Goal: Task Accomplishment & Management: Manage account settings

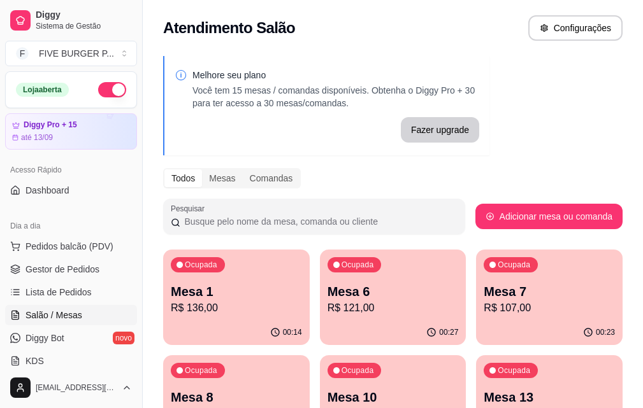
click at [483, 283] on p "Mesa 7" at bounding box center [548, 292] width 131 height 18
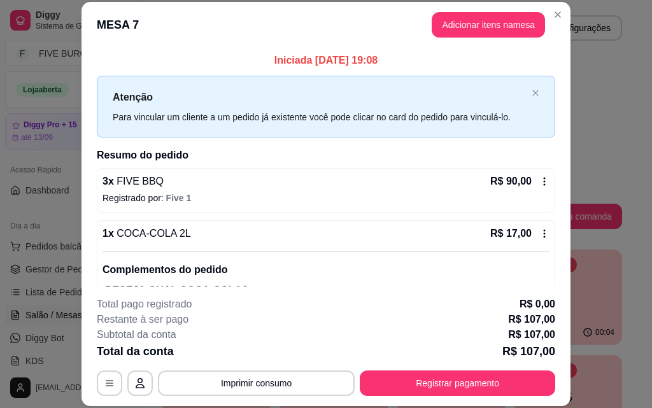
scroll to position [55, 0]
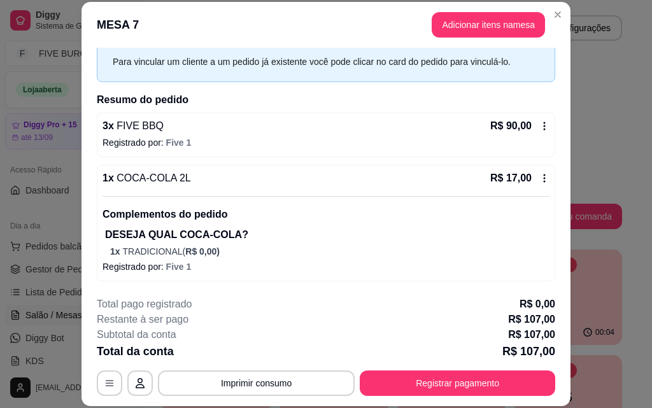
click at [540, 179] on icon at bounding box center [545, 178] width 10 height 10
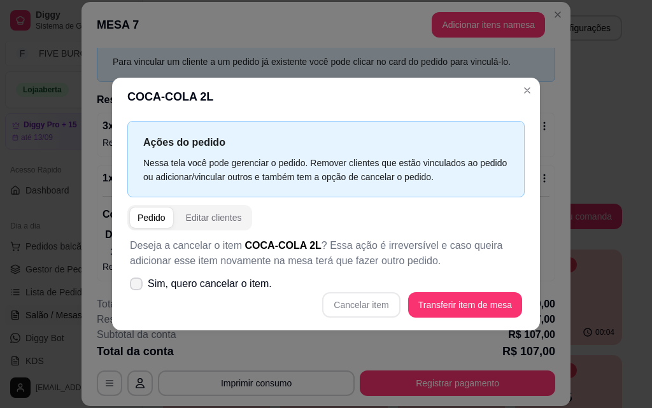
click at [140, 286] on icon at bounding box center [136, 284] width 10 height 8
click at [138, 286] on input "Sim, quero cancelar o item." at bounding box center [133, 290] width 8 height 8
checkbox input "true"
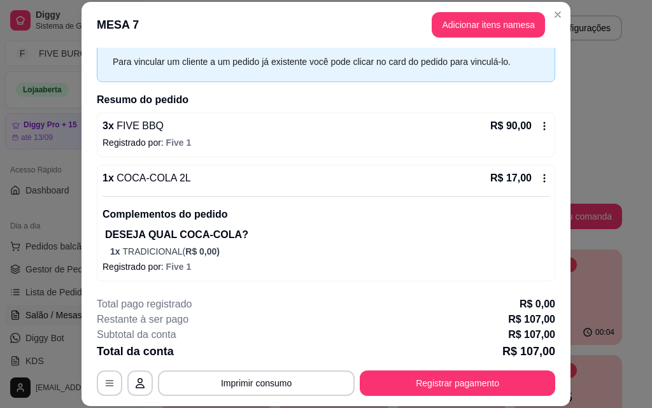
click at [540, 175] on icon at bounding box center [545, 178] width 10 height 10
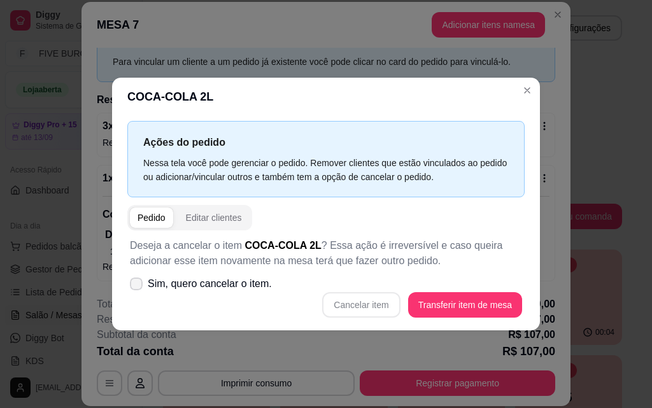
click at [136, 284] on icon at bounding box center [136, 284] width 10 height 8
click at [136, 286] on input "Sim, quero cancelar o item." at bounding box center [133, 290] width 8 height 8
checkbox input "true"
click at [383, 303] on button "Cancelar item" at bounding box center [362, 304] width 76 height 25
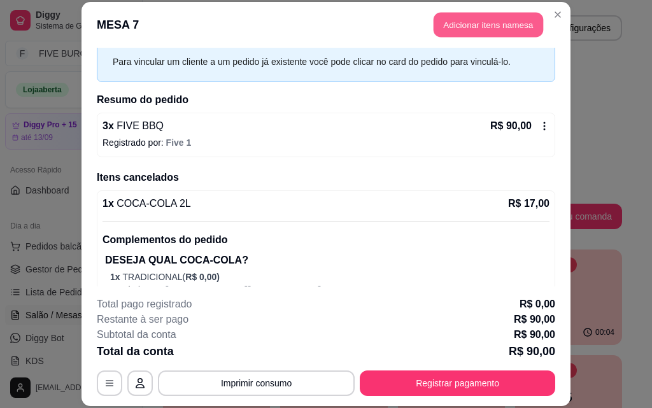
click at [450, 24] on button "Adicionar itens na mesa" at bounding box center [489, 25] width 110 height 25
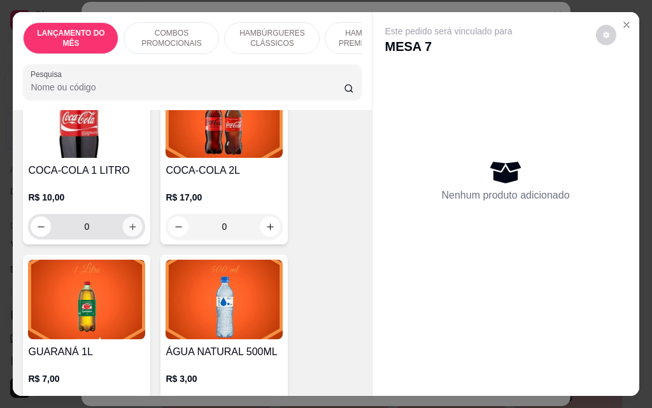
click at [128, 222] on icon "increase-product-quantity" at bounding box center [133, 227] width 10 height 10
type input "1"
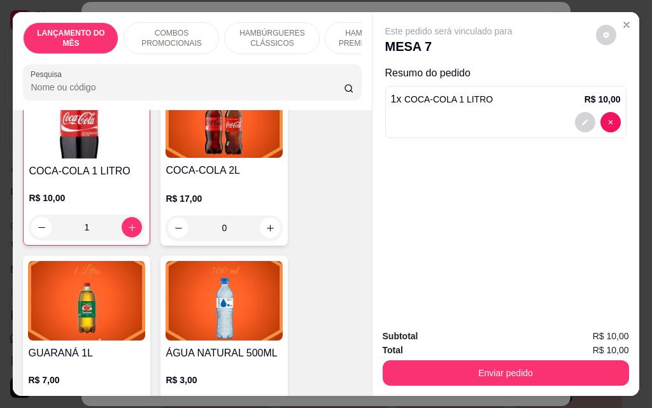
scroll to position [5861, 0]
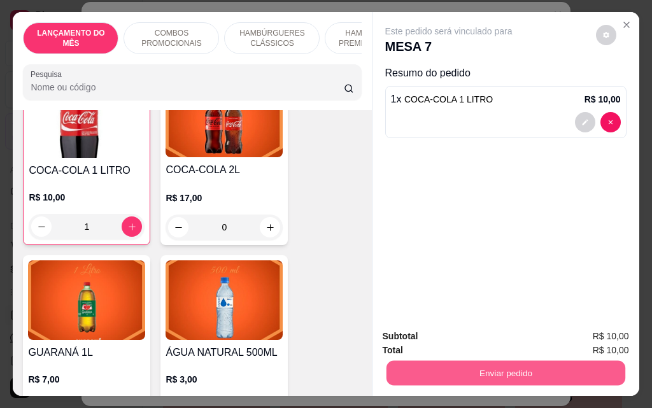
click at [491, 374] on button "Enviar pedido" at bounding box center [505, 373] width 239 height 25
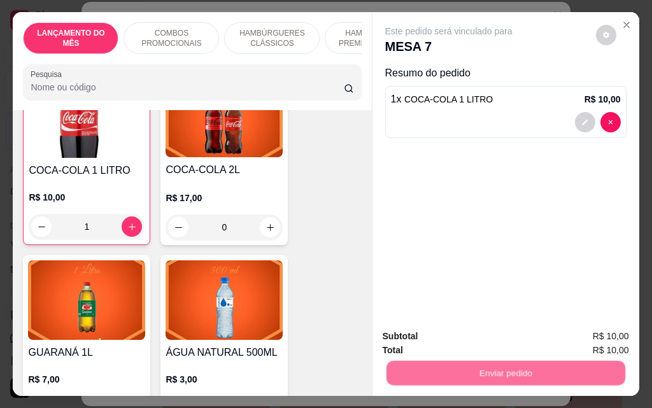
click at [483, 334] on button "Não registrar e enviar pedido" at bounding box center [463, 337] width 129 height 24
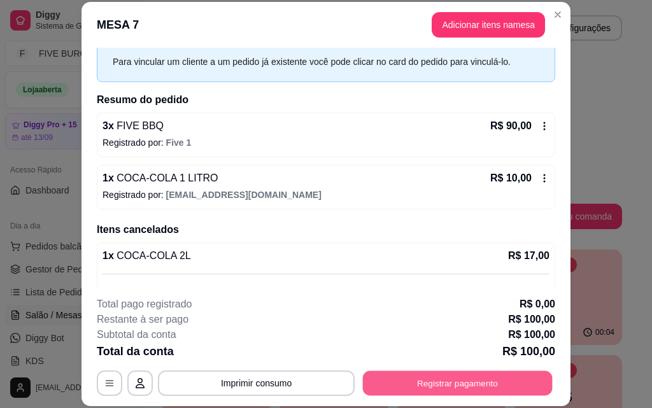
click at [480, 379] on button "Registrar pagamento" at bounding box center [458, 383] width 190 height 25
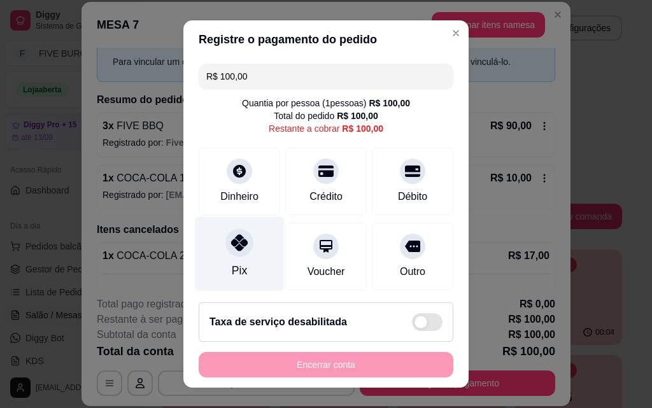
click at [236, 266] on div "Pix" at bounding box center [239, 270] width 15 height 17
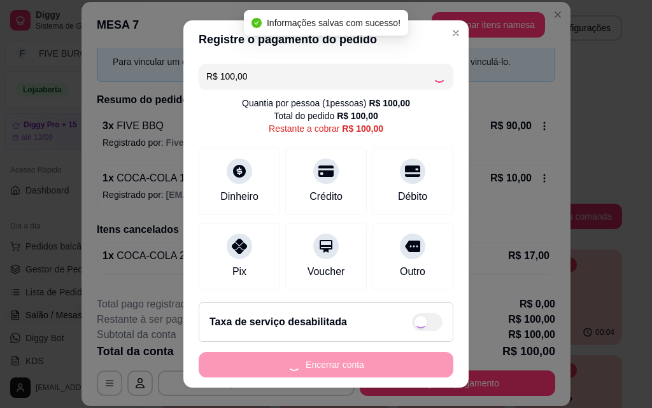
type input "R$ 0,00"
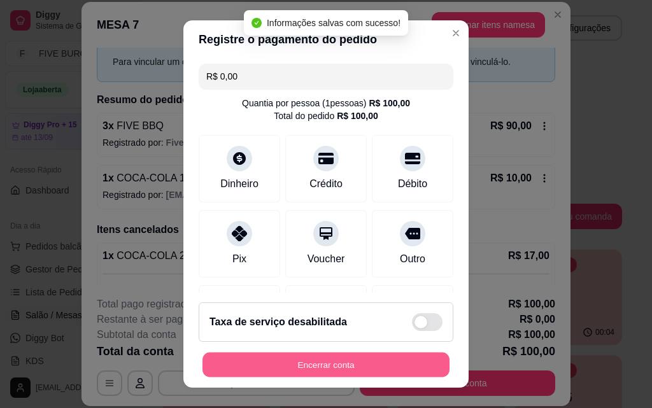
click at [352, 365] on button "Encerrar conta" at bounding box center [326, 365] width 247 height 25
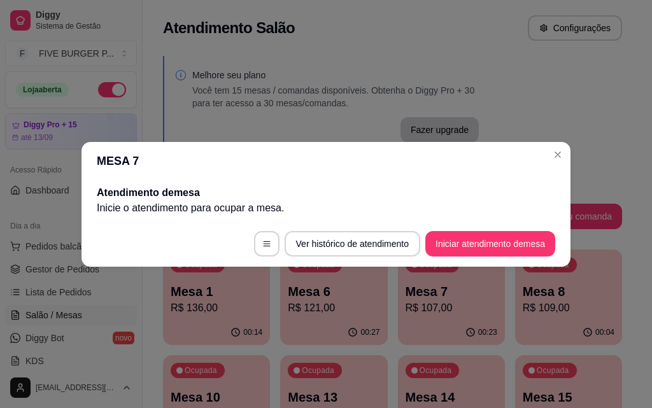
scroll to position [0, 0]
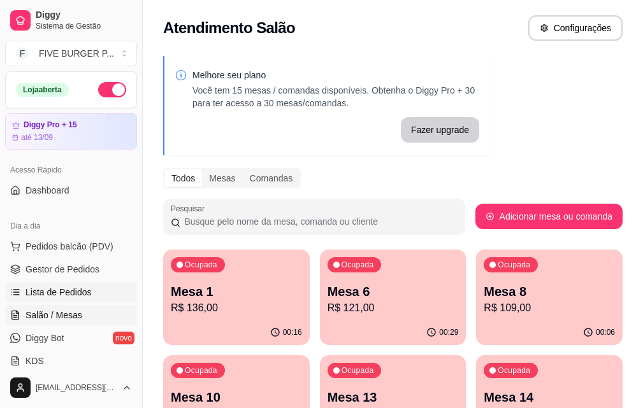
click at [104, 292] on link "Lista de Pedidos" at bounding box center [71, 292] width 132 height 20
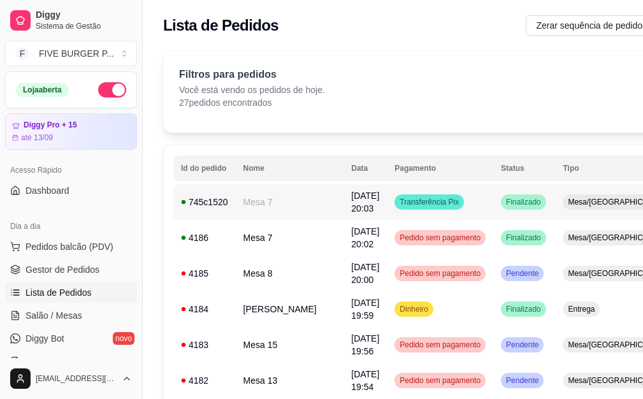
click at [409, 215] on td "Transferência Pix" at bounding box center [440, 202] width 106 height 36
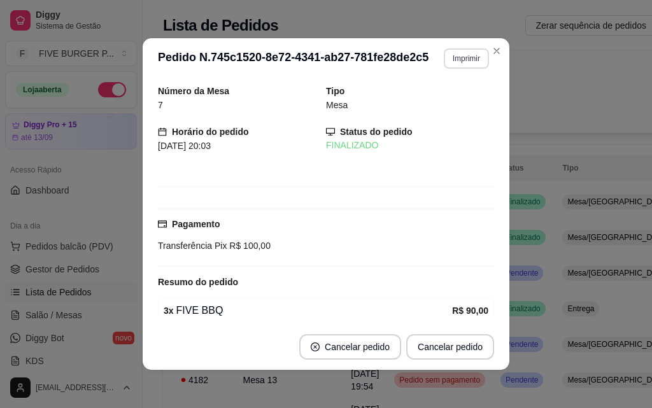
click at [466, 65] on button "Imprimir" at bounding box center [466, 58] width 45 height 20
click at [462, 106] on button "IMPRESSORA" at bounding box center [440, 103] width 92 height 20
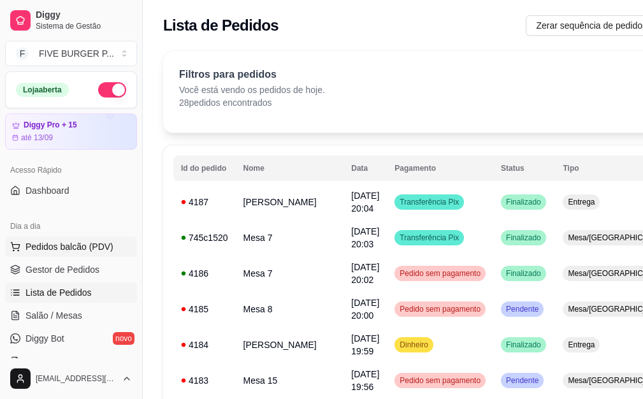
click at [109, 244] on span "Pedidos balcão (PDV)" at bounding box center [69, 246] width 88 height 13
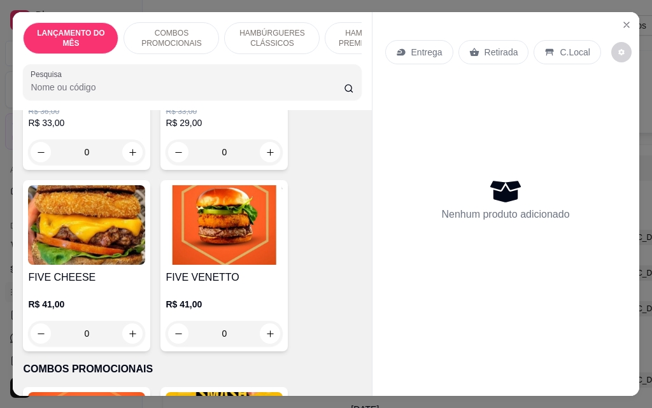
scroll to position [255, 0]
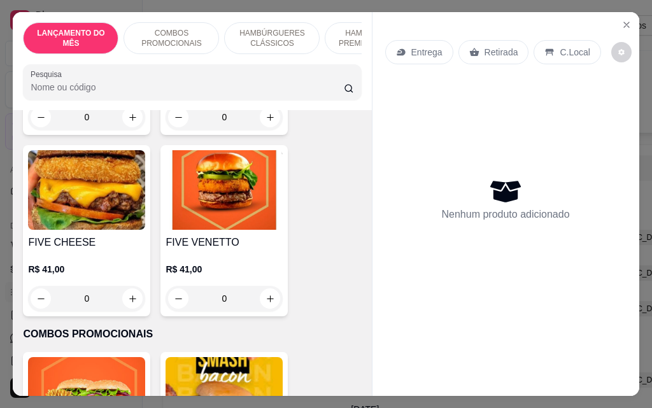
click at [266, 306] on div "0" at bounding box center [224, 298] width 117 height 25
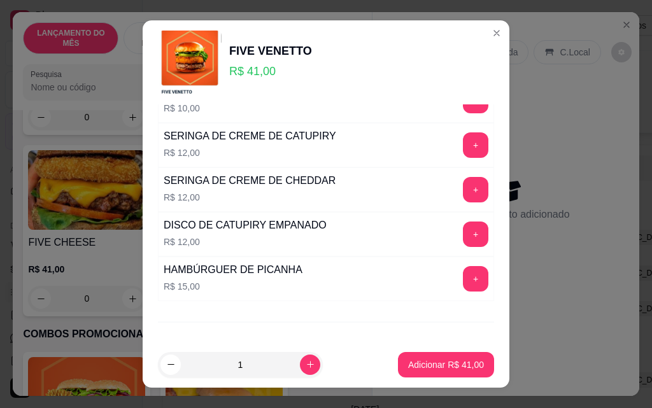
scroll to position [927, 0]
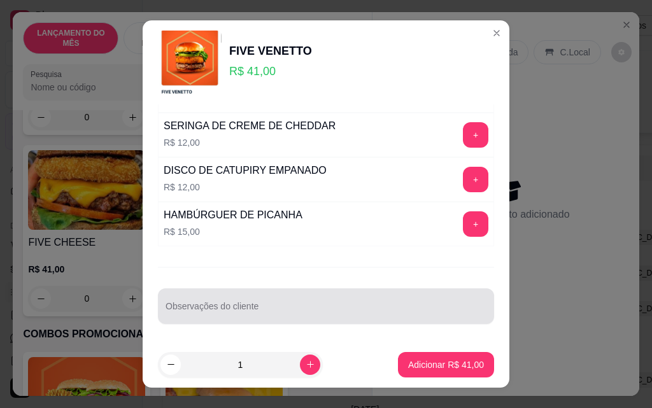
click at [350, 297] on div at bounding box center [326, 306] width 321 height 25
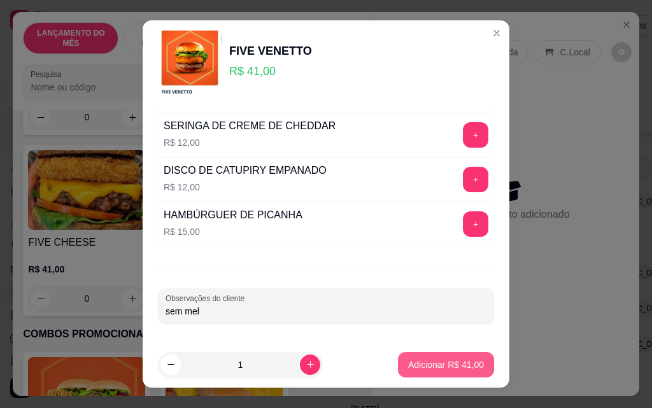
type input "sem mel"
click at [408, 366] on p "Adicionar R$ 41,00" at bounding box center [446, 365] width 76 height 13
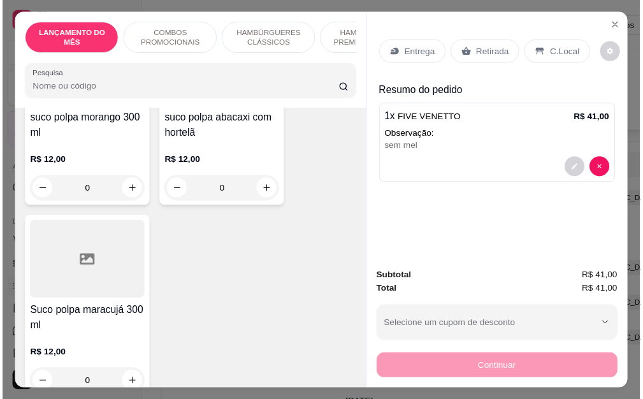
scroll to position [4714, 0]
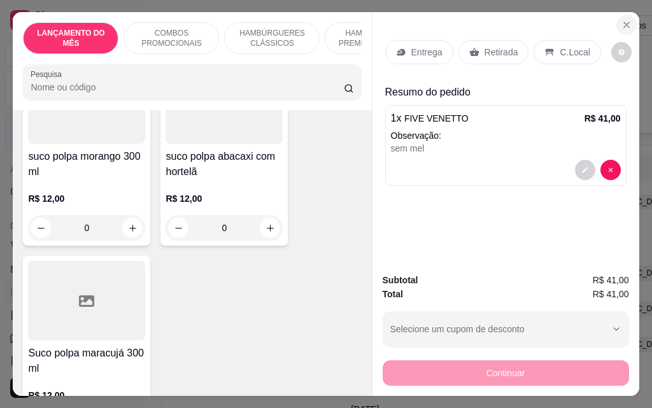
click at [624, 22] on icon "Close" at bounding box center [626, 24] width 5 height 5
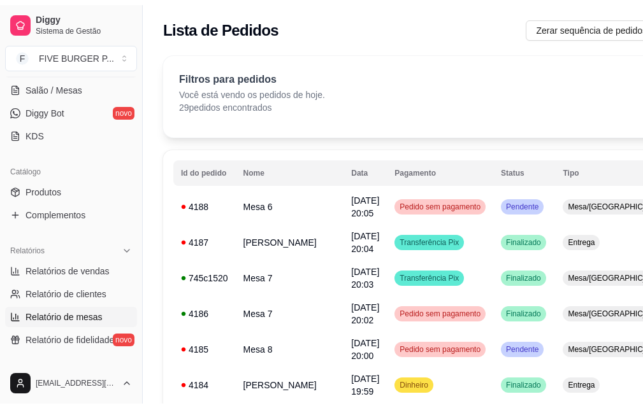
scroll to position [255, 0]
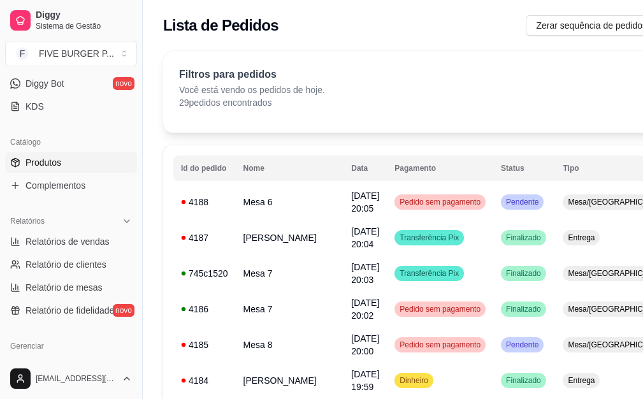
click at [74, 159] on link "Produtos" at bounding box center [71, 162] width 132 height 20
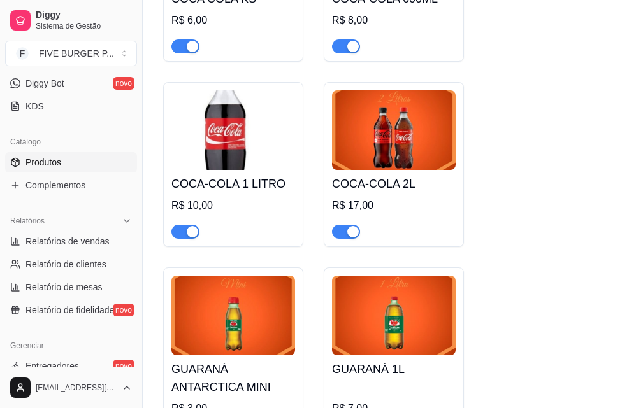
scroll to position [6752, 0]
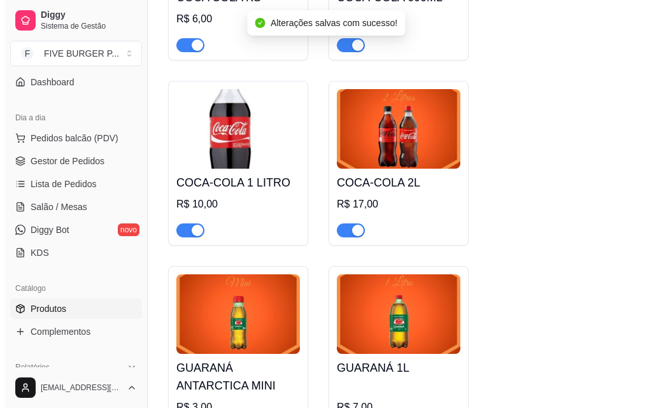
scroll to position [0, 0]
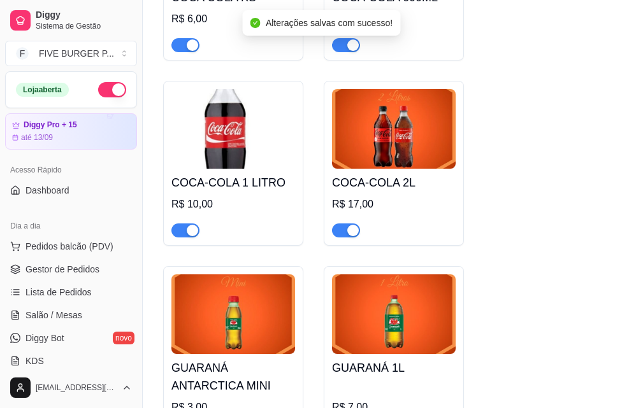
drag, startPoint x: 96, startPoint y: 247, endPoint x: 157, endPoint y: 247, distance: 60.5
click at [96, 247] on span "Pedidos balcão (PDV)" at bounding box center [69, 246] width 88 height 13
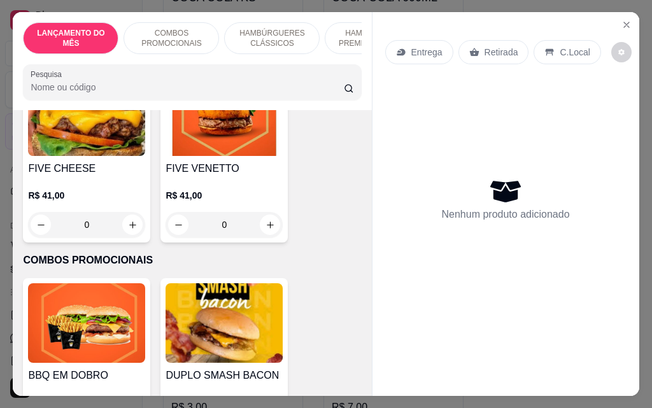
scroll to position [319, 0]
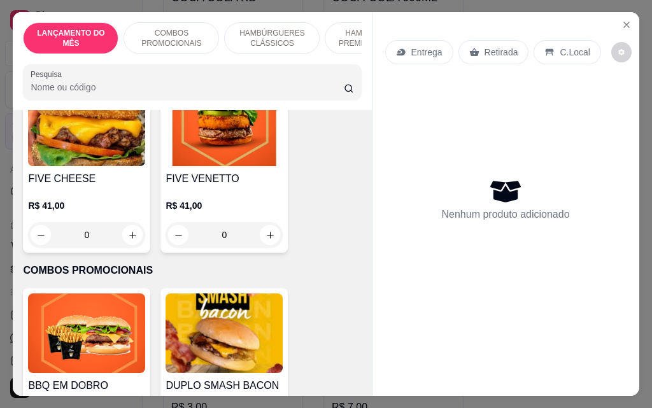
click at [270, 240] on div "0" at bounding box center [224, 234] width 117 height 25
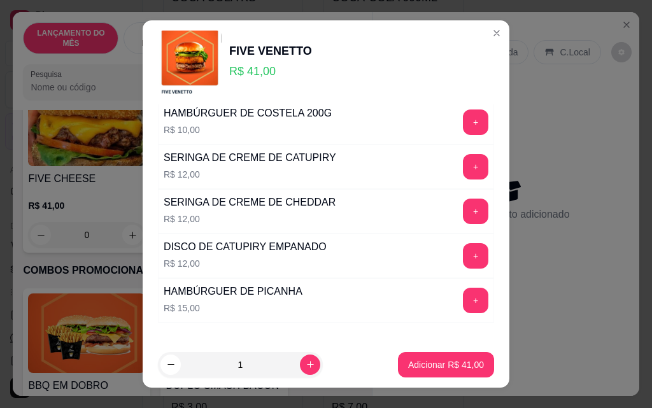
scroll to position [927, 0]
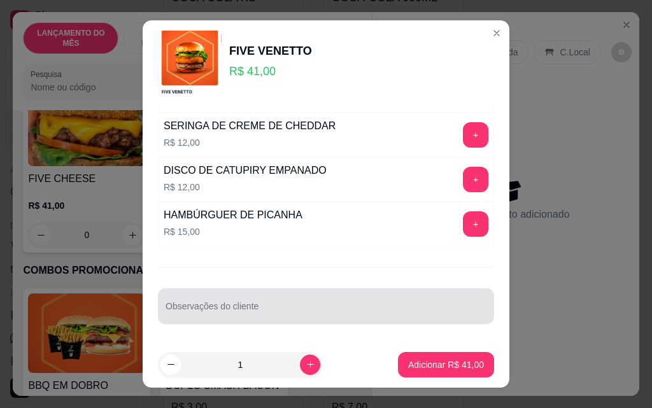
click at [271, 301] on div at bounding box center [326, 306] width 321 height 25
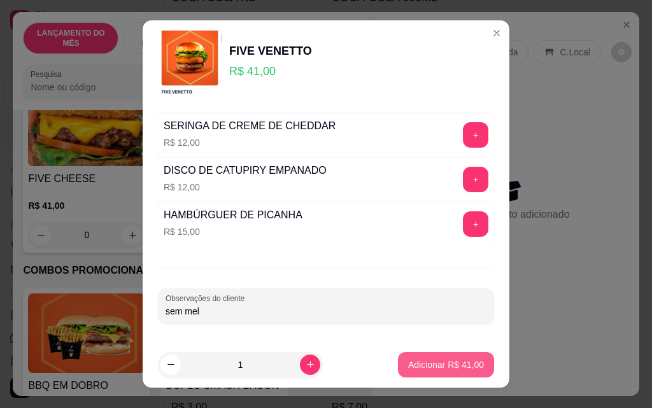
type input "sem mel"
click at [455, 370] on p "Adicionar R$ 41,00" at bounding box center [446, 365] width 76 height 13
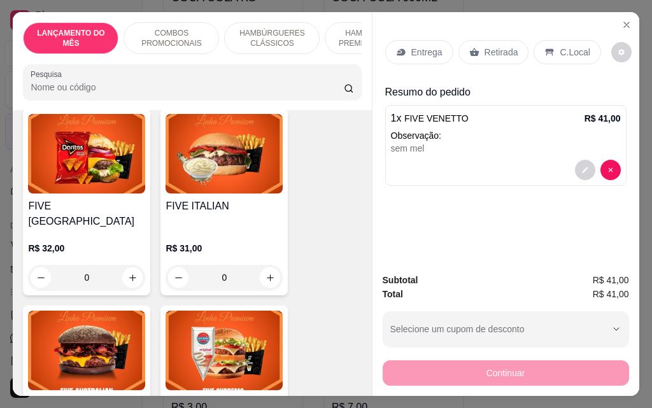
scroll to position [1529, 0]
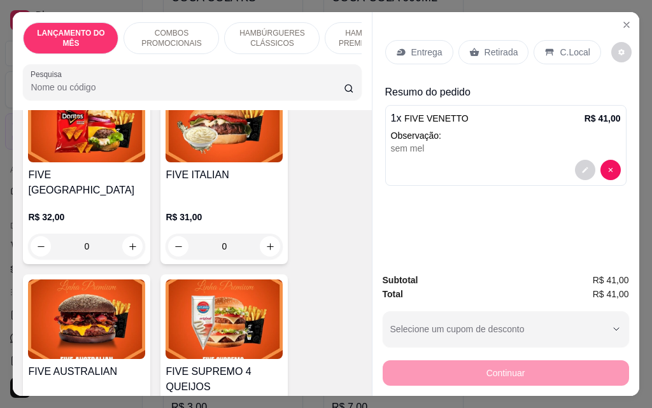
click at [265, 234] on div "0" at bounding box center [224, 246] width 117 height 25
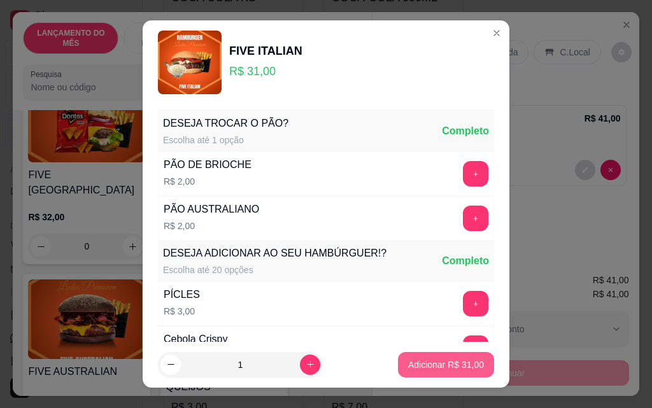
click at [408, 364] on p "Adicionar R$ 31,00" at bounding box center [446, 365] width 76 height 13
type input "1"
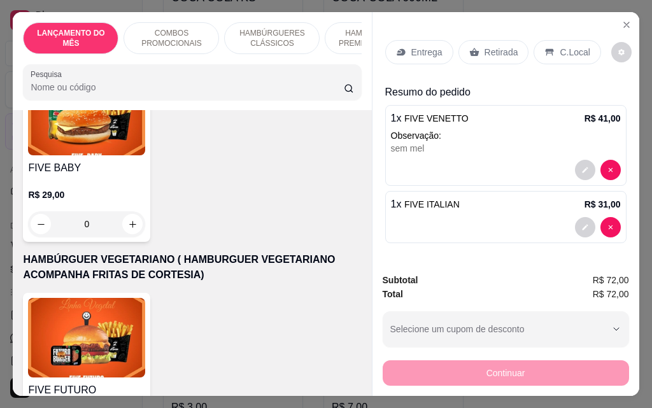
scroll to position [3440, 0]
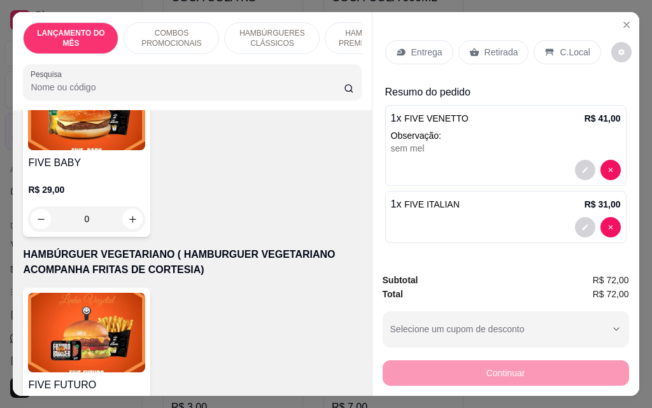
click at [136, 206] on div "0" at bounding box center [86, 218] width 117 height 25
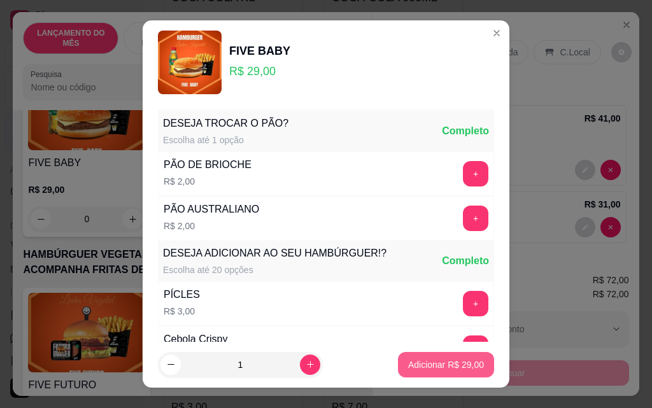
click at [434, 371] on p "Adicionar R$ 29,00" at bounding box center [446, 365] width 76 height 13
type input "1"
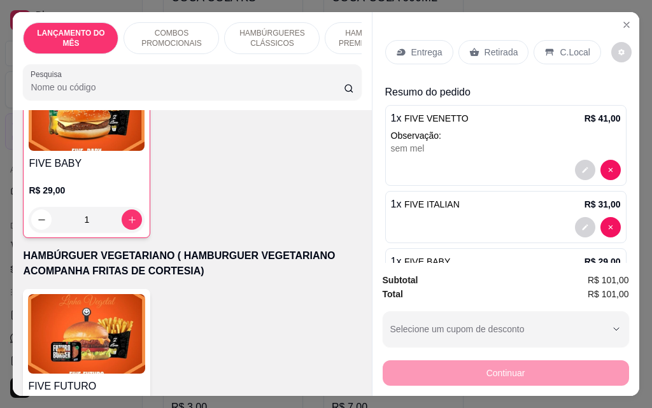
scroll to position [3441, 0]
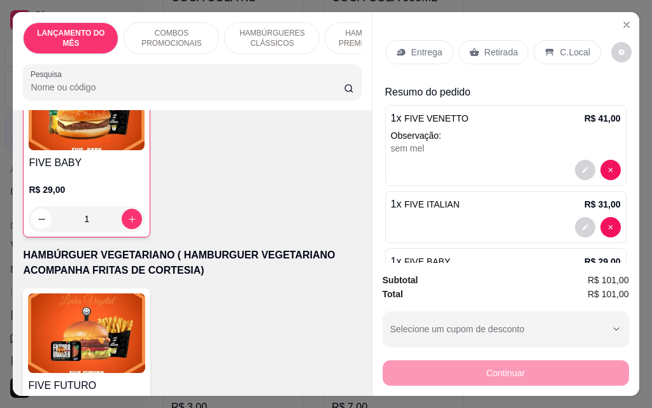
click at [429, 48] on p "Entrega" at bounding box center [427, 52] width 31 height 13
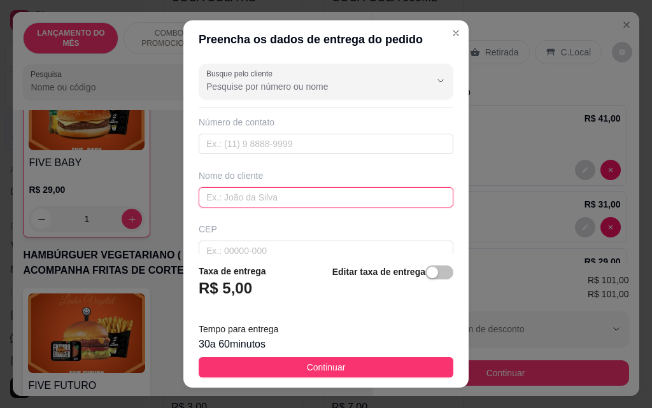
click at [313, 201] on input "text" at bounding box center [326, 197] width 255 height 20
type input "cris"
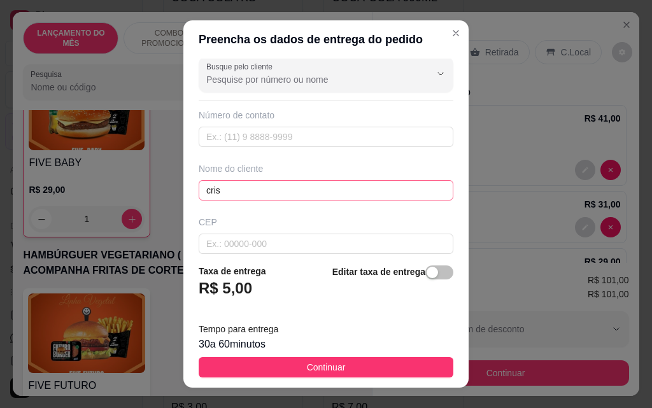
scroll to position [148, 0]
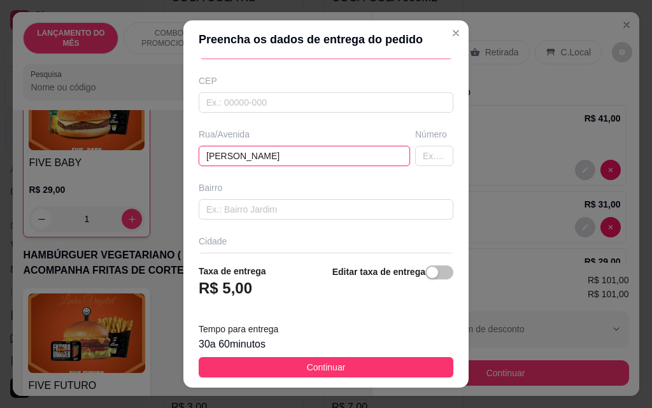
type input "[PERSON_NAME]"
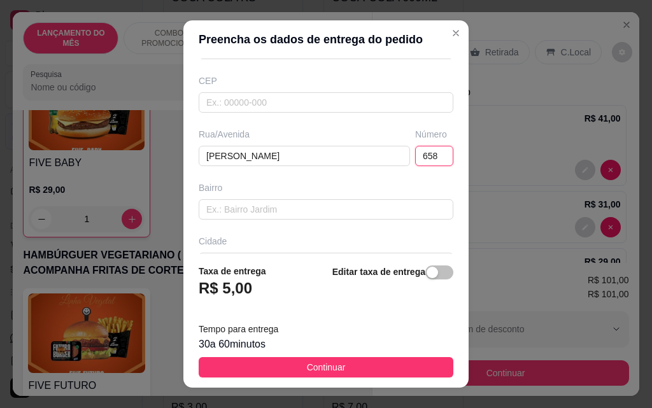
type input "658"
click at [365, 356] on footer "Taxa de entrega R$ 5,00 Editar taxa de entrega Tempo para entrega 30 a 60 minut…" at bounding box center [325, 321] width 285 height 134
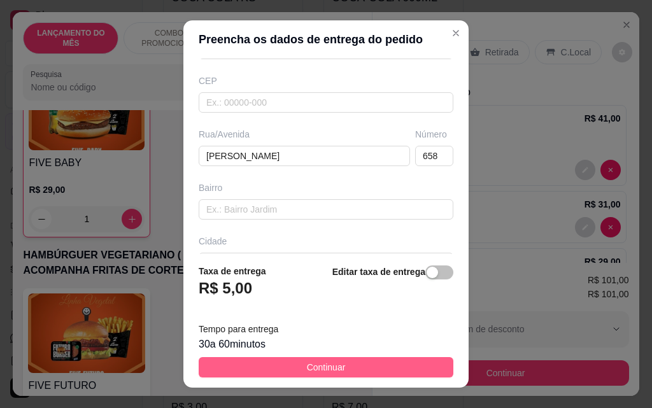
click at [371, 375] on button "Continuar" at bounding box center [326, 367] width 255 height 20
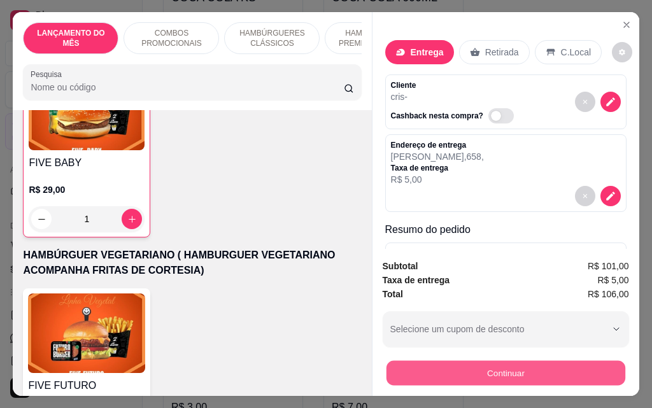
click at [455, 373] on button "Continuar" at bounding box center [505, 373] width 239 height 25
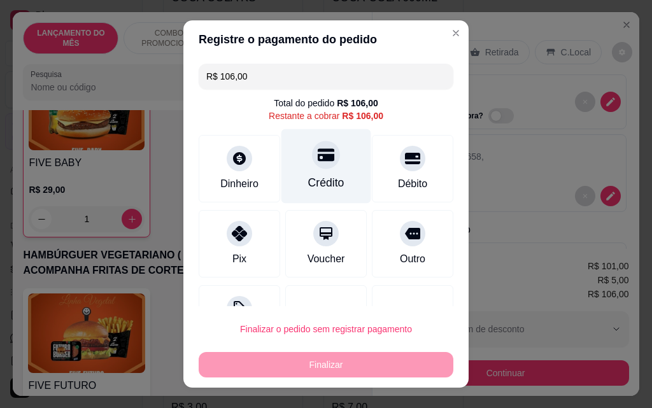
click at [318, 162] on icon at bounding box center [326, 155] width 17 height 17
type input "R$ 0,00"
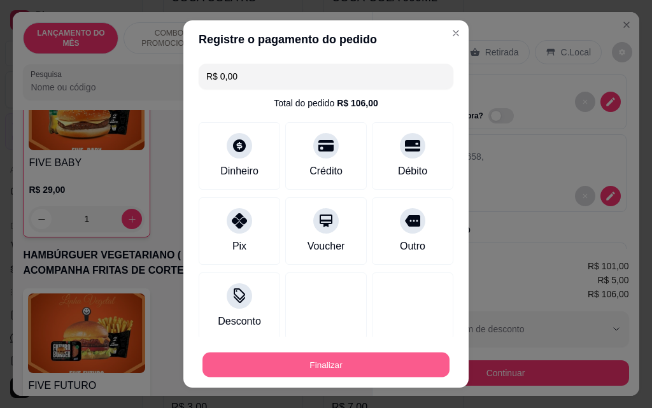
click at [319, 366] on button "Finalizar" at bounding box center [326, 365] width 247 height 25
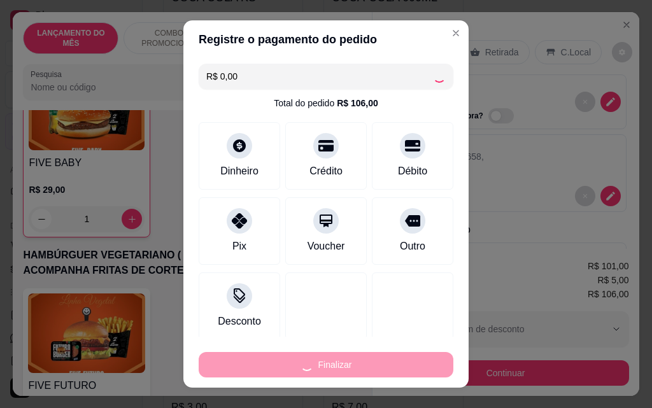
type input "0"
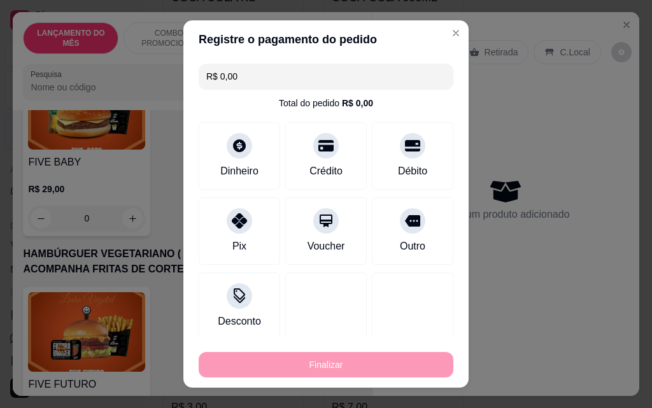
type input "-R$ 106,00"
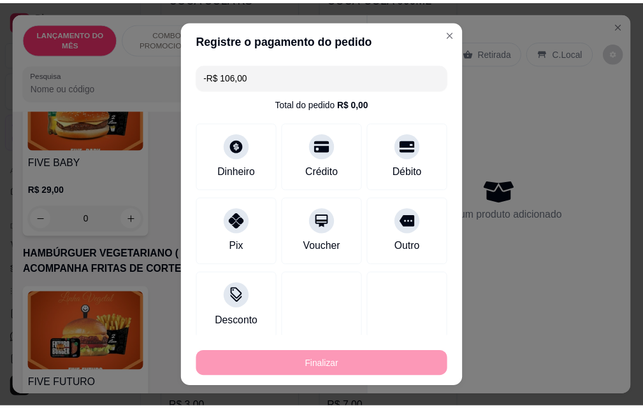
scroll to position [3439, 0]
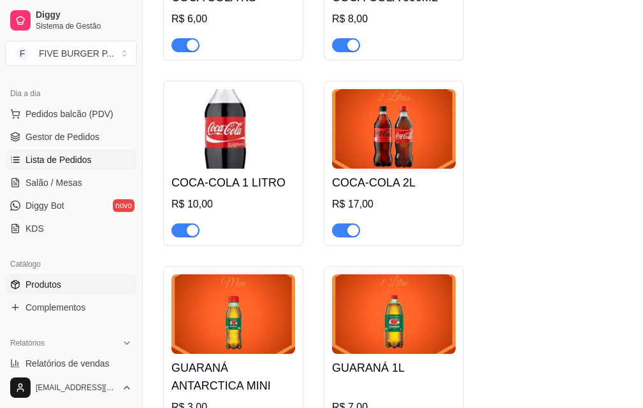
scroll to position [127, 0]
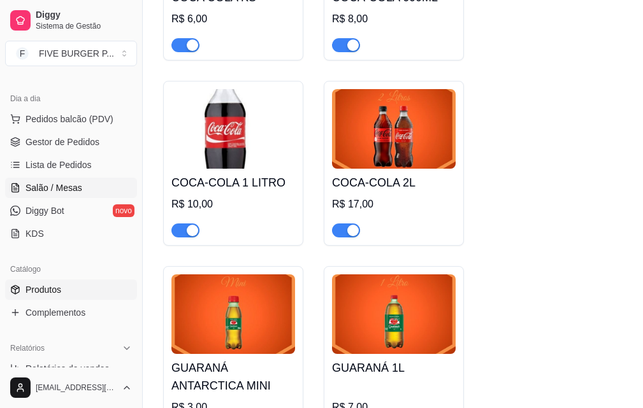
click at [77, 192] on span "Salão / Mesas" at bounding box center [53, 188] width 57 height 13
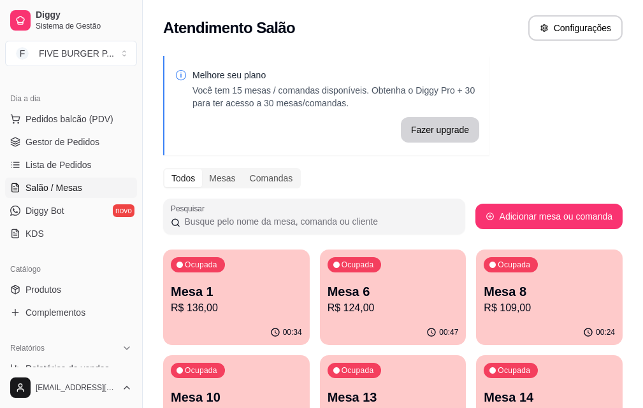
click at [233, 306] on p "R$ 136,00" at bounding box center [236, 308] width 131 height 15
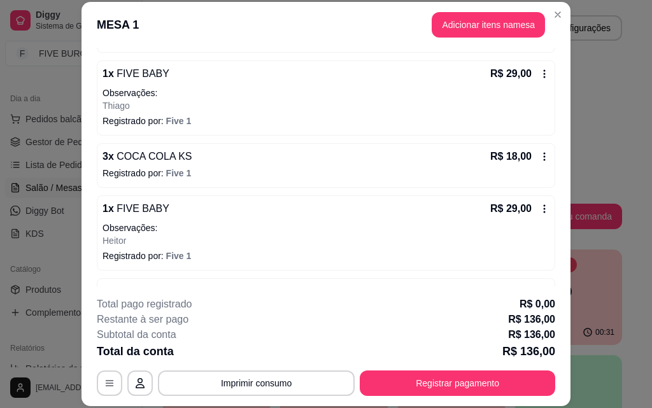
scroll to position [191, 0]
click at [269, 386] on button "Imprimir consumo" at bounding box center [256, 383] width 191 height 25
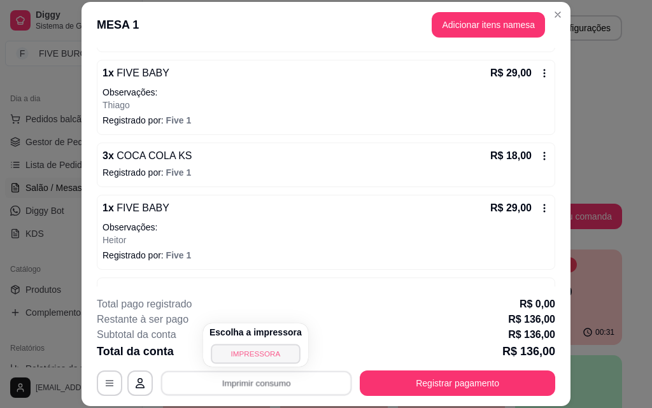
click at [250, 355] on button "IMPRESSORA" at bounding box center [255, 354] width 89 height 20
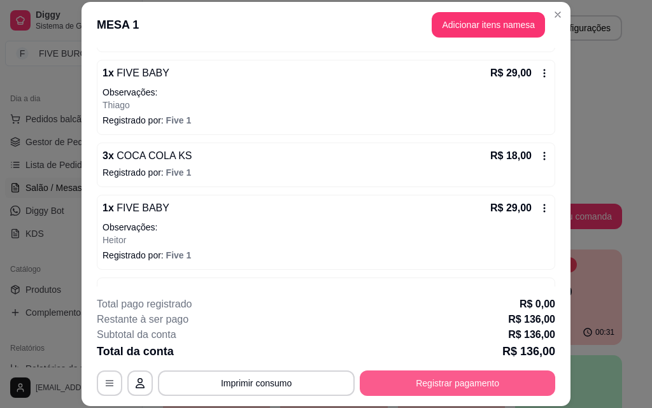
click at [466, 381] on button "Registrar pagamento" at bounding box center [458, 383] width 196 height 25
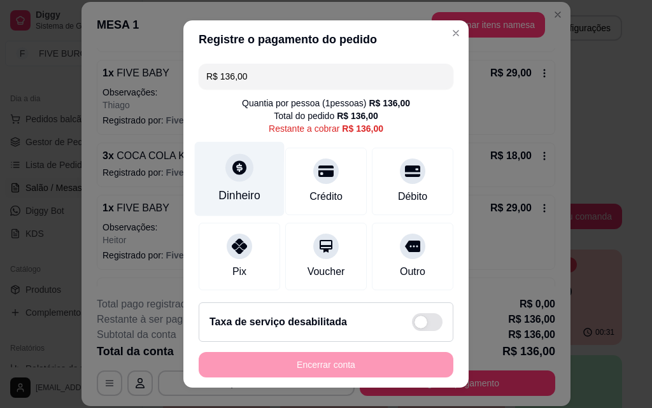
click at [243, 175] on div at bounding box center [240, 168] width 28 height 28
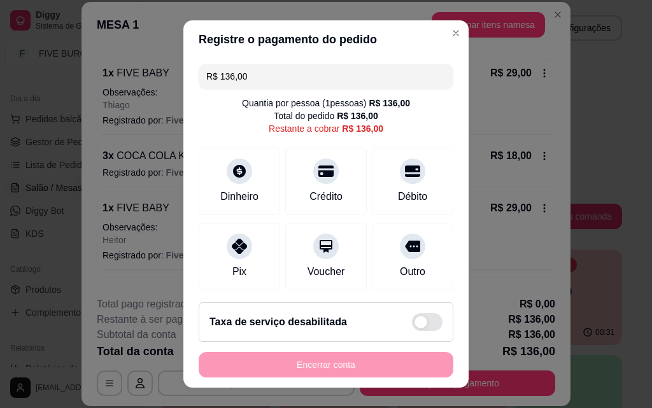
drag, startPoint x: 280, startPoint y: 75, endPoint x: 55, endPoint y: 76, distance: 224.9
click at [55, 76] on div "Registre o pagamento do pedido R$ 136,00 Quantia por pessoa ( 1 pessoas) R$ 136…" at bounding box center [326, 204] width 652 height 408
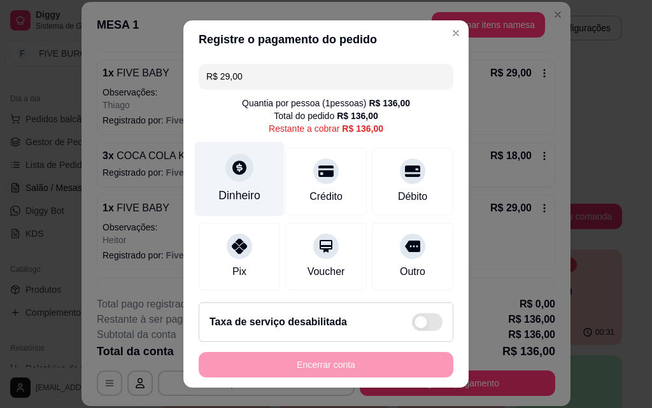
type input "R$ 29,00"
click at [247, 183] on div "Dinheiro" at bounding box center [240, 179] width 90 height 75
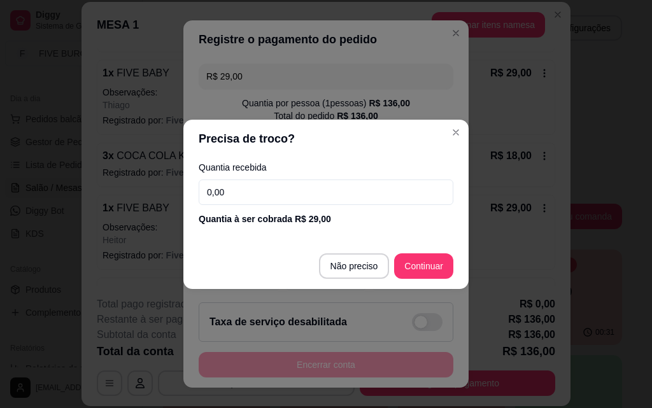
click at [279, 185] on input "0,00" at bounding box center [326, 192] width 255 height 25
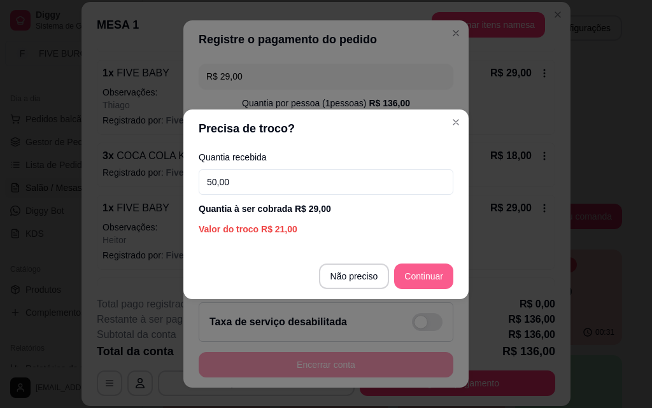
type input "50,00"
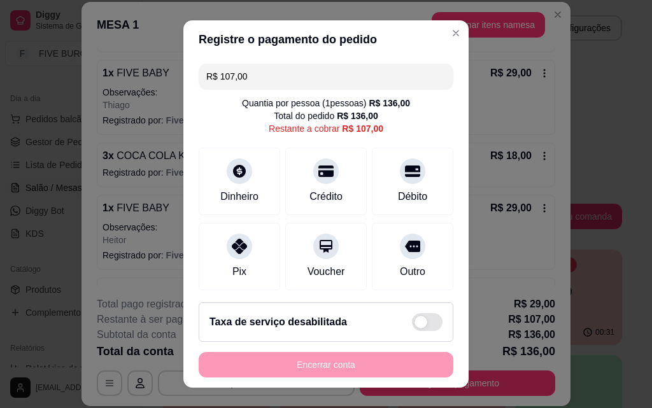
drag, startPoint x: 269, startPoint y: 83, endPoint x: 130, endPoint y: 82, distance: 138.9
click at [130, 82] on div "Registre o pagamento do pedido R$ 107,00 Quantia por pessoa ( 1 pessoas) R$ 136…" at bounding box center [326, 204] width 652 height 408
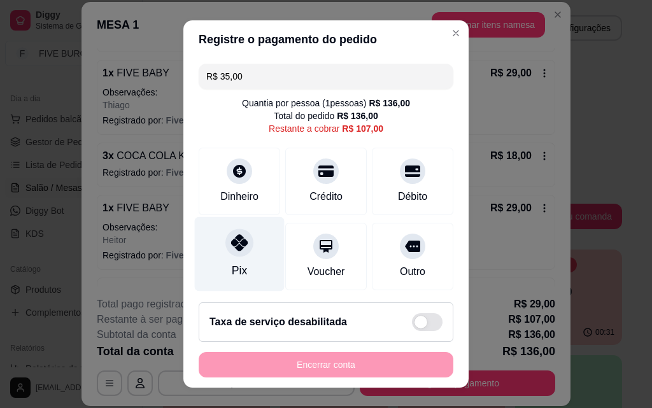
click at [226, 247] on div at bounding box center [240, 243] width 28 height 28
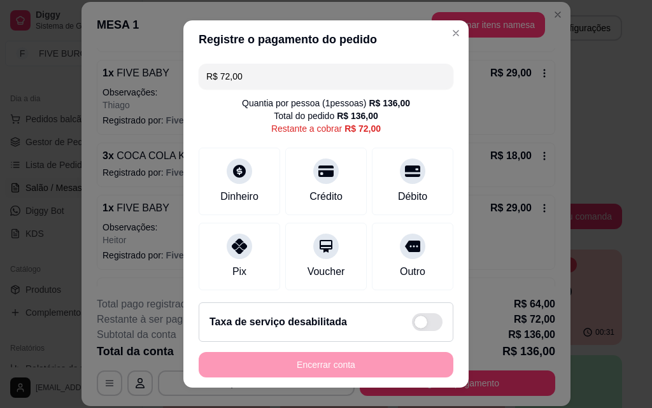
drag, startPoint x: 253, startPoint y: 73, endPoint x: 73, endPoint y: 80, distance: 179.8
click at [73, 80] on div "Registre o pagamento do pedido R$ 72,00 Quantia por pessoa ( 1 pessoas) R$ 136,…" at bounding box center [326, 204] width 652 height 408
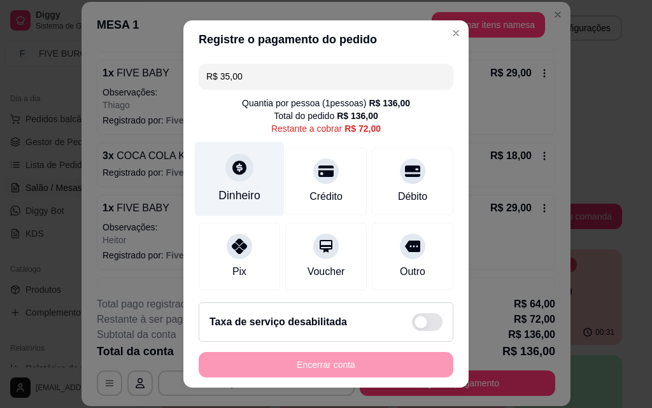
type input "R$ 35,00"
click at [241, 185] on div "Dinheiro" at bounding box center [240, 179] width 90 height 75
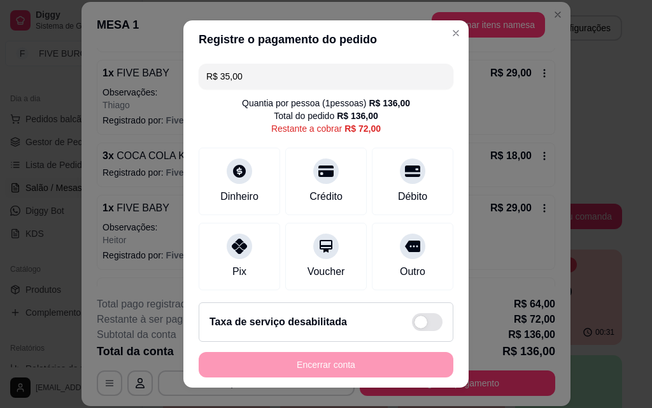
click at [285, 185] on input "0,00" at bounding box center [326, 191] width 255 height 25
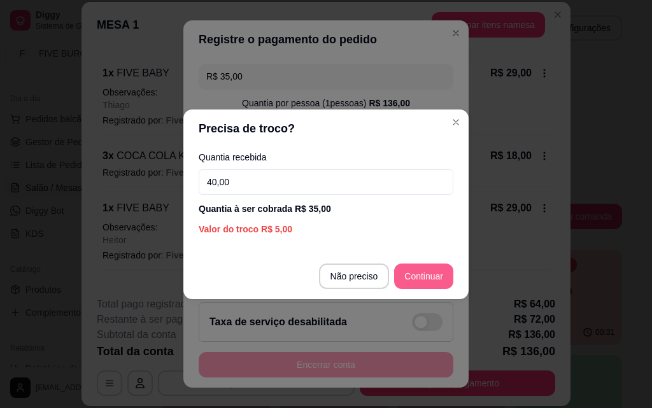
type input "40,00"
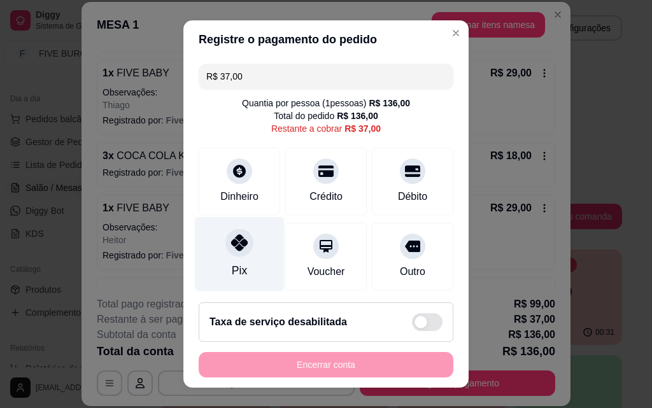
click at [241, 257] on div "Pix" at bounding box center [240, 254] width 90 height 75
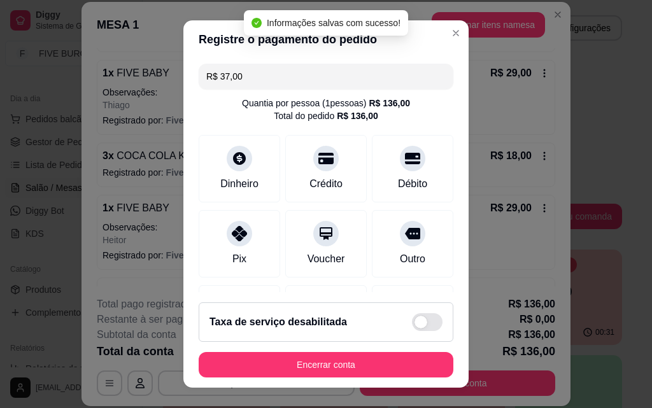
type input "R$ 0,00"
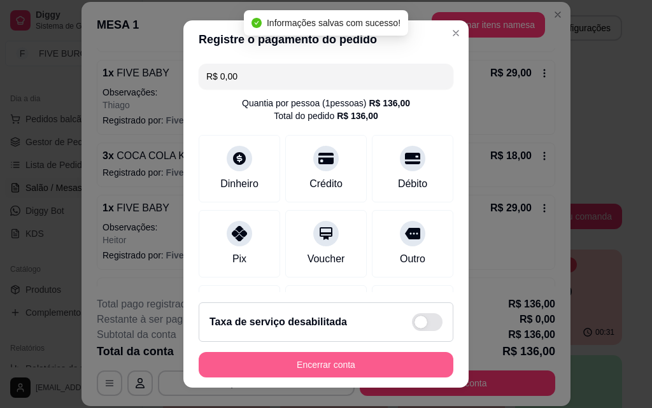
click at [396, 371] on button "Encerrar conta" at bounding box center [326, 364] width 255 height 25
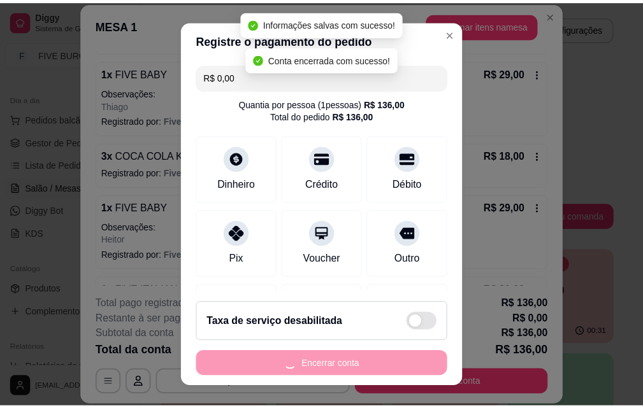
scroll to position [0, 0]
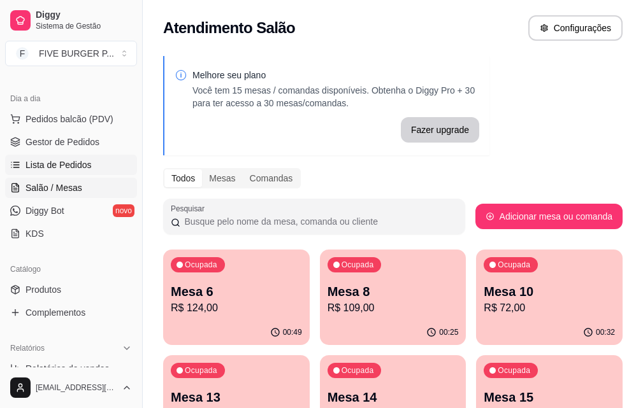
click at [82, 169] on span "Lista de Pedidos" at bounding box center [58, 165] width 66 height 13
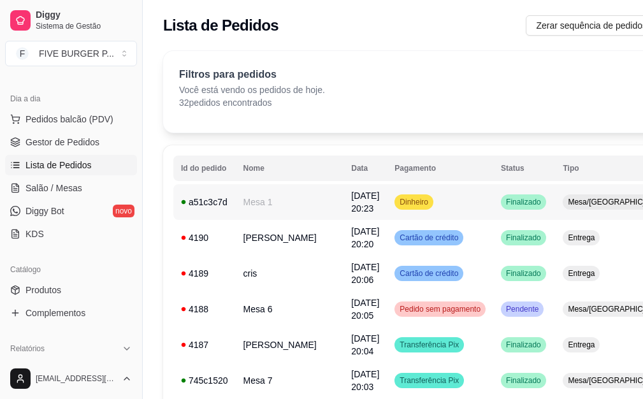
click at [411, 215] on td "Dinheiro" at bounding box center [440, 202] width 106 height 36
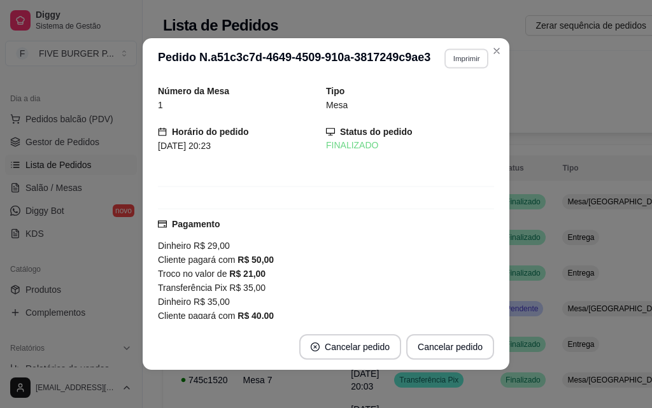
click at [457, 58] on button "Imprimir" at bounding box center [467, 58] width 44 height 20
click at [456, 99] on button "IMPRESSORA" at bounding box center [439, 103] width 89 height 20
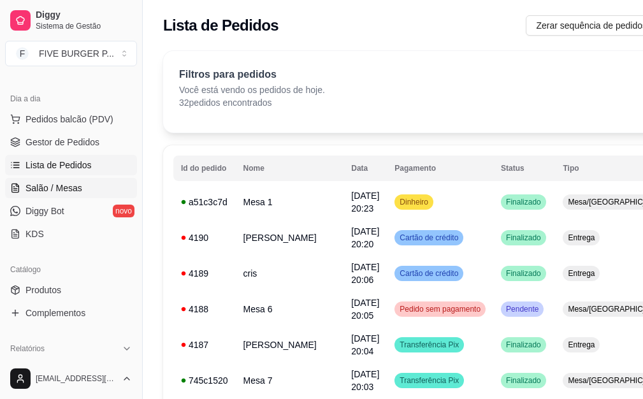
click at [69, 189] on span "Salão / Mesas" at bounding box center [53, 188] width 57 height 13
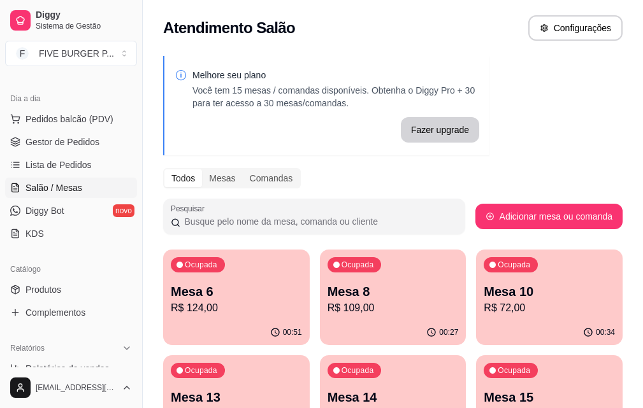
click at [310, 355] on div "Ocupada Mesa 13 R$ 91,00" at bounding box center [236, 390] width 147 height 71
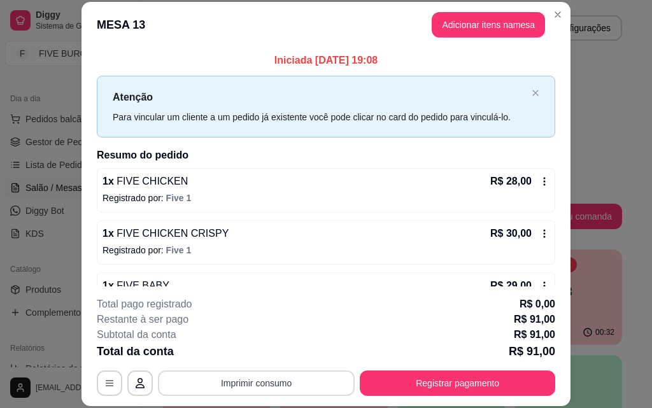
click at [304, 383] on button "Imprimir consumo" at bounding box center [256, 383] width 197 height 25
click at [277, 347] on button "IMPRESSORA" at bounding box center [255, 354] width 89 height 20
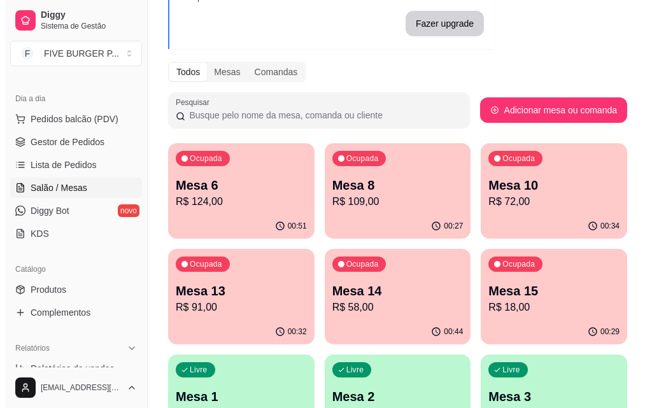
scroll to position [127, 0]
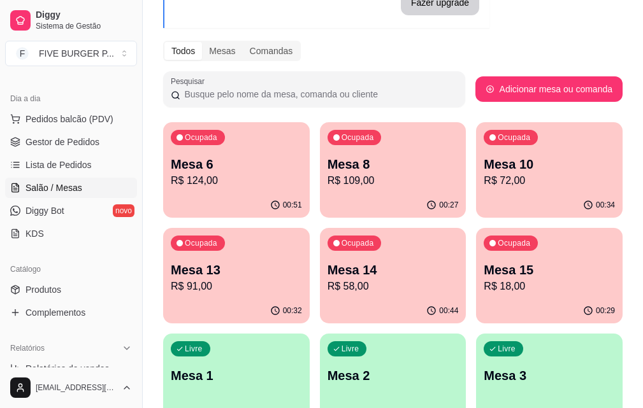
click at [327, 287] on p "R$ 58,00" at bounding box center [392, 286] width 131 height 15
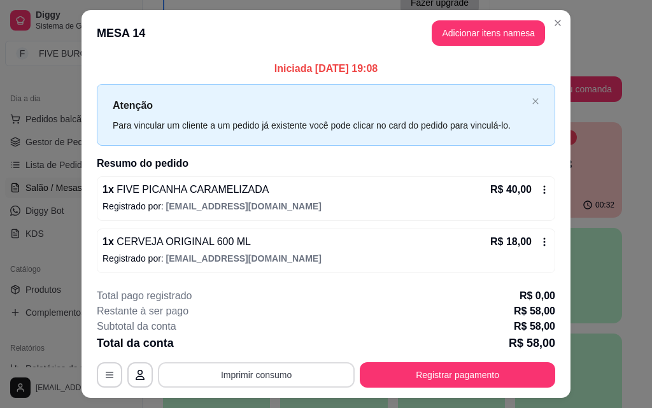
click at [284, 376] on button "Imprimir consumo" at bounding box center [256, 374] width 197 height 25
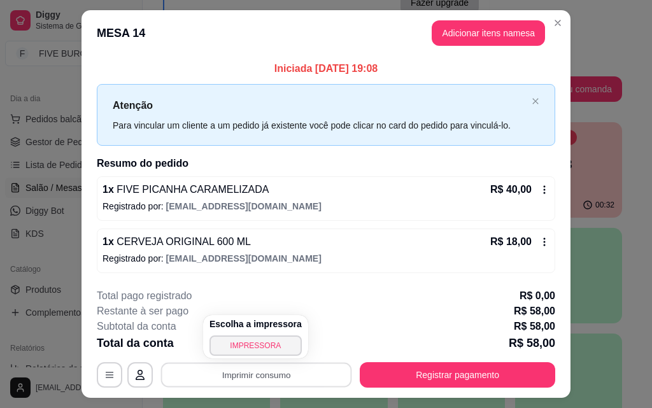
click at [250, 333] on div "Escolha a impressora IMPRESSORA" at bounding box center [255, 336] width 105 height 43
click at [254, 338] on button "IMPRESSORA" at bounding box center [256, 346] width 92 height 20
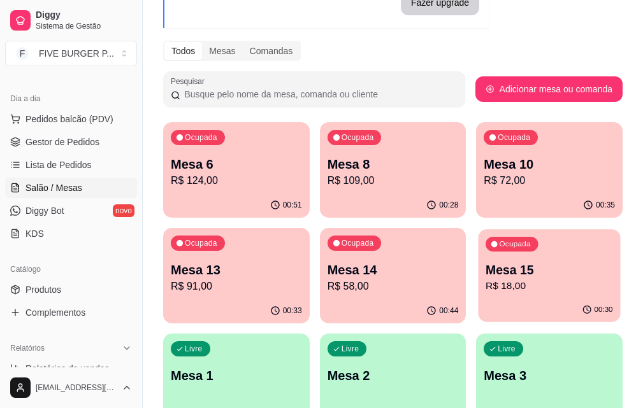
click at [485, 274] on p "Mesa 15" at bounding box center [548, 270] width 127 height 17
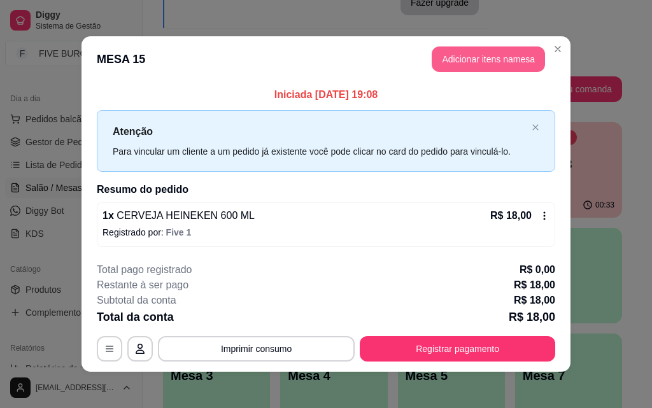
click at [486, 62] on button "Adicionar itens na mesa" at bounding box center [488, 59] width 113 height 25
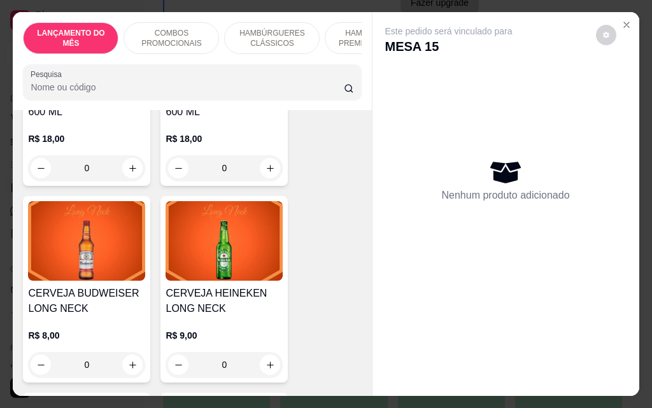
scroll to position [6498, 0]
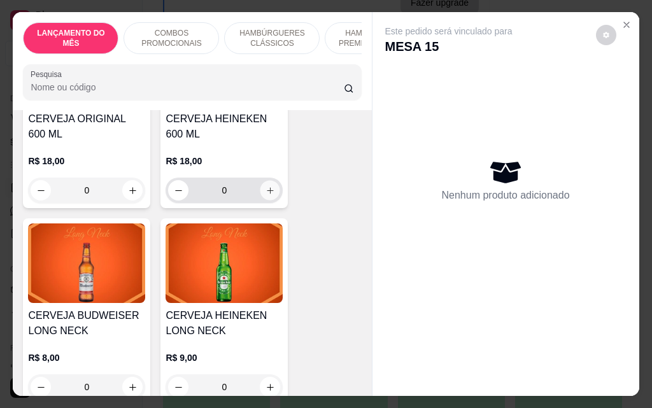
click at [267, 186] on icon "increase-product-quantity" at bounding box center [271, 191] width 10 height 10
type input "1"
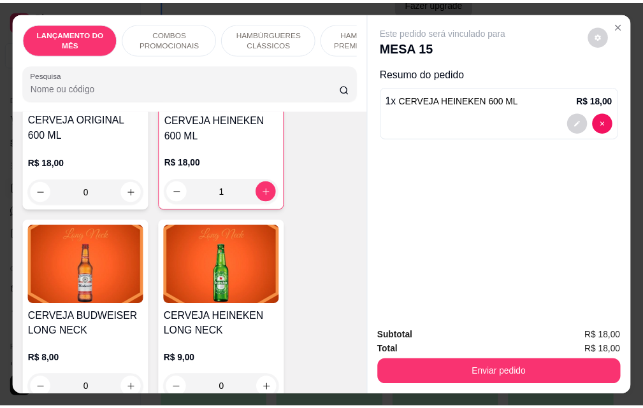
scroll to position [6499, 0]
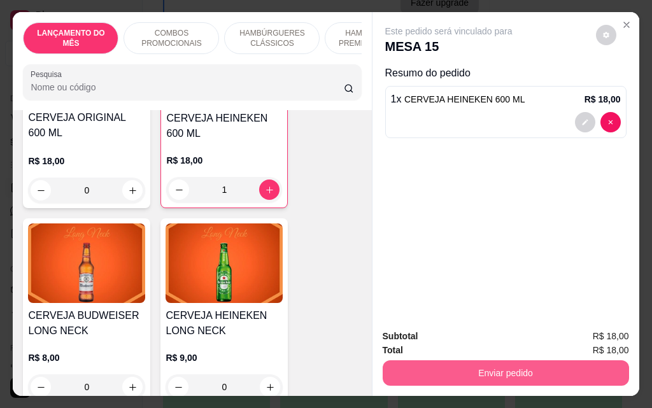
click at [457, 366] on button "Enviar pedido" at bounding box center [506, 373] width 247 height 25
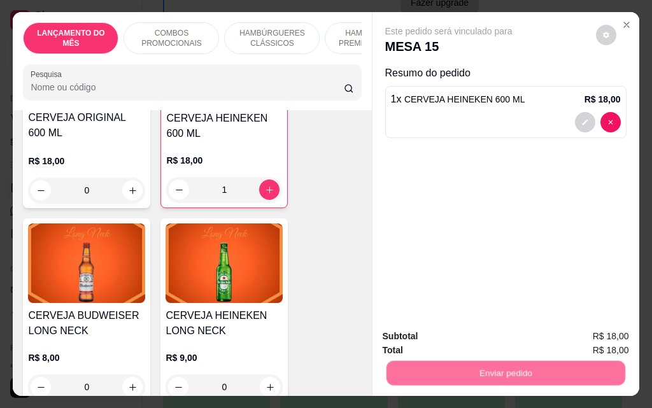
click at [448, 339] on button "Não registrar e enviar pedido" at bounding box center [463, 337] width 129 height 24
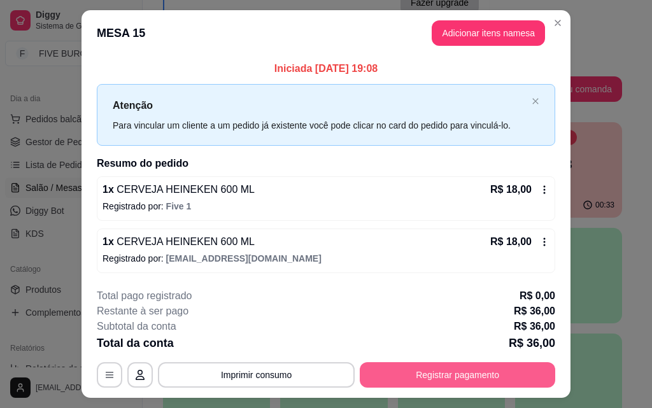
click at [445, 382] on button "Registrar pagamento" at bounding box center [458, 374] width 196 height 25
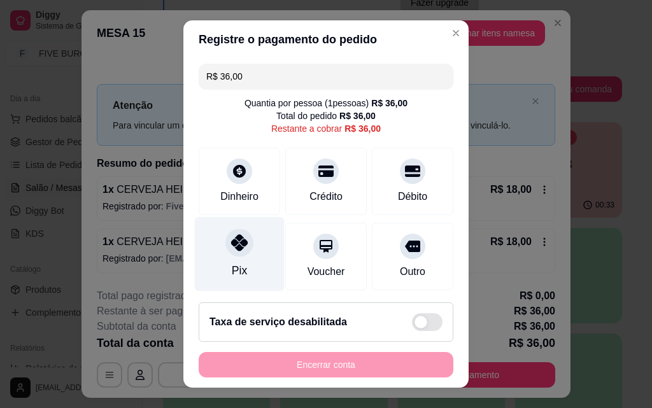
click at [236, 261] on div "Pix" at bounding box center [240, 254] width 90 height 75
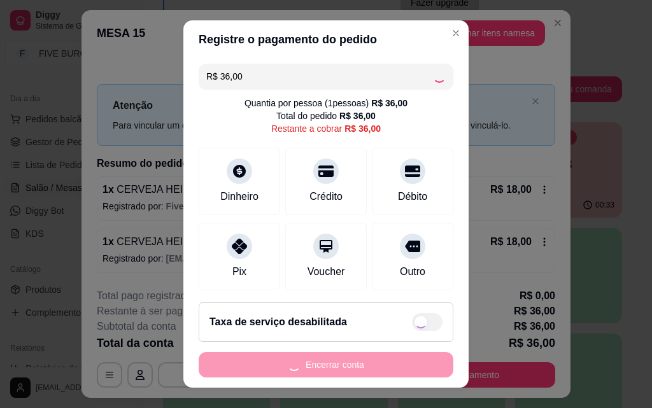
type input "R$ 0,00"
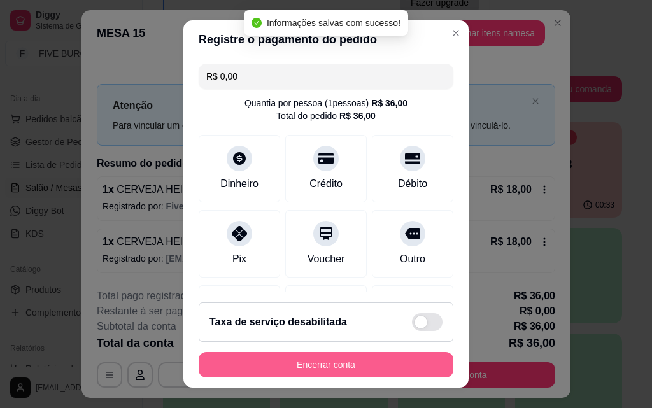
click at [328, 362] on button "Encerrar conta" at bounding box center [326, 364] width 255 height 25
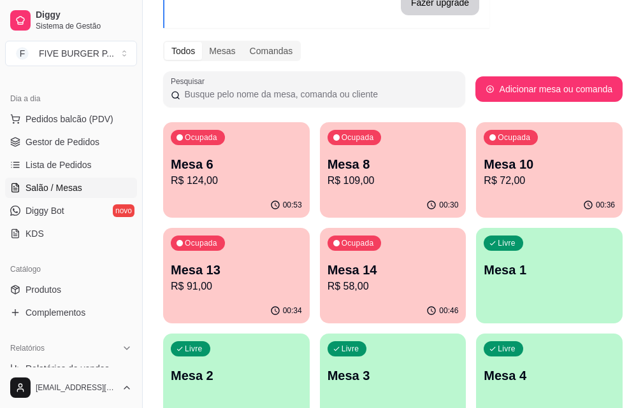
click at [246, 197] on div "00:53" at bounding box center [236, 205] width 147 height 25
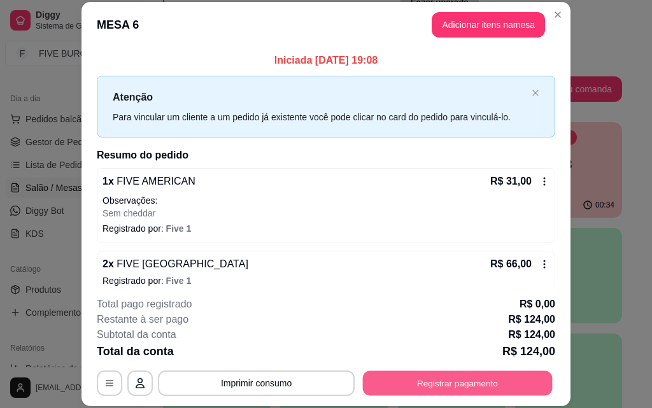
click at [414, 389] on button "Registrar pagamento" at bounding box center [458, 383] width 190 height 25
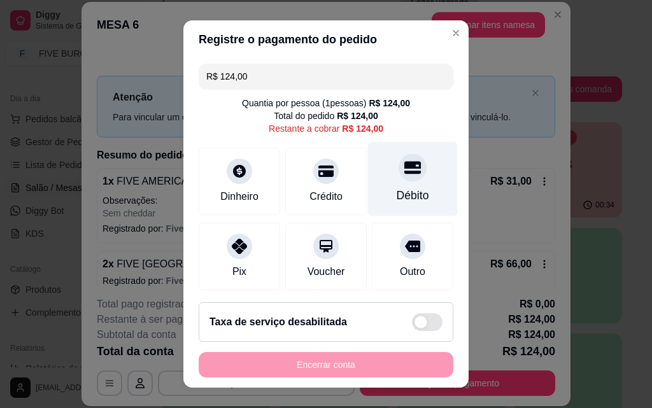
click at [399, 176] on div at bounding box center [413, 168] width 28 height 28
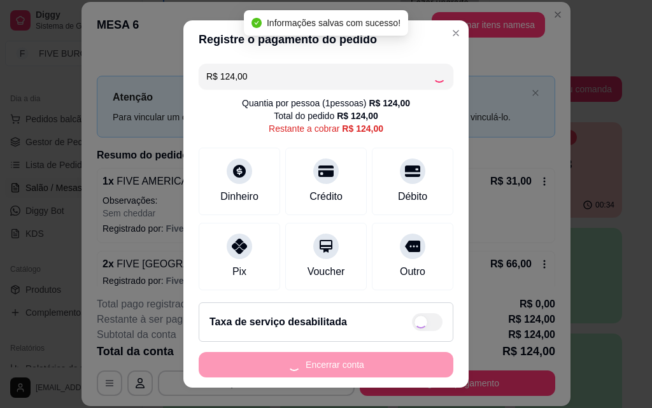
type input "R$ 0,00"
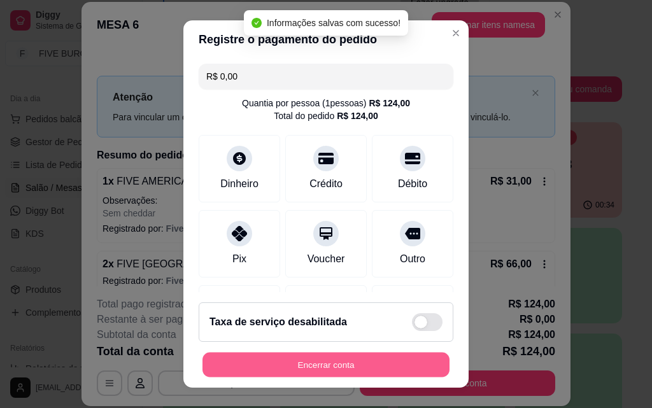
click at [358, 364] on button "Encerrar conta" at bounding box center [326, 365] width 247 height 25
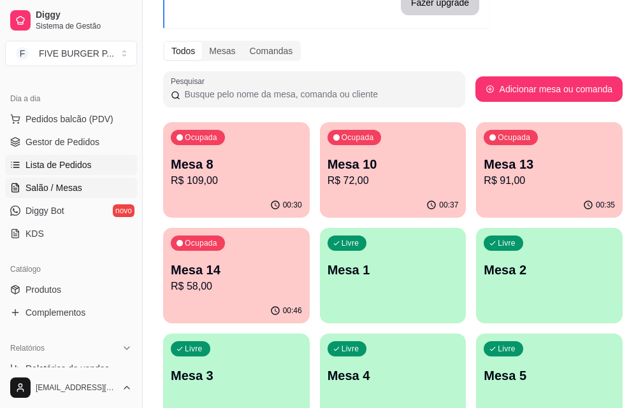
click at [82, 164] on span "Lista de Pedidos" at bounding box center [58, 165] width 66 height 13
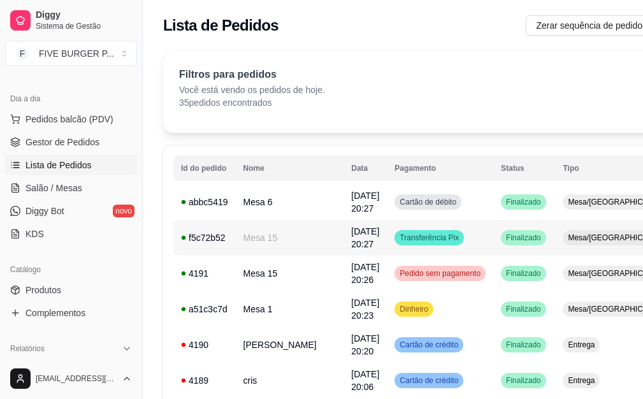
click at [452, 238] on td "Transferência Pix" at bounding box center [440, 238] width 106 height 36
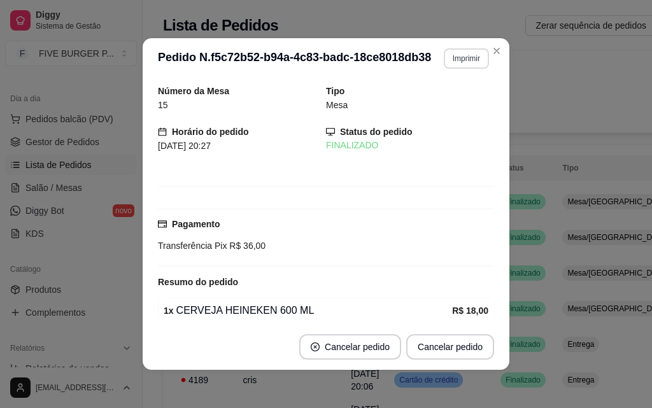
click at [463, 66] on button "Imprimir" at bounding box center [466, 58] width 45 height 20
click at [463, 97] on button "IMPRESSORA" at bounding box center [439, 103] width 92 height 20
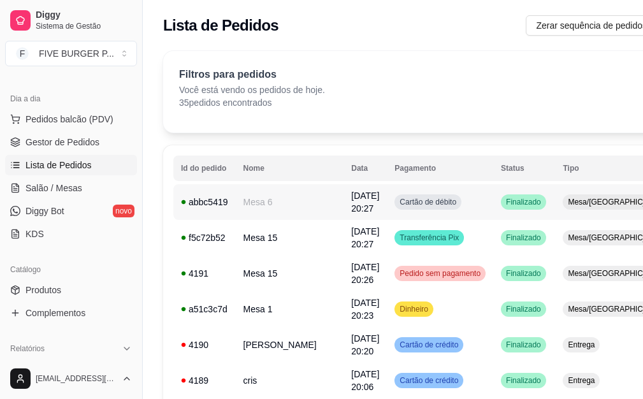
click at [442, 204] on td "Cartão de débito" at bounding box center [440, 202] width 106 height 36
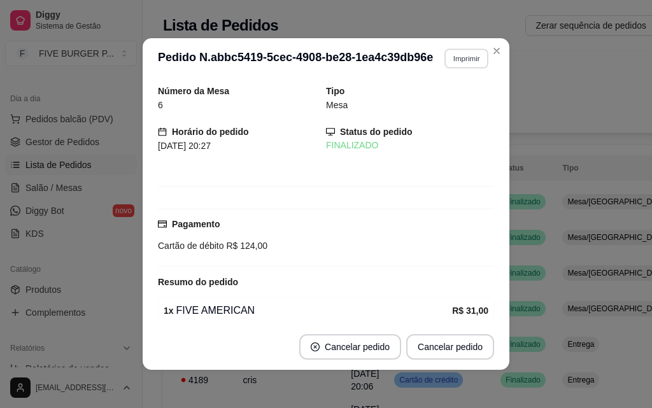
click at [471, 67] on button "Imprimir" at bounding box center [467, 58] width 44 height 20
click at [475, 105] on button "IMPRESSORA" at bounding box center [439, 103] width 89 height 20
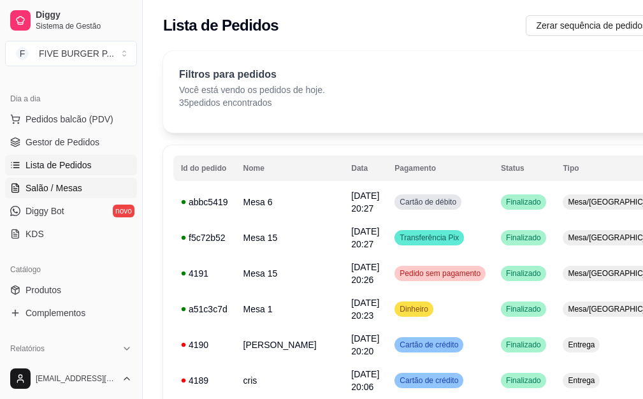
click at [77, 187] on span "Salão / Mesas" at bounding box center [53, 188] width 57 height 13
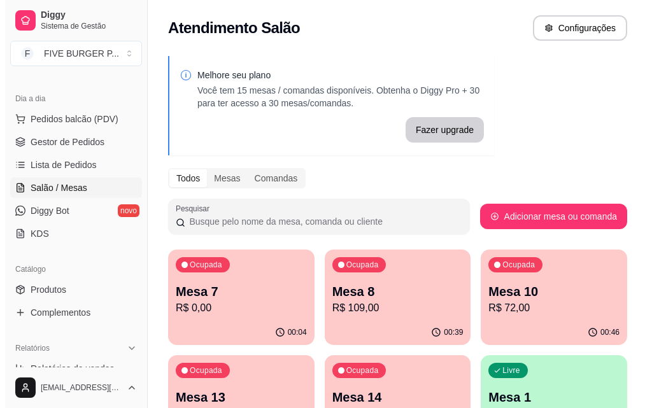
scroll to position [64, 0]
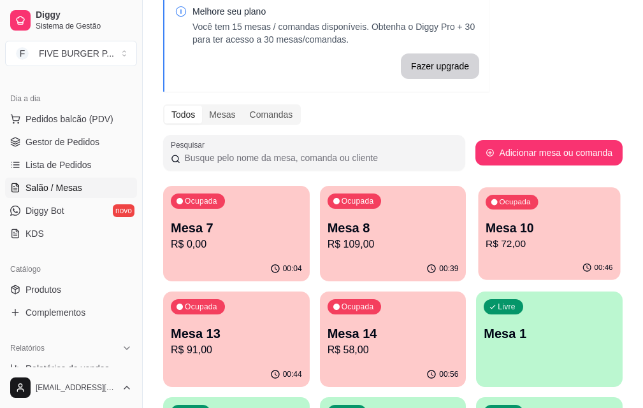
click at [485, 222] on p "Mesa 10" at bounding box center [548, 228] width 127 height 17
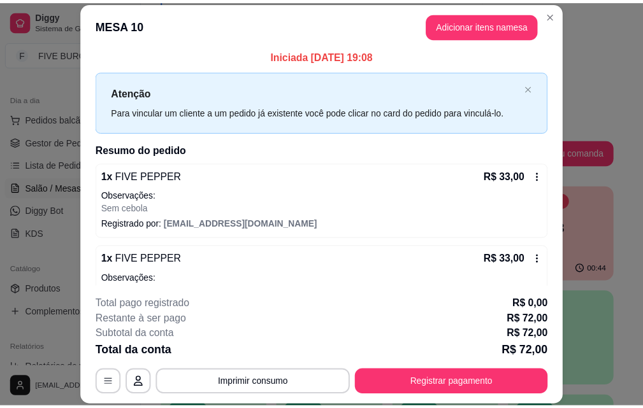
scroll to position [0, 0]
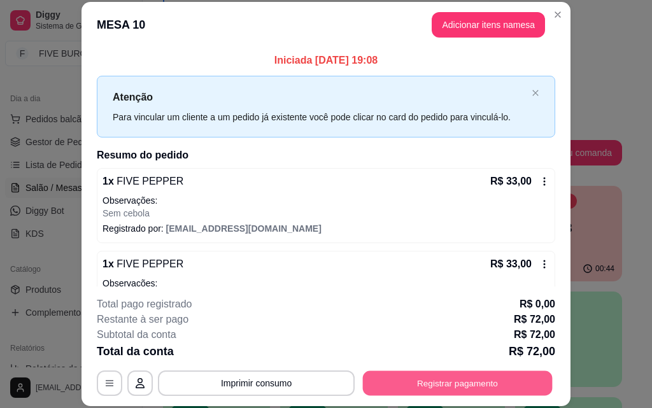
click at [496, 379] on button "Registrar pagamento" at bounding box center [458, 383] width 190 height 25
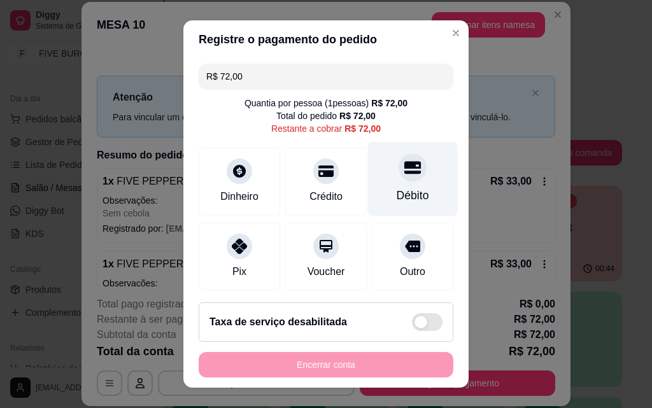
click at [399, 178] on div at bounding box center [413, 168] width 28 height 28
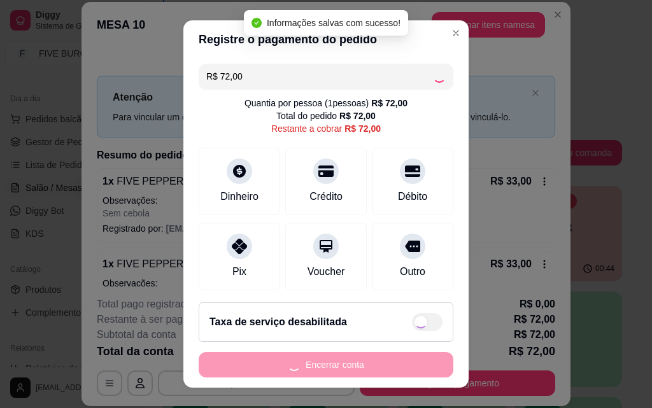
type input "R$ 0,00"
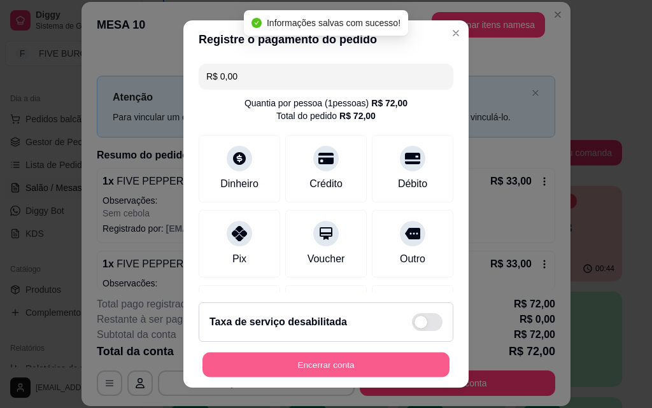
click at [382, 362] on button "Encerrar conta" at bounding box center [326, 365] width 247 height 25
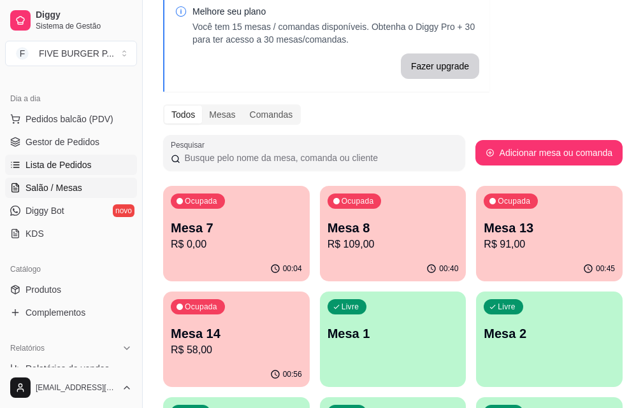
click at [83, 173] on link "Lista de Pedidos" at bounding box center [71, 165] width 132 height 20
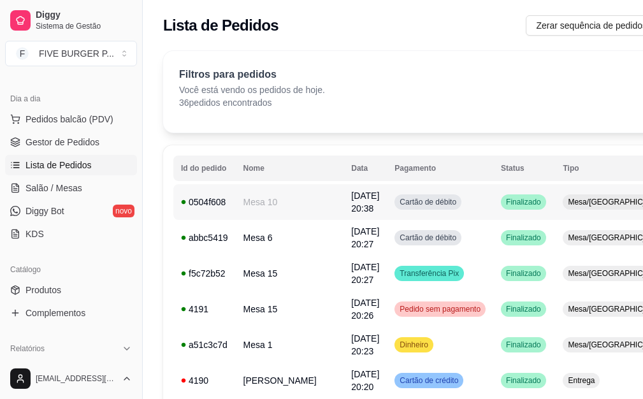
click at [433, 212] on td "Cartão de débito" at bounding box center [440, 202] width 106 height 36
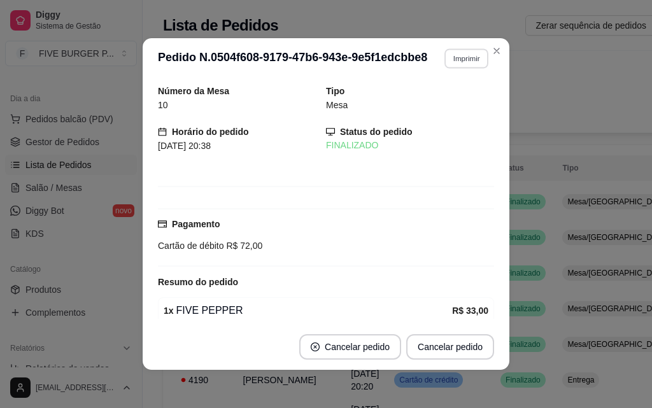
click at [471, 57] on button "Imprimir" at bounding box center [467, 58] width 44 height 20
click at [462, 108] on button "IMPRESSORA" at bounding box center [439, 103] width 89 height 20
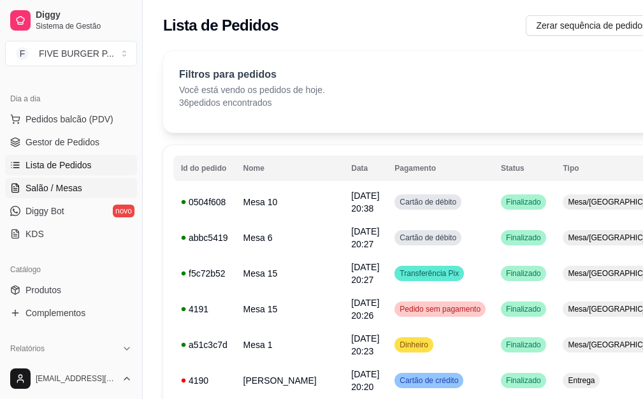
click at [66, 184] on span "Salão / Mesas" at bounding box center [53, 188] width 57 height 13
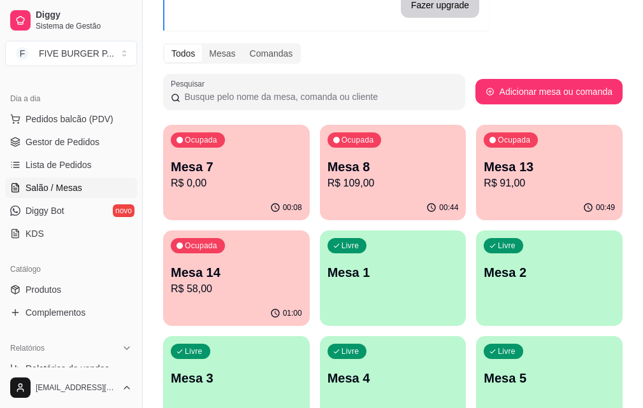
scroll to position [127, 0]
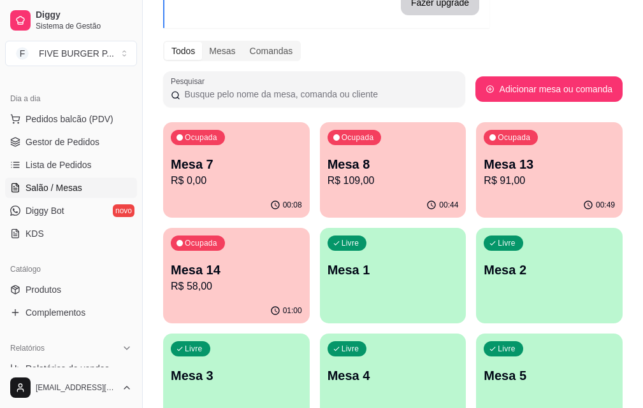
click at [302, 279] on p "R$ 58,00" at bounding box center [236, 286] width 131 height 15
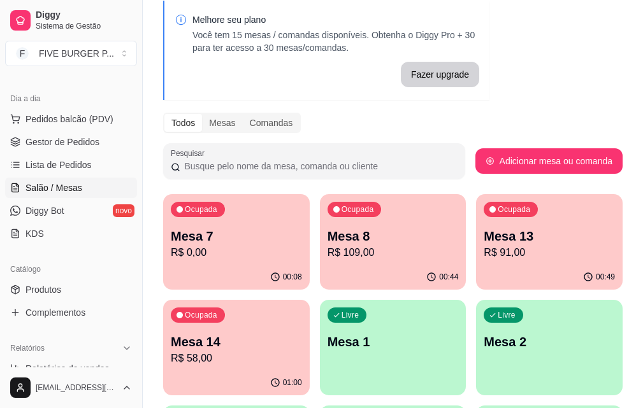
scroll to position [51, 0]
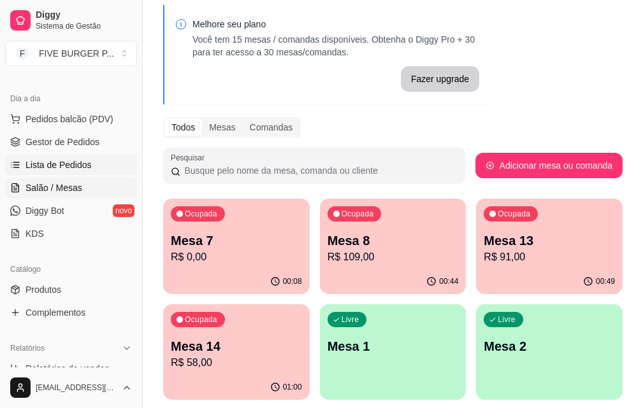
click at [85, 164] on span "Lista de Pedidos" at bounding box center [58, 165] width 66 height 13
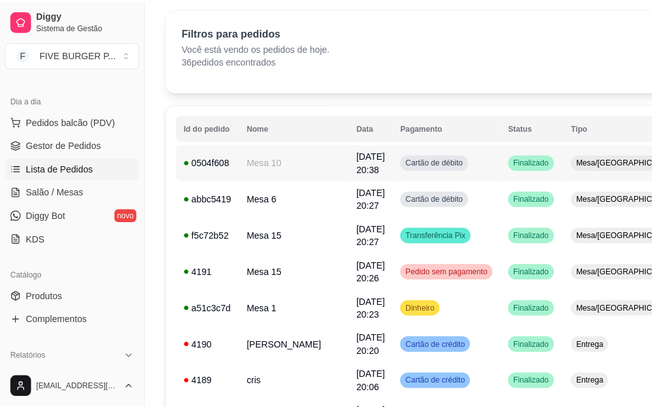
scroll to position [64, 0]
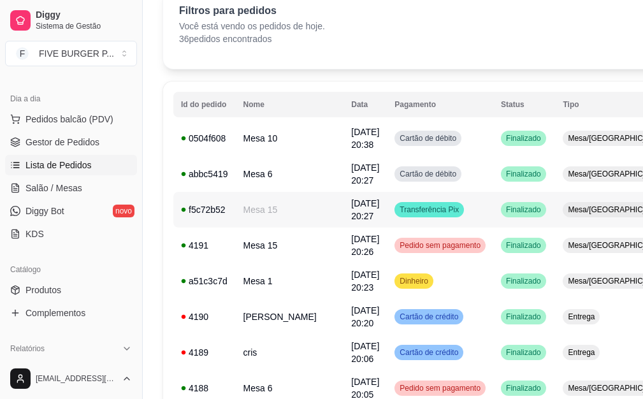
click at [415, 213] on span "Transferência Pix" at bounding box center [429, 209] width 64 height 10
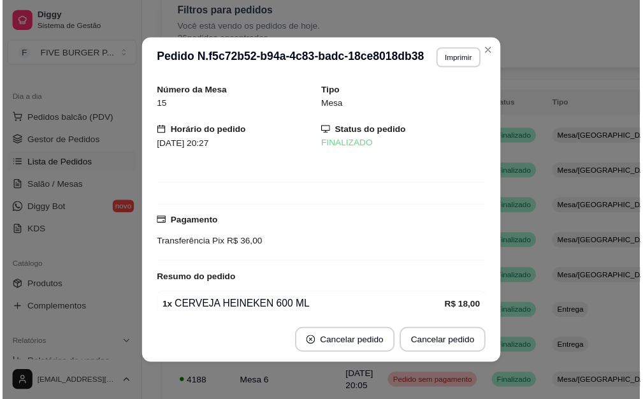
scroll to position [94, 0]
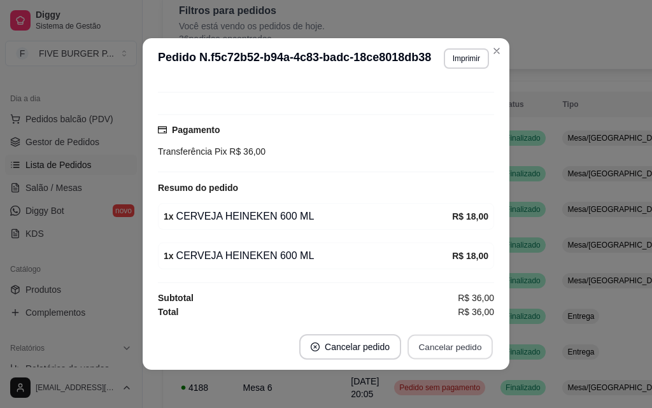
click at [444, 348] on button "Cancelar pedido" at bounding box center [450, 347] width 85 height 25
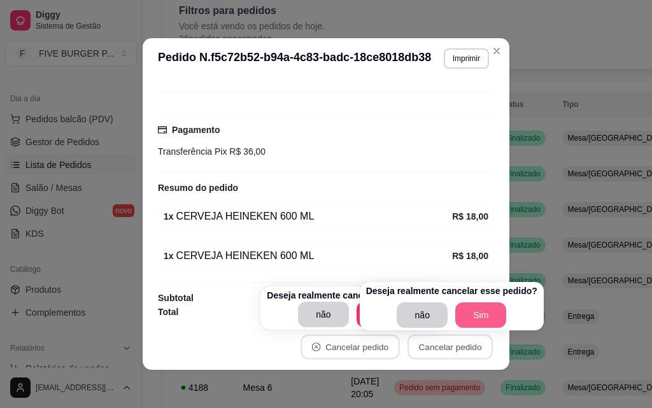
click at [489, 316] on button "Sim" at bounding box center [480, 315] width 51 height 25
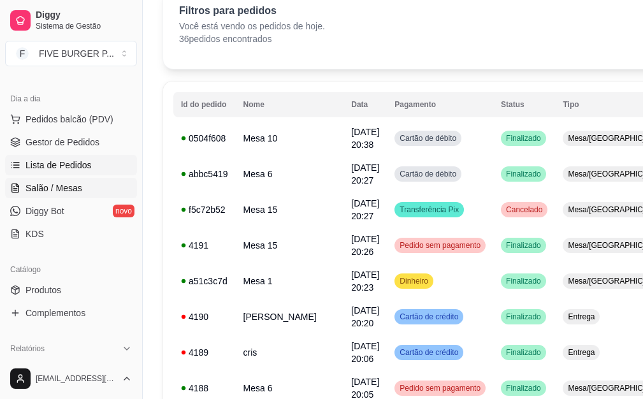
click at [67, 186] on span "Salão / Mesas" at bounding box center [53, 188] width 57 height 13
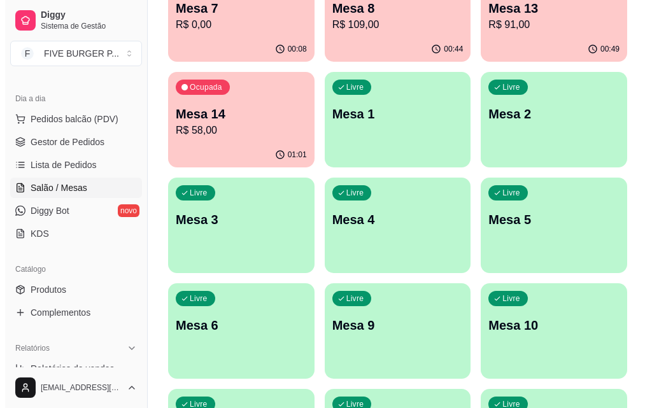
scroll to position [306, 0]
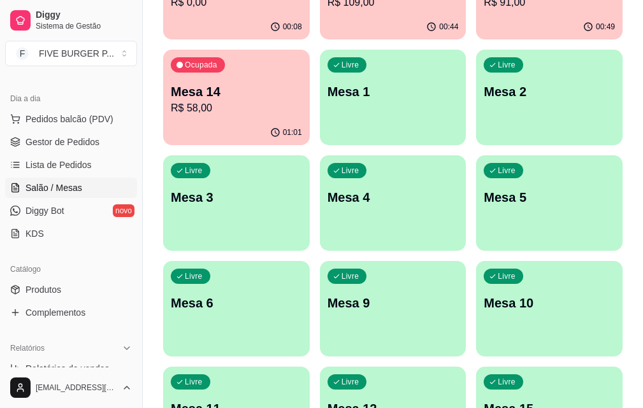
click at [483, 400] on p "Mesa 15" at bounding box center [548, 409] width 131 height 18
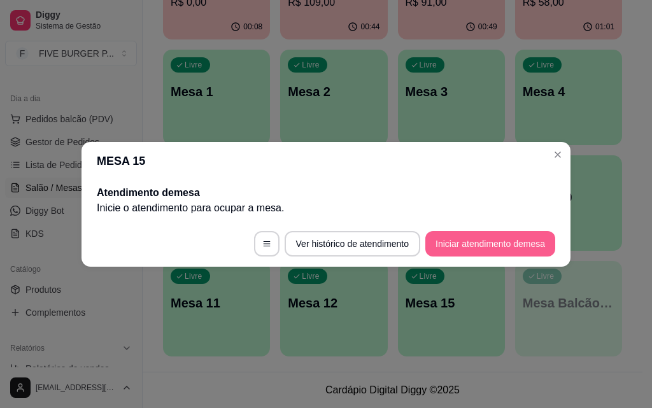
click at [478, 243] on button "Iniciar atendimento de mesa" at bounding box center [491, 243] width 130 height 25
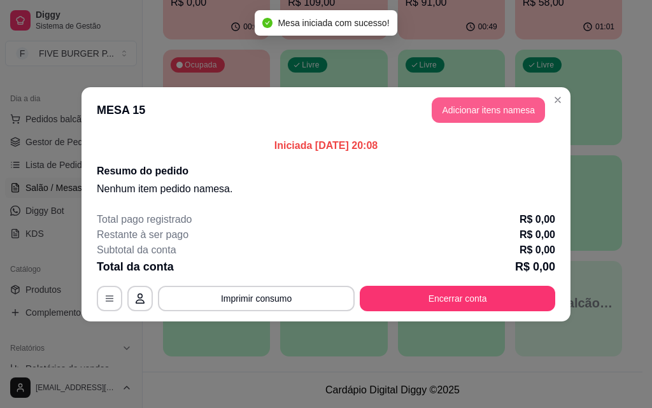
click at [480, 111] on button "Adicionar itens na mesa" at bounding box center [488, 109] width 113 height 25
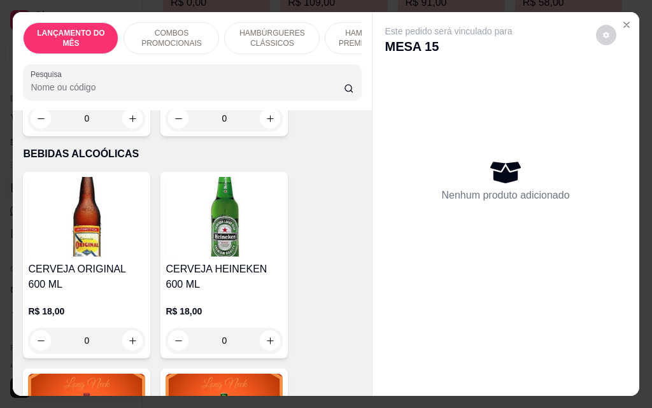
scroll to position [6306, 0]
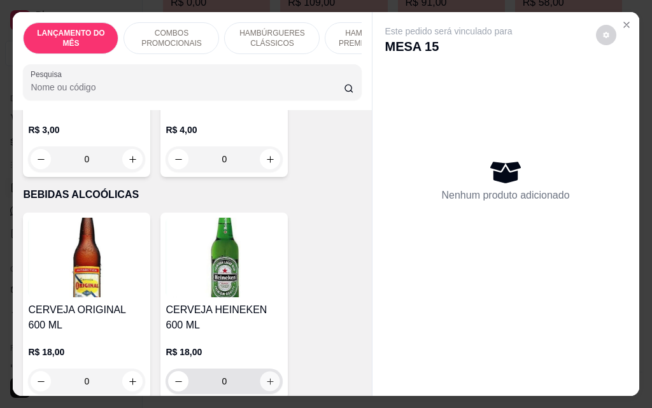
click at [266, 377] on icon "increase-product-quantity" at bounding box center [271, 382] width 10 height 10
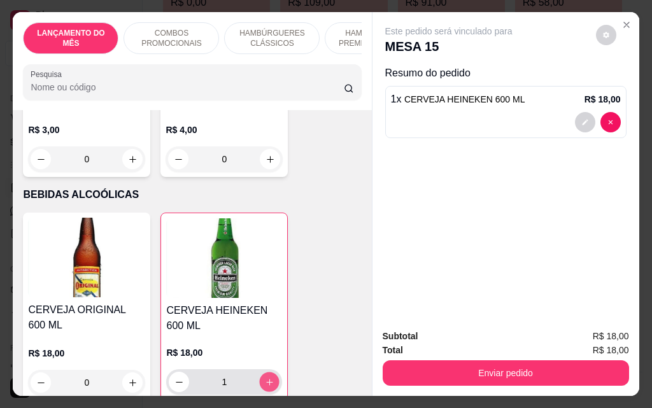
click at [265, 378] on icon "increase-product-quantity" at bounding box center [270, 383] width 10 height 10
type input "2"
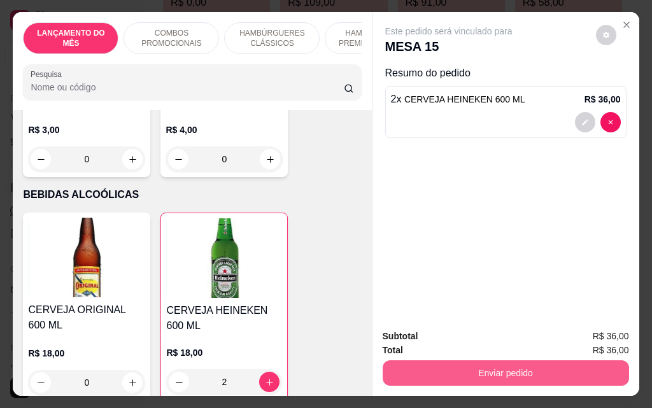
click at [426, 367] on button "Enviar pedido" at bounding box center [506, 373] width 247 height 25
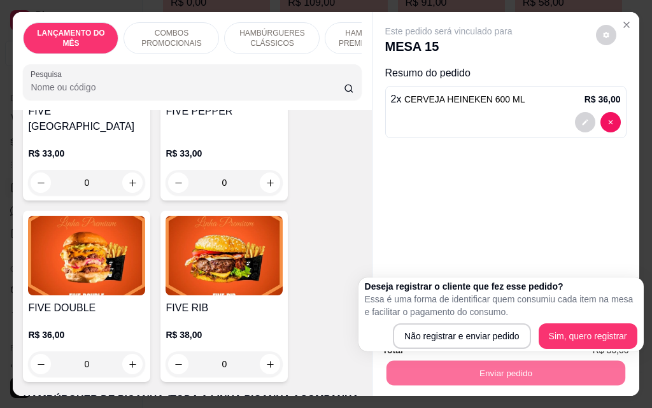
scroll to position [2102, 0]
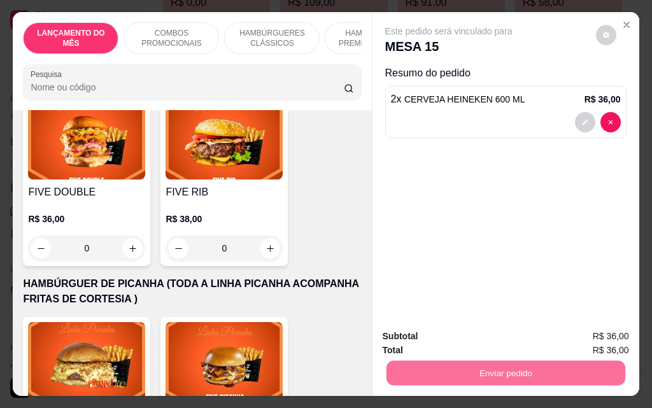
click at [124, 236] on div "0" at bounding box center [86, 248] width 117 height 25
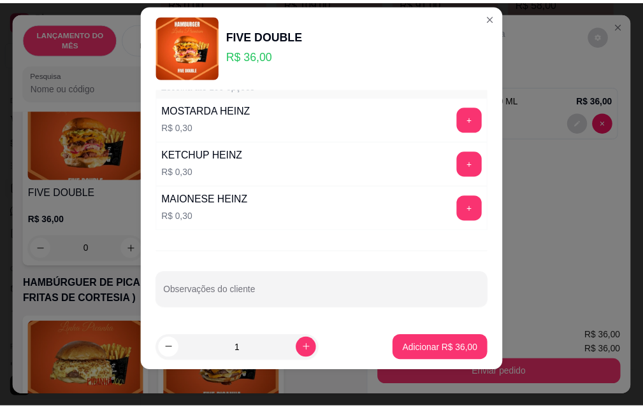
scroll to position [20, 0]
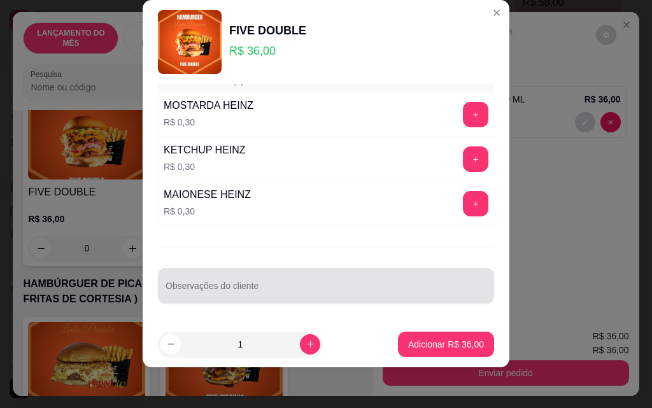
click at [367, 292] on input "Observações do cliente" at bounding box center [326, 291] width 321 height 13
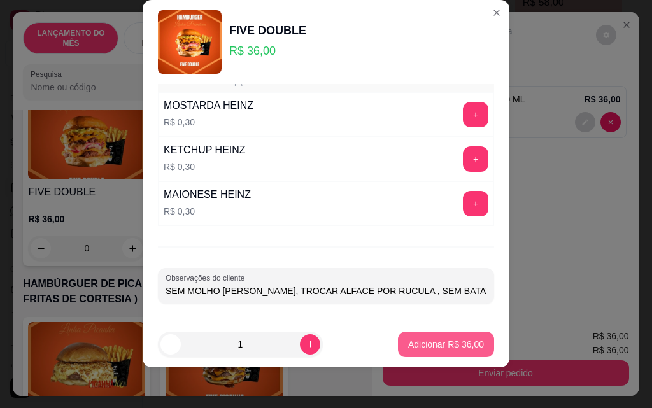
type input "SEM MOLHO [PERSON_NAME], TROCAR ALFACE POR RUCULA , SEM BATATA"
click at [432, 347] on p "Adicionar R$ 36,00" at bounding box center [446, 344] width 76 height 13
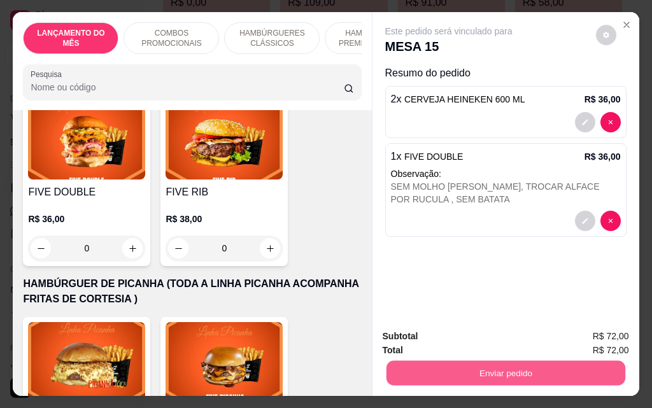
click at [514, 375] on button "Enviar pedido" at bounding box center [505, 373] width 239 height 25
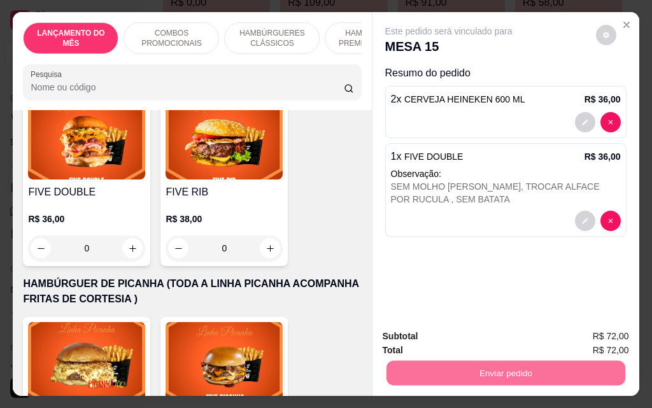
click at [509, 343] on button "Não registrar e enviar pedido" at bounding box center [463, 337] width 132 height 24
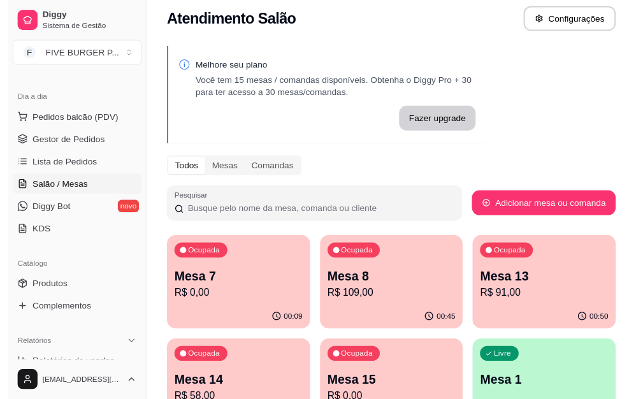
scroll to position [0, 0]
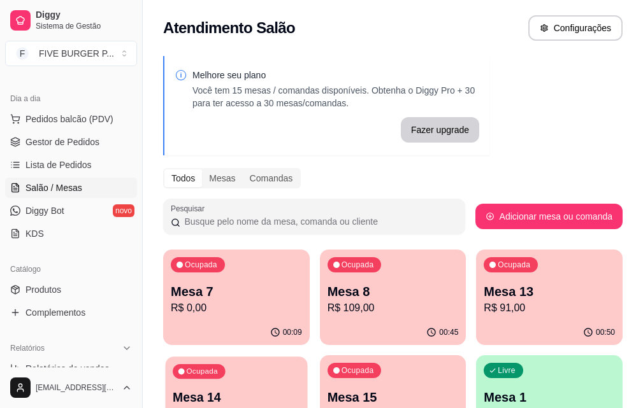
click at [299, 389] on p "Mesa 14" at bounding box center [236, 397] width 127 height 17
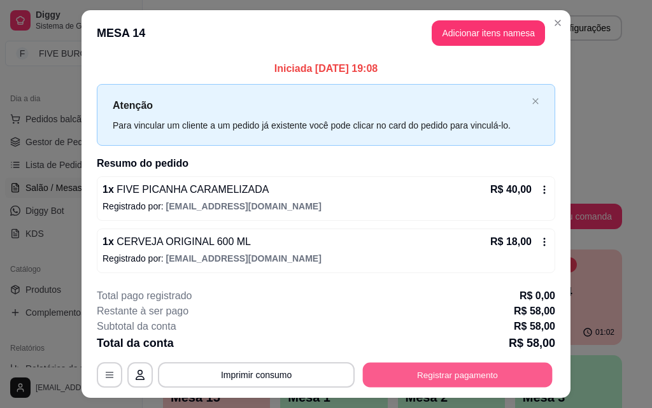
click at [417, 383] on button "Registrar pagamento" at bounding box center [458, 375] width 190 height 25
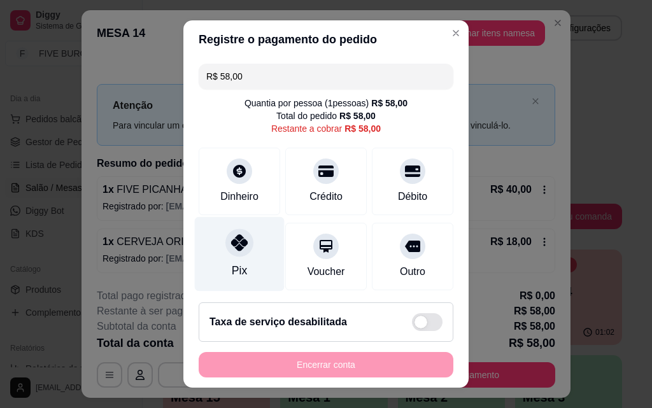
click at [253, 249] on div "Pix" at bounding box center [240, 254] width 90 height 75
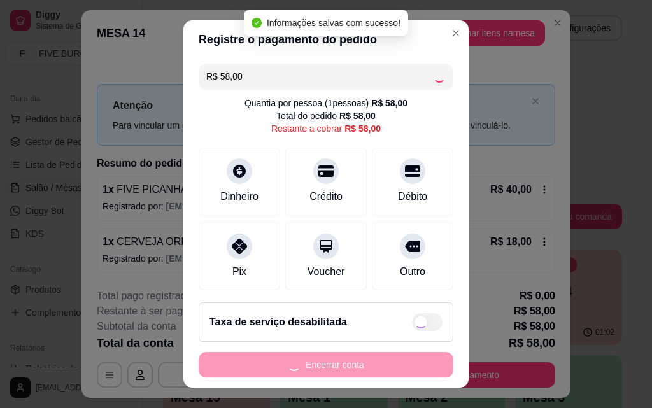
type input "R$ 0,00"
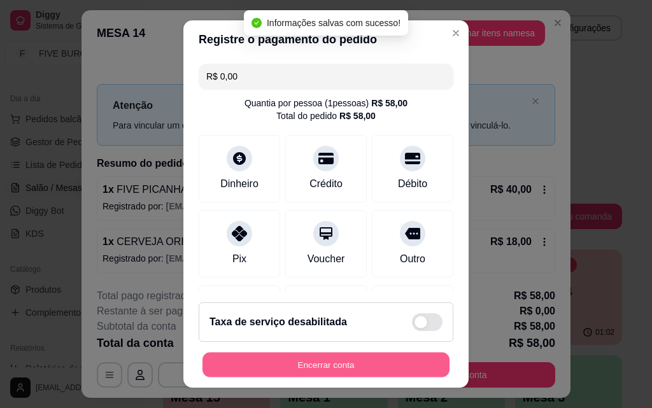
click at [334, 367] on button "Encerrar conta" at bounding box center [326, 365] width 247 height 25
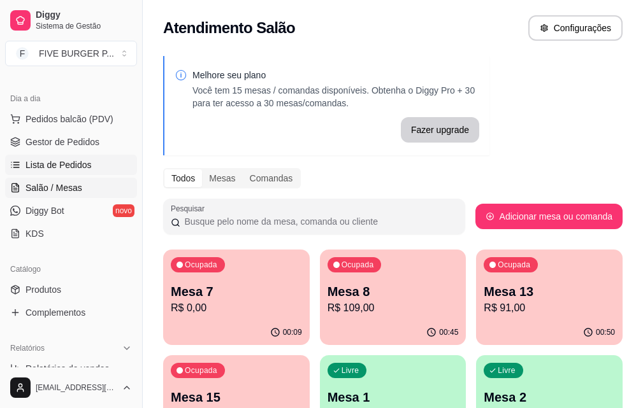
click at [92, 169] on link "Lista de Pedidos" at bounding box center [71, 165] width 132 height 20
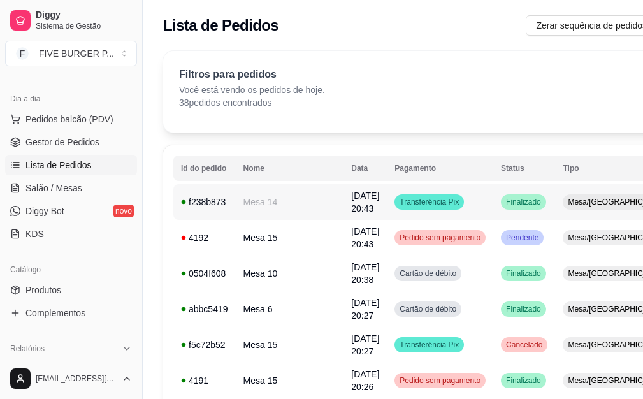
click at [438, 203] on td "Transferência Pix" at bounding box center [440, 202] width 106 height 36
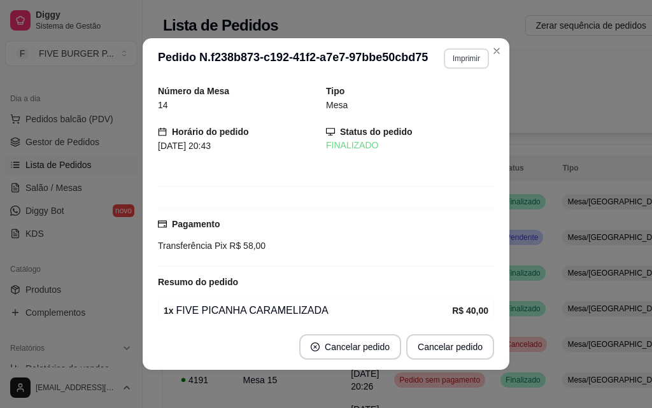
click at [465, 61] on button "Imprimir" at bounding box center [466, 58] width 45 height 20
click at [462, 104] on button "IMPRESSORA" at bounding box center [439, 103] width 92 height 20
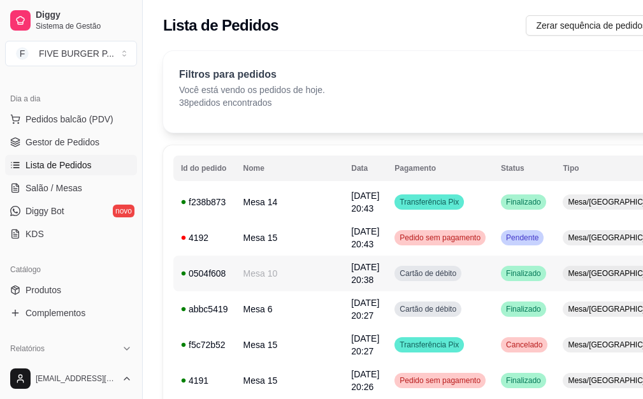
scroll to position [64, 0]
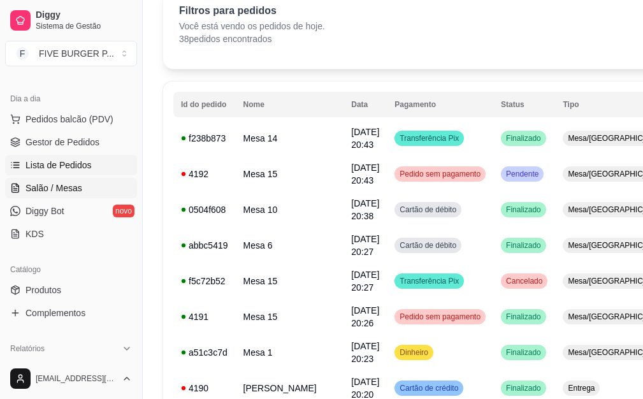
click at [69, 192] on span "Salão / Mesas" at bounding box center [53, 188] width 57 height 13
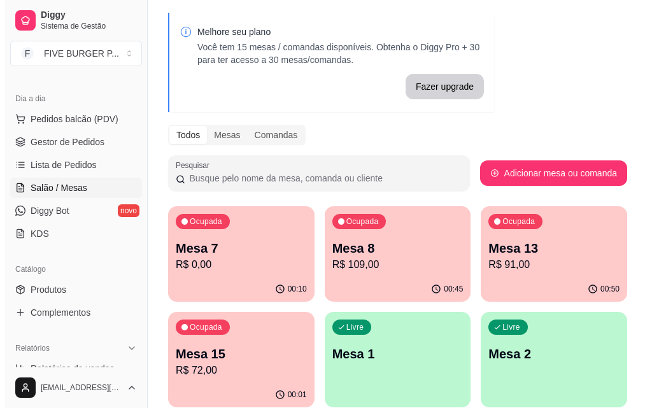
scroll to position [64, 0]
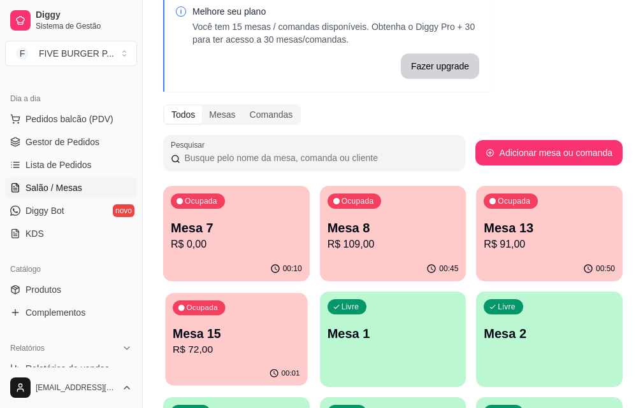
click at [299, 326] on p "Mesa 15" at bounding box center [236, 334] width 127 height 17
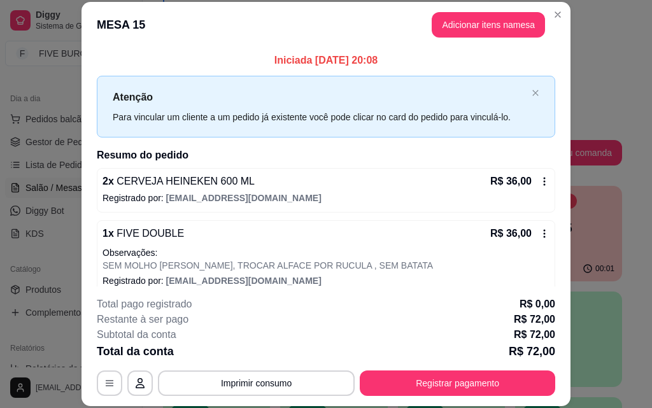
scroll to position [14, 0]
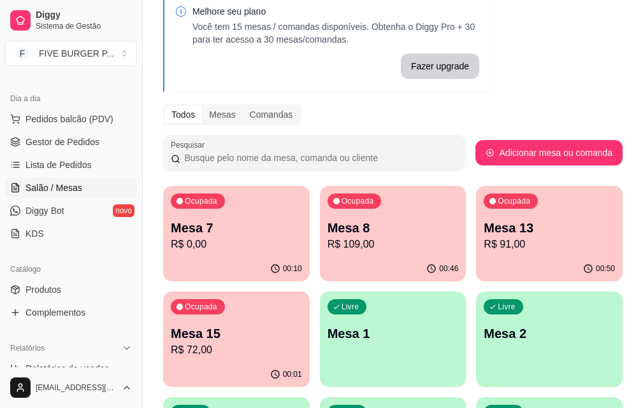
click at [483, 242] on p "R$ 91,00" at bounding box center [548, 244] width 131 height 15
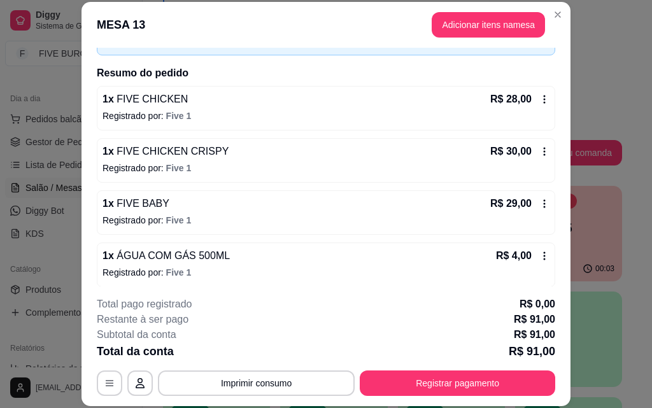
scroll to position [88, 0]
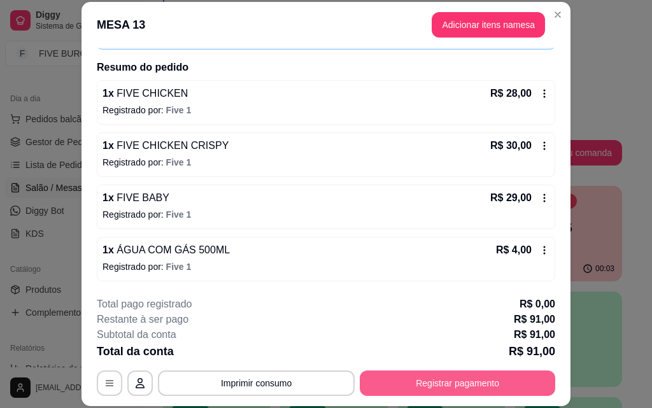
click at [431, 390] on button "Registrar pagamento" at bounding box center [458, 383] width 196 height 25
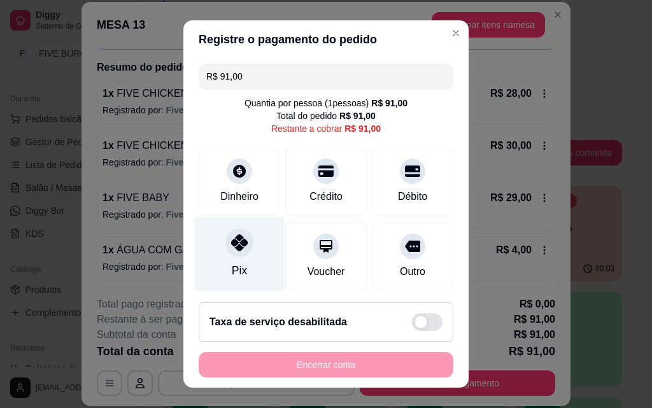
click at [231, 259] on div "Pix" at bounding box center [240, 254] width 90 height 75
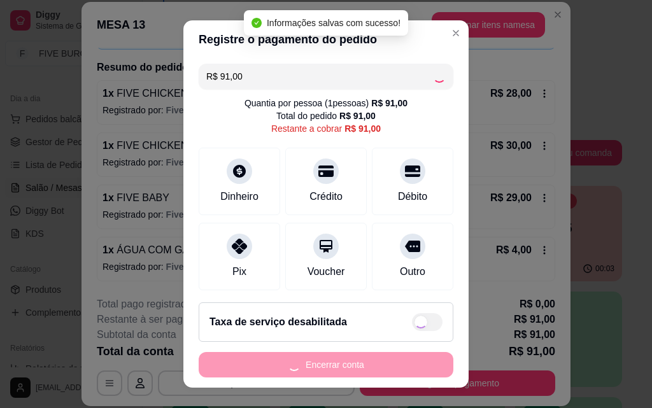
type input "R$ 0,00"
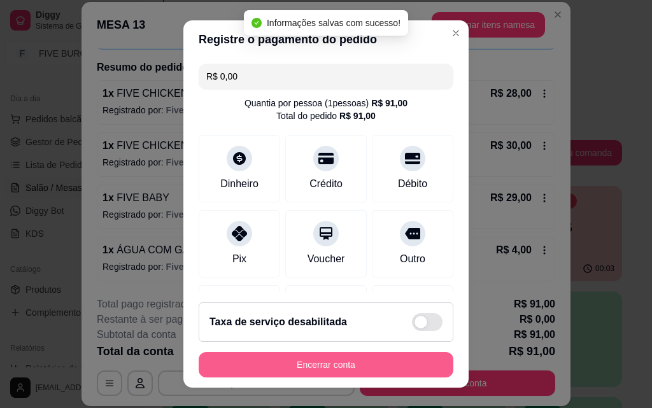
click at [334, 366] on button "Encerrar conta" at bounding box center [326, 364] width 255 height 25
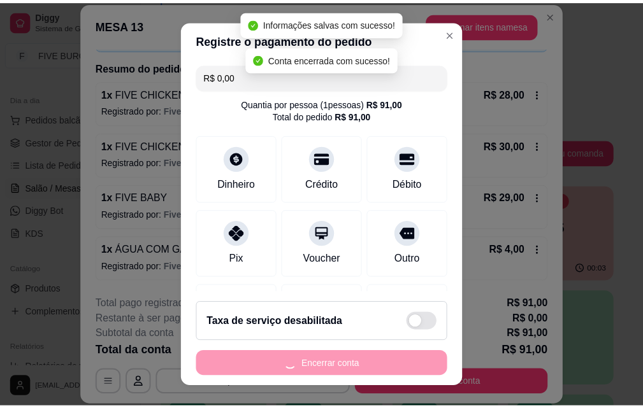
scroll to position [0, 0]
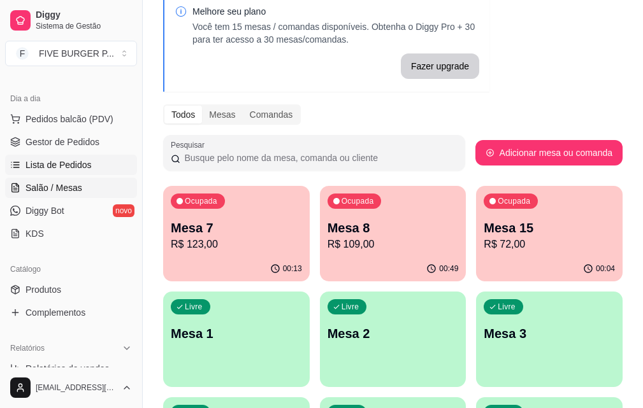
click at [81, 168] on span "Lista de Pedidos" at bounding box center [58, 165] width 66 height 13
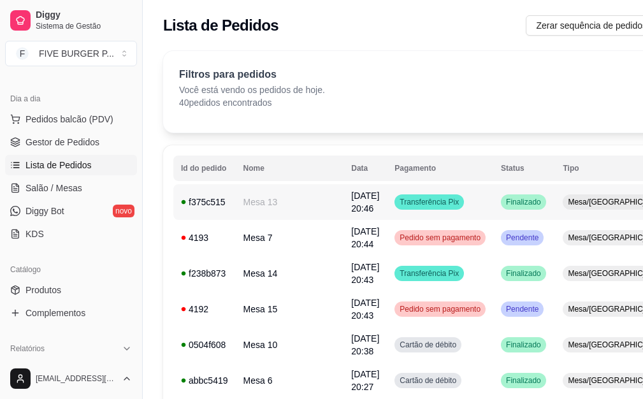
click at [427, 212] on td "Transferência Pix" at bounding box center [440, 202] width 106 height 36
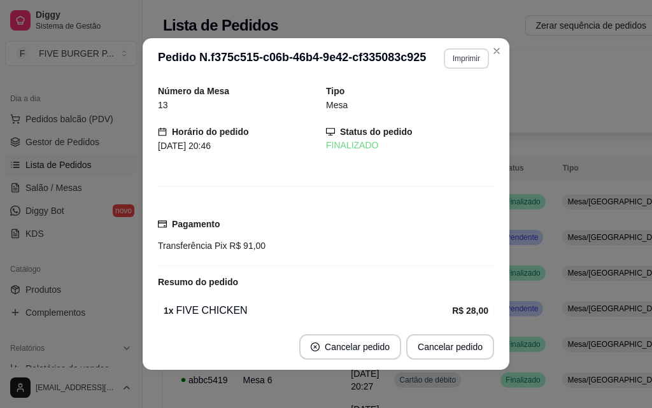
click at [450, 61] on button "Imprimir" at bounding box center [466, 58] width 45 height 20
click at [448, 99] on button "IMPRESSORA" at bounding box center [439, 103] width 92 height 20
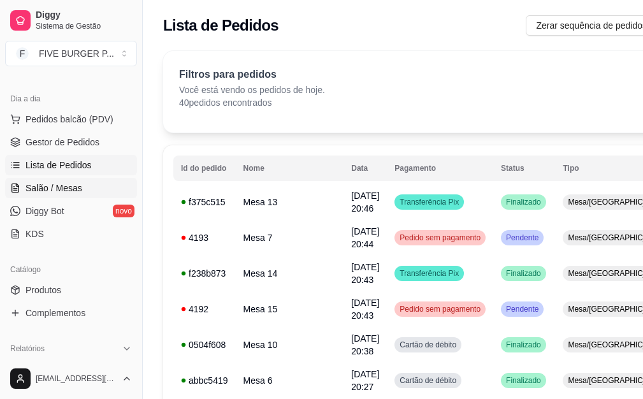
click at [81, 193] on link "Salão / Mesas" at bounding box center [71, 188] width 132 height 20
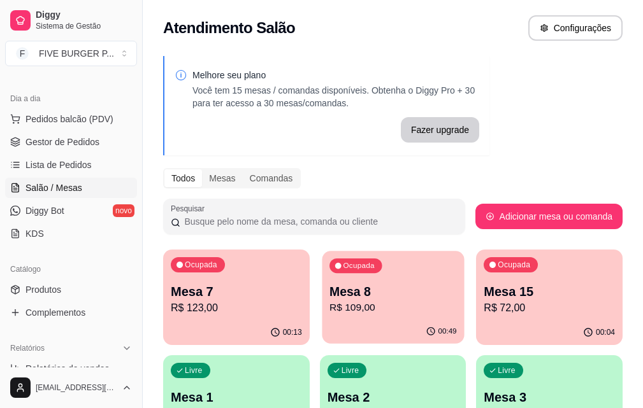
click at [354, 301] on p "R$ 109,00" at bounding box center [392, 308] width 127 height 15
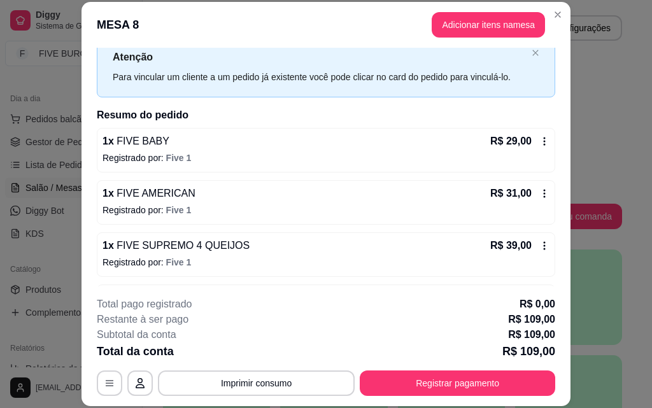
scroll to position [88, 0]
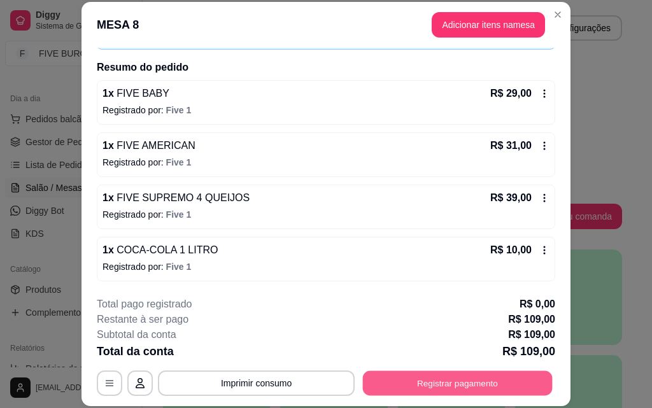
click at [419, 378] on button "Registrar pagamento" at bounding box center [458, 383] width 190 height 25
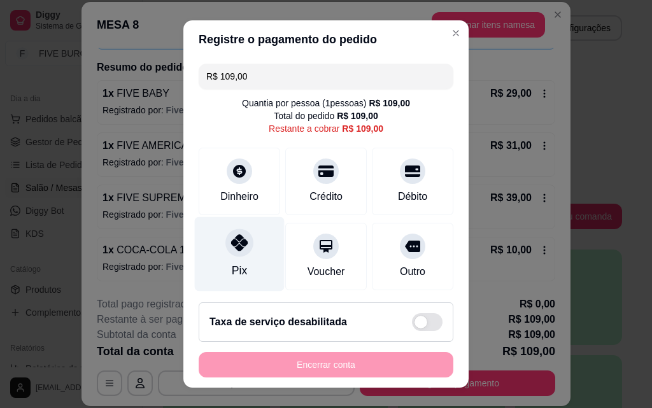
click at [222, 261] on div "Pix" at bounding box center [240, 254] width 90 height 75
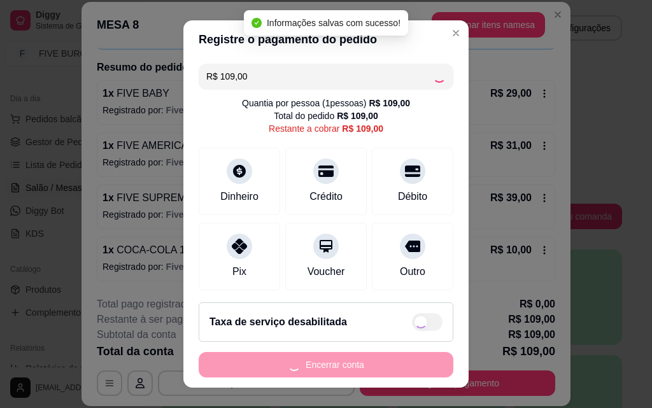
type input "R$ 0,00"
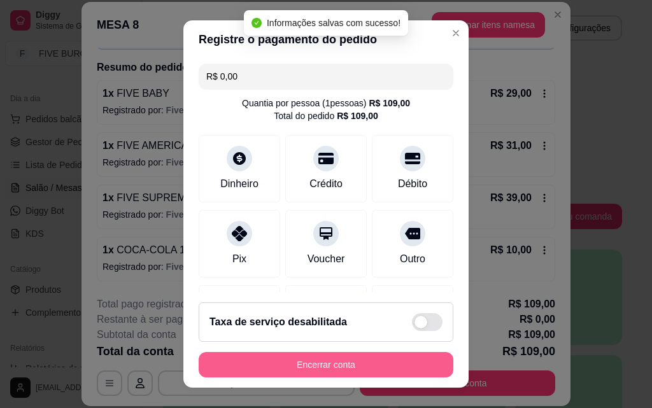
click at [354, 366] on button "Encerrar conta" at bounding box center [326, 364] width 255 height 25
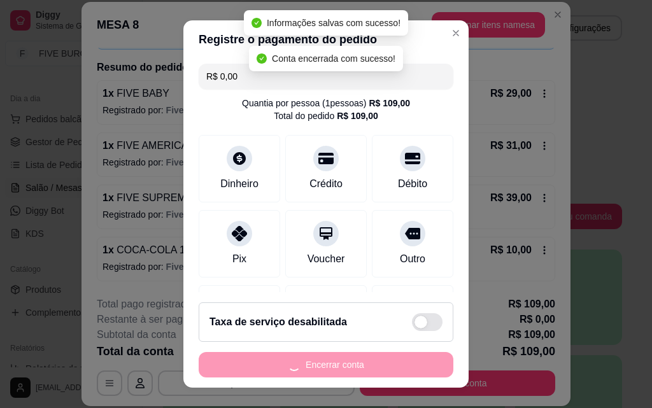
scroll to position [0, 0]
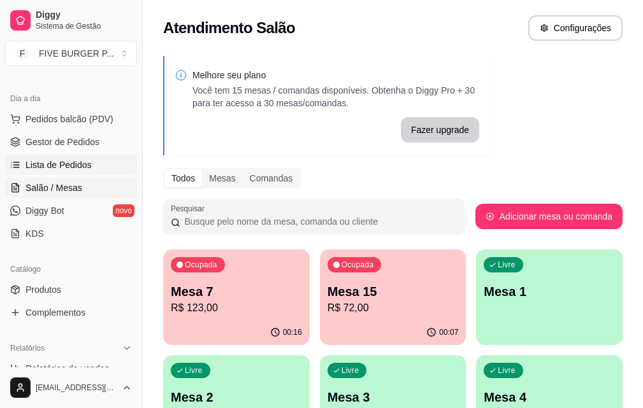
click at [74, 168] on span "Lista de Pedidos" at bounding box center [58, 165] width 66 height 13
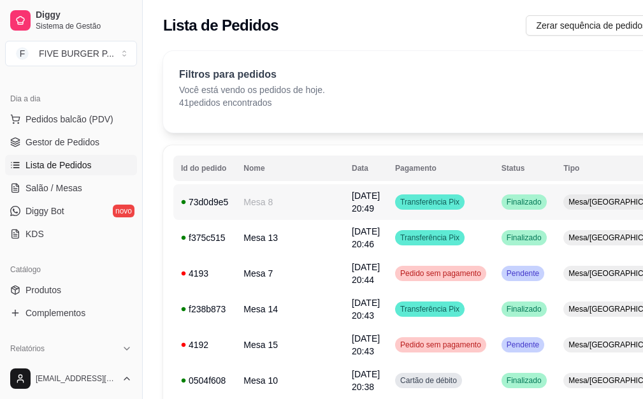
click at [440, 208] on td "Transferência Pix" at bounding box center [440, 202] width 106 height 36
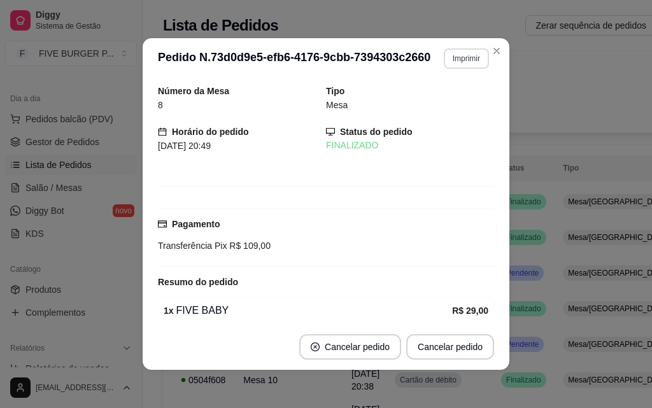
click at [447, 63] on button "Imprimir" at bounding box center [466, 58] width 45 height 20
click at [448, 103] on button "IMPRESSORA" at bounding box center [439, 103] width 92 height 20
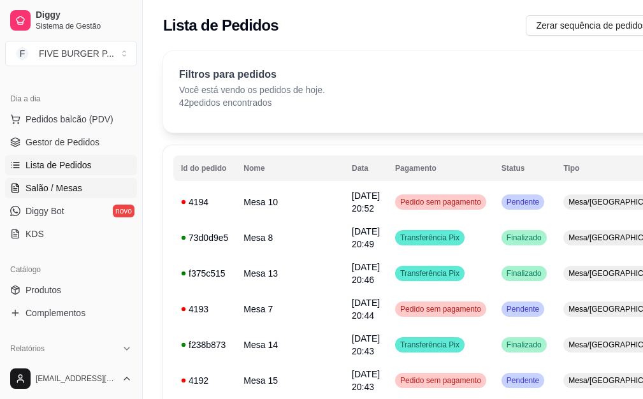
click at [85, 183] on link "Salão / Mesas" at bounding box center [71, 188] width 132 height 20
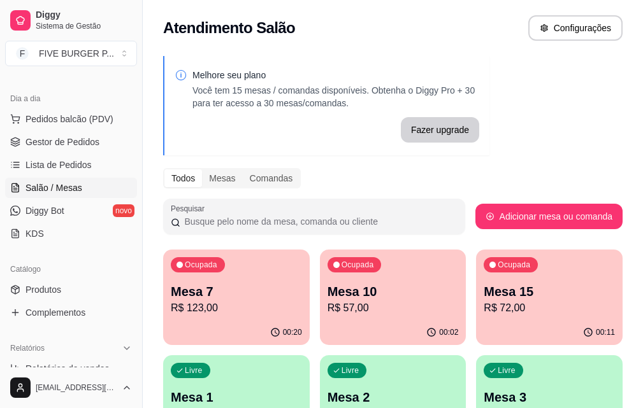
click at [336, 308] on p "R$ 57,00" at bounding box center [392, 308] width 131 height 15
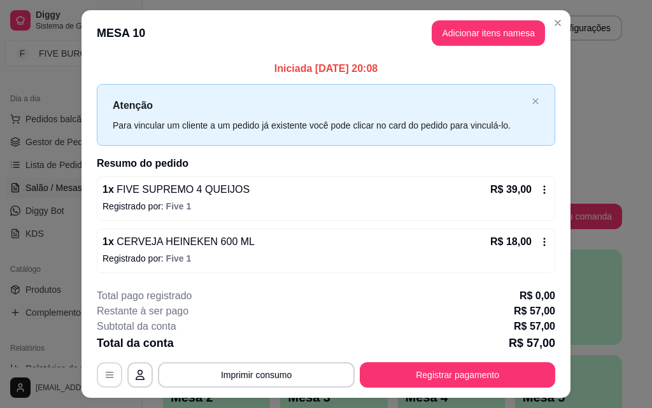
click at [104, 376] on icon "button" at bounding box center [109, 375] width 10 height 10
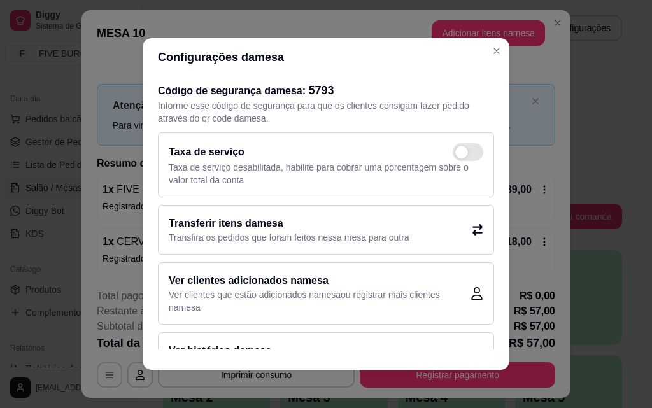
click at [472, 231] on icon at bounding box center [477, 229] width 11 height 11
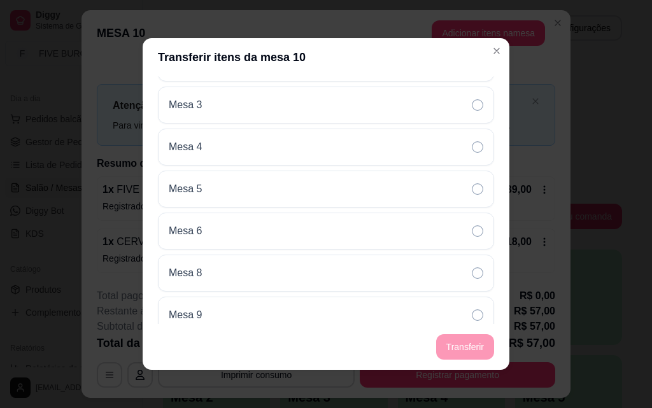
scroll to position [446, 0]
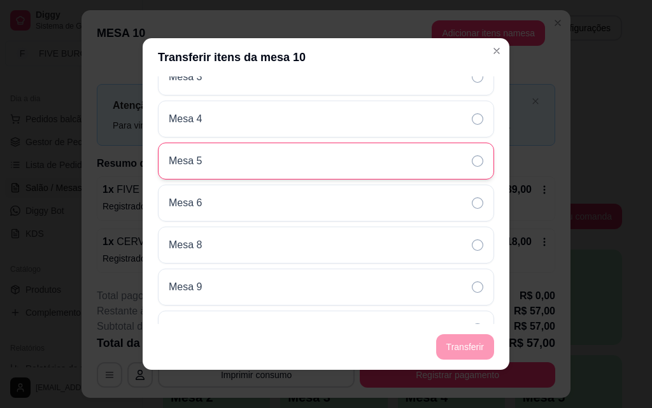
click at [472, 165] on icon at bounding box center [477, 160] width 11 height 11
click at [461, 351] on footer "Transferir" at bounding box center [326, 347] width 367 height 46
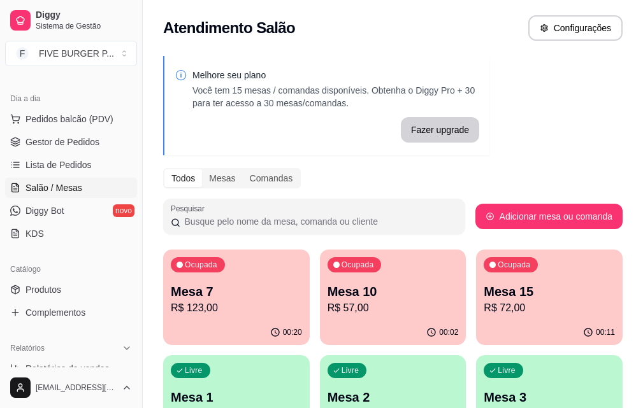
click at [346, 320] on div "00:02" at bounding box center [393, 332] width 147 height 25
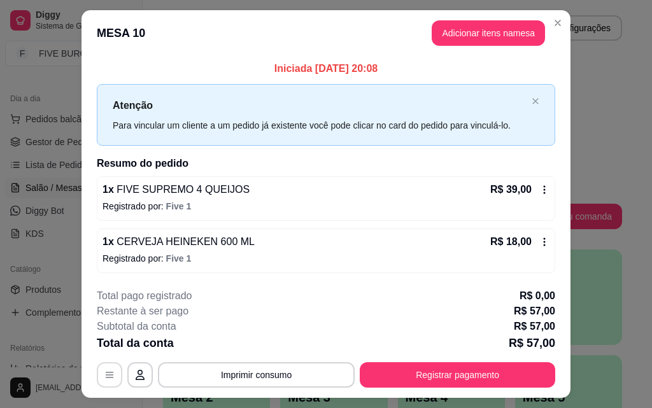
click at [104, 375] on icon "button" at bounding box center [109, 375] width 10 height 10
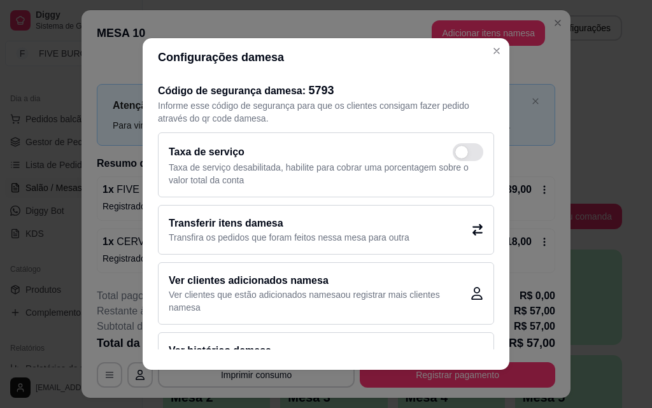
click at [472, 226] on icon at bounding box center [477, 229] width 11 height 11
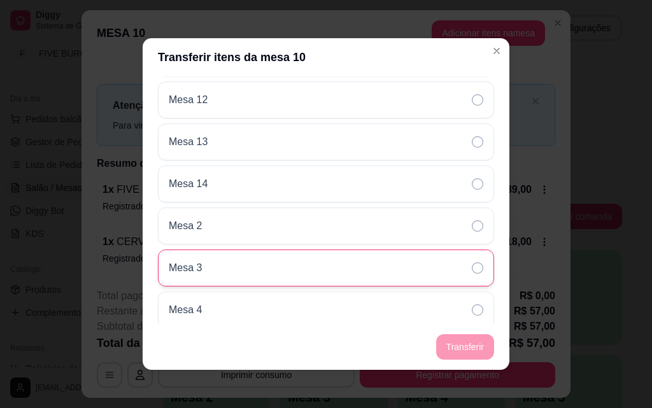
scroll to position [382, 0]
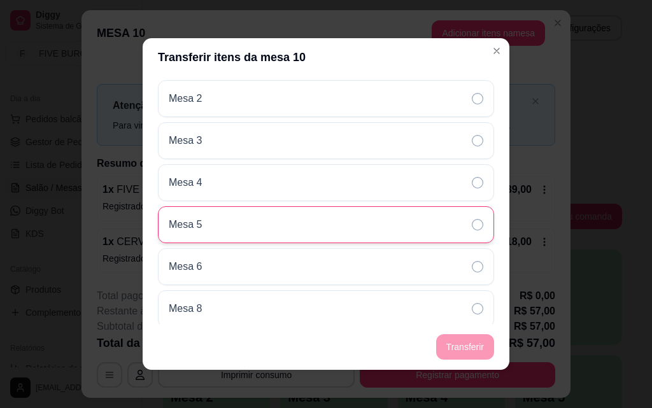
click at [472, 220] on icon at bounding box center [477, 224] width 11 height 11
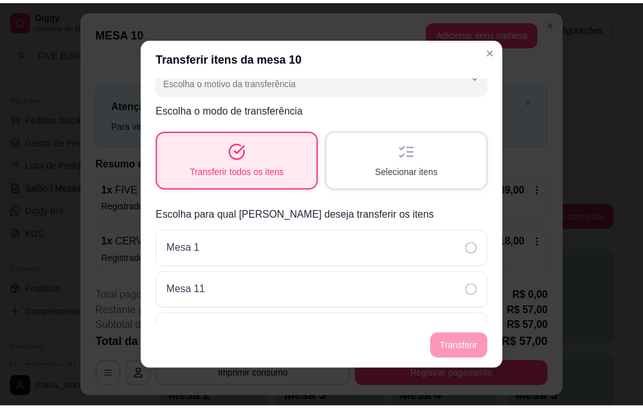
scroll to position [0, 0]
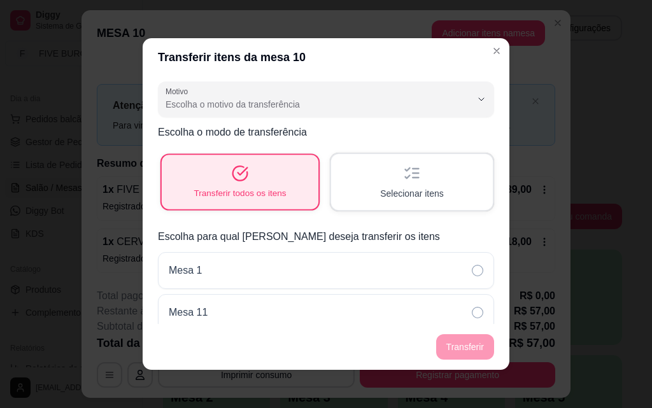
click at [252, 179] on div "Transferir todos os itens" at bounding box center [240, 182] width 157 height 54
click at [410, 180] on div "Selecionar itens" at bounding box center [412, 182] width 157 height 54
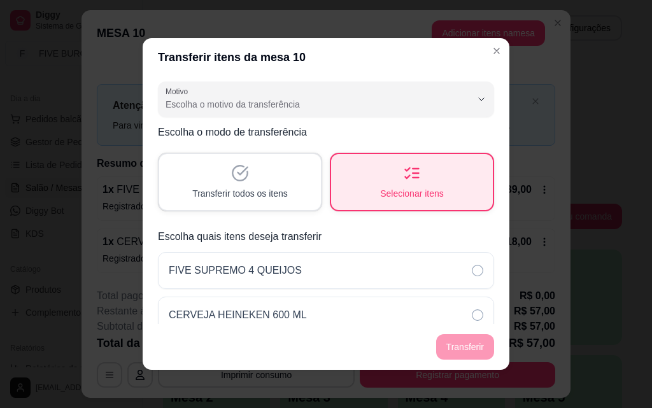
click at [278, 168] on div "Transferir todos os itens" at bounding box center [240, 182] width 162 height 56
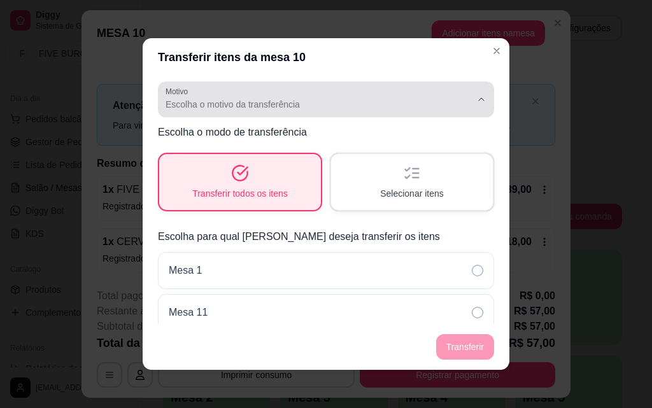
click at [476, 103] on icon "button" at bounding box center [481, 99] width 10 height 10
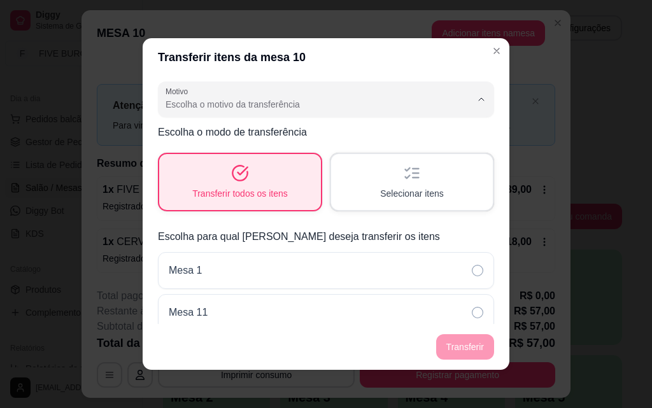
click at [303, 159] on span "Mudança de mesa" at bounding box center [310, 156] width 282 height 12
type input "TABLE_TRANSFER"
select select "TABLE_TRANSFER"
click at [472, 346] on button "Transferir" at bounding box center [465, 346] width 58 height 25
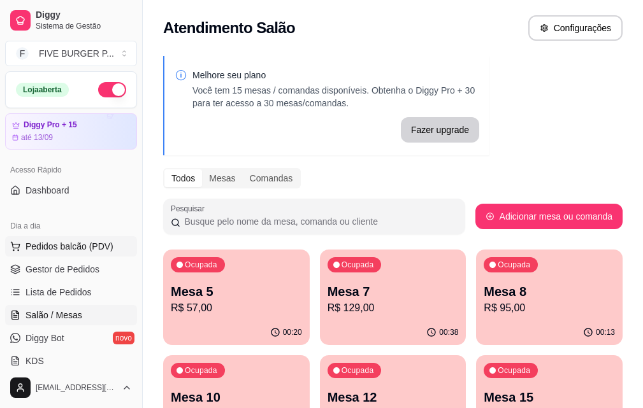
click at [68, 249] on span "Pedidos balcão (PDV)" at bounding box center [69, 246] width 88 height 13
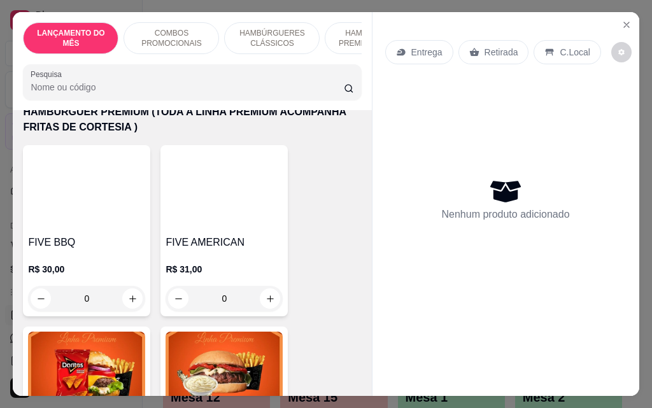
scroll to position [1274, 0]
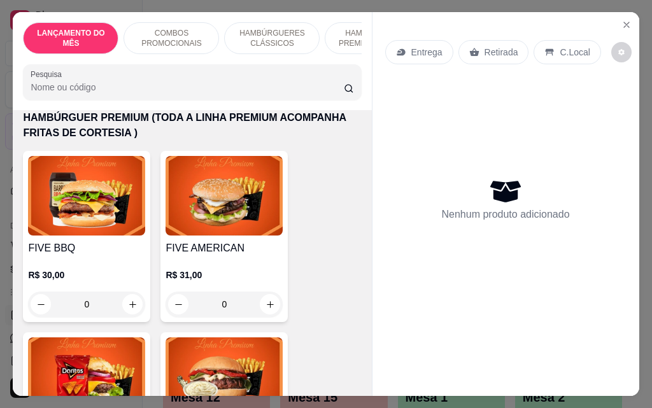
click at [264, 292] on div "0" at bounding box center [224, 304] width 117 height 25
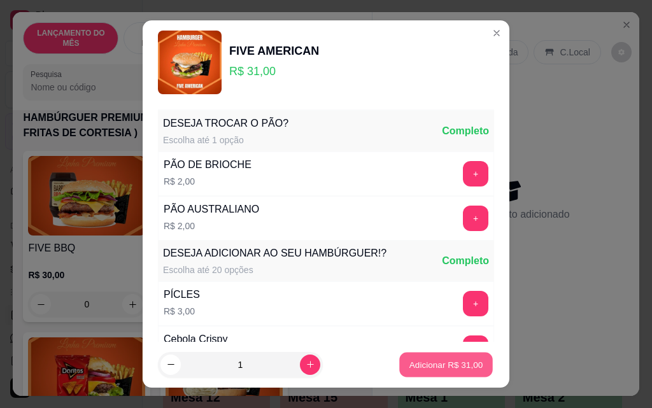
click at [410, 364] on p "Adicionar R$ 31,00" at bounding box center [447, 365] width 74 height 12
type input "1"
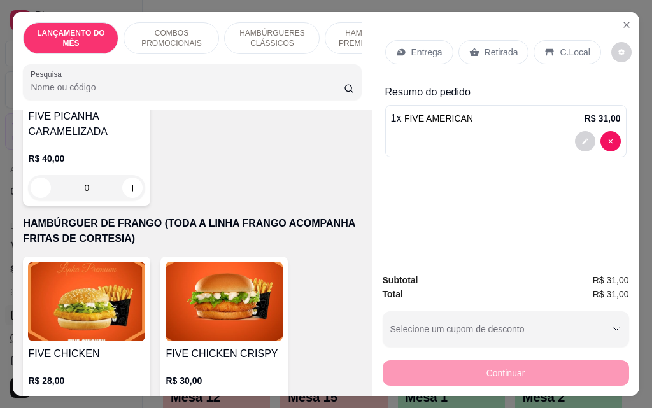
scroll to position [2675, 0]
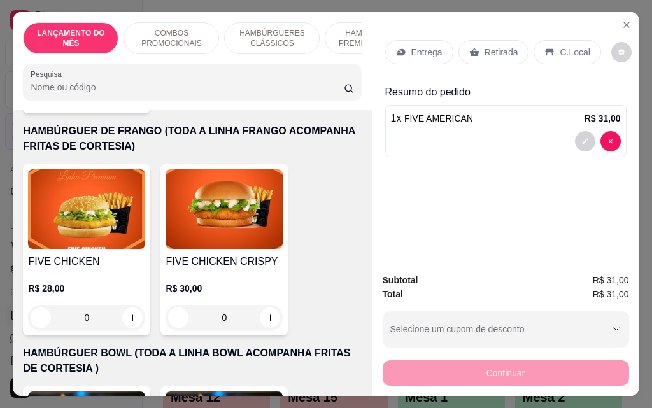
click at [261, 305] on div "0" at bounding box center [224, 317] width 117 height 25
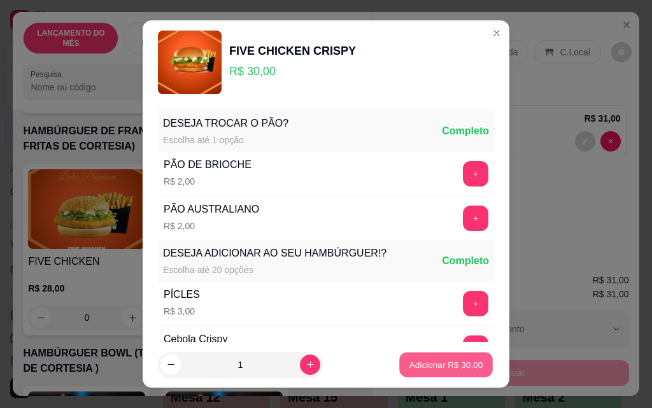
click at [410, 365] on p "Adicionar R$ 30,00" at bounding box center [447, 365] width 74 height 12
type input "1"
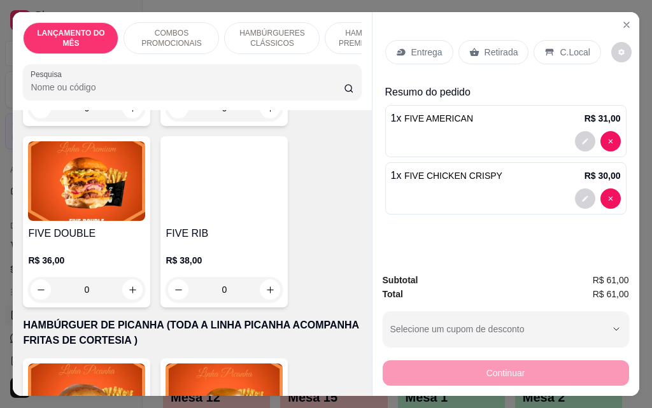
scroll to position [2038, 0]
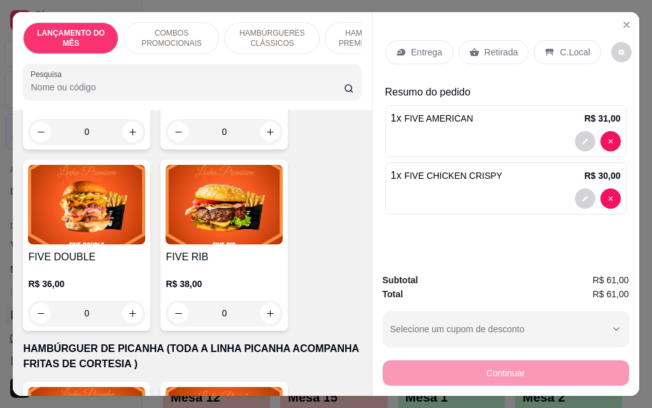
click at [129, 301] on div "0" at bounding box center [86, 313] width 117 height 25
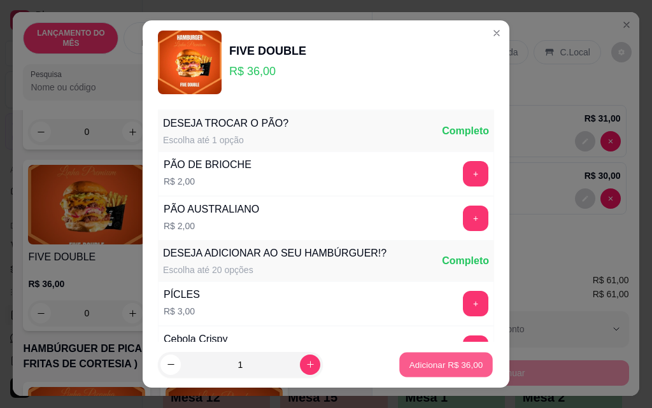
click at [449, 371] on button "Adicionar R$ 36,00" at bounding box center [446, 365] width 94 height 25
type input "1"
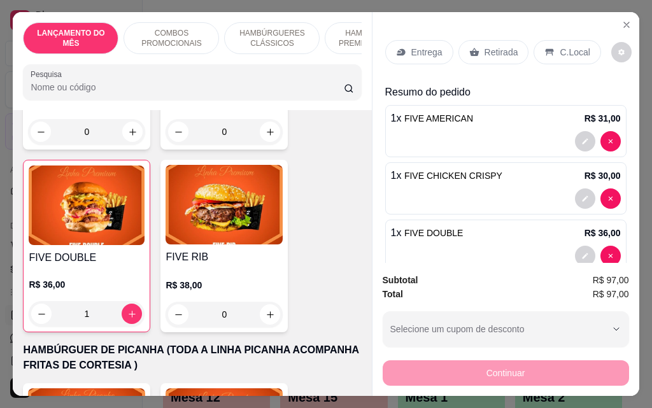
click at [490, 46] on p "Retirada" at bounding box center [502, 52] width 34 height 13
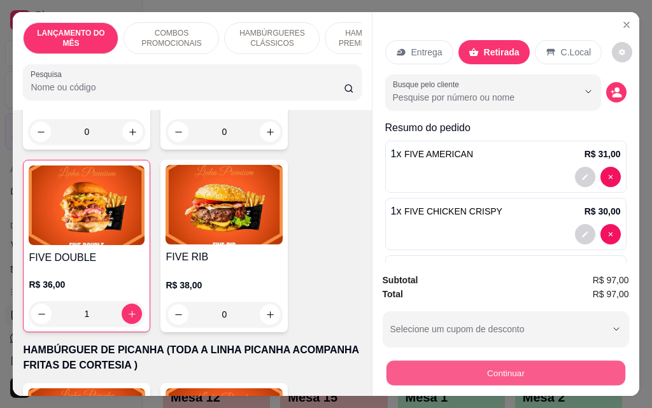
click at [529, 371] on button "Continuar" at bounding box center [505, 373] width 239 height 25
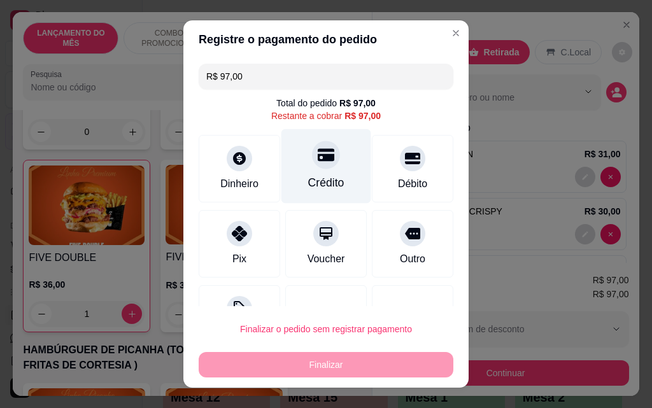
click at [308, 180] on div "Crédito" at bounding box center [326, 183] width 36 height 17
type input "R$ 0,00"
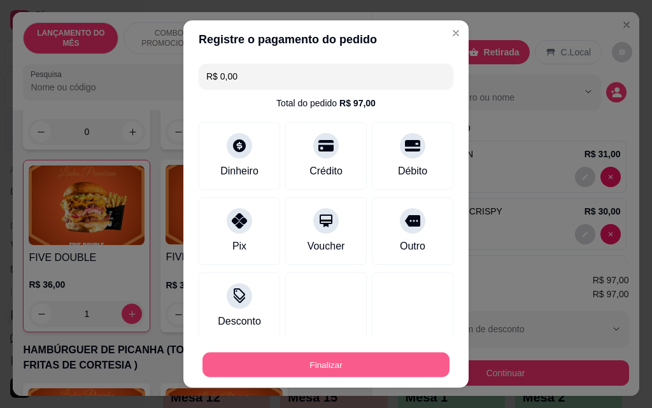
click at [405, 363] on button "Finalizar" at bounding box center [326, 365] width 247 height 25
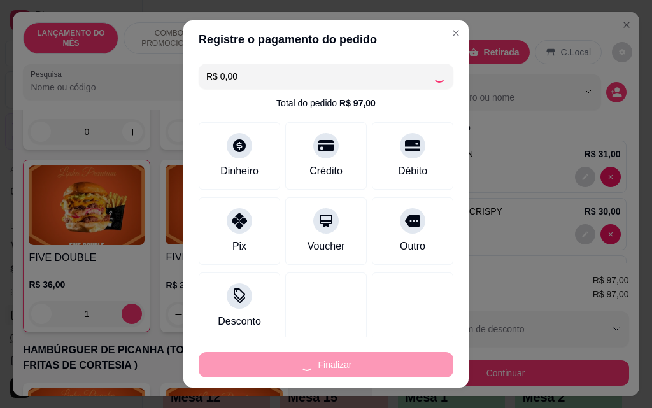
type input "0"
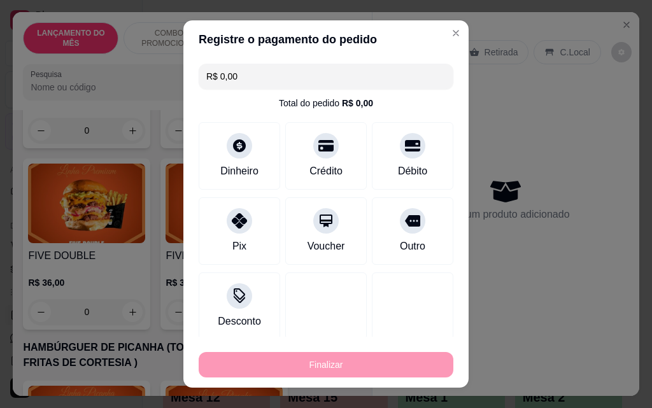
type input "-R$ 97,00"
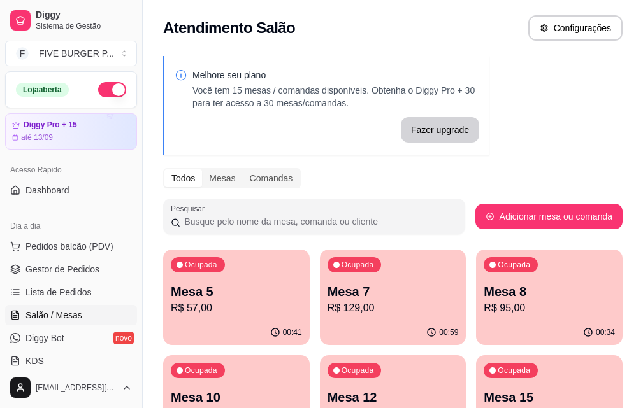
click at [213, 302] on p "R$ 57,00" at bounding box center [236, 308] width 131 height 15
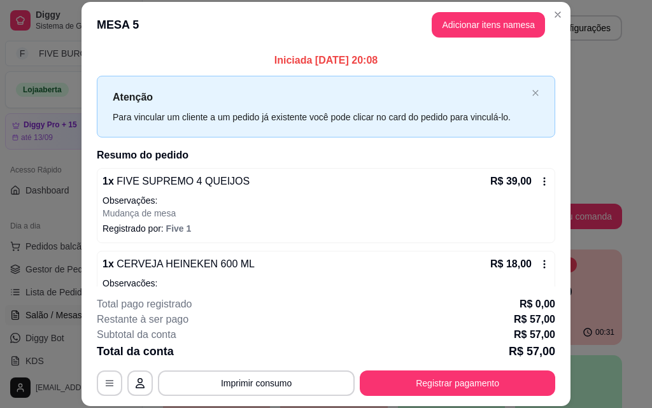
scroll to position [45, 0]
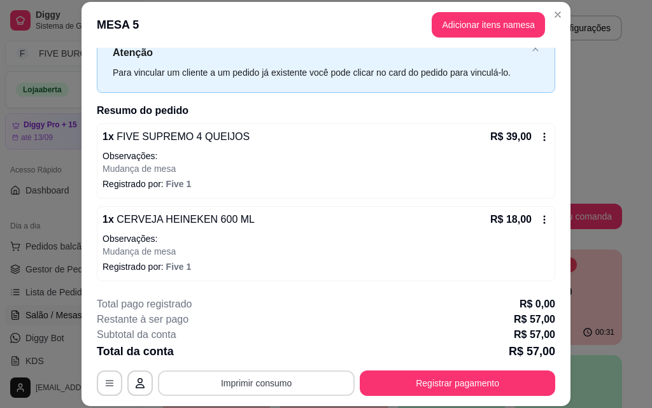
click at [264, 383] on button "Imprimir consumo" at bounding box center [256, 383] width 197 height 25
click at [259, 350] on button "IMPRESSORA" at bounding box center [256, 354] width 92 height 20
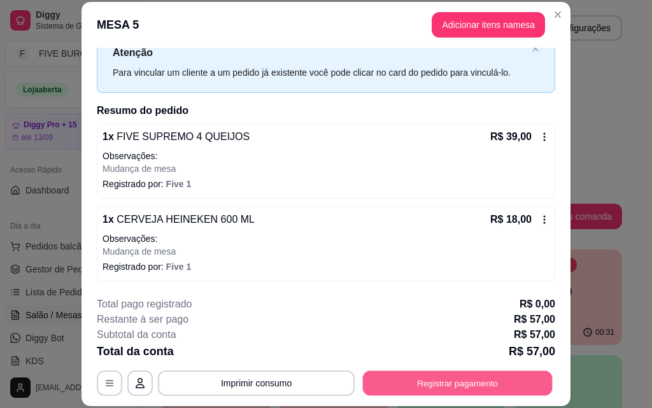
click at [498, 386] on button "Registrar pagamento" at bounding box center [458, 383] width 190 height 25
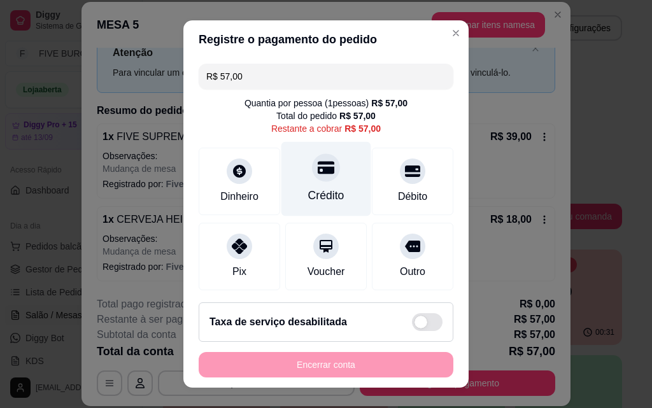
click at [308, 191] on div "Crédito" at bounding box center [326, 195] width 36 height 17
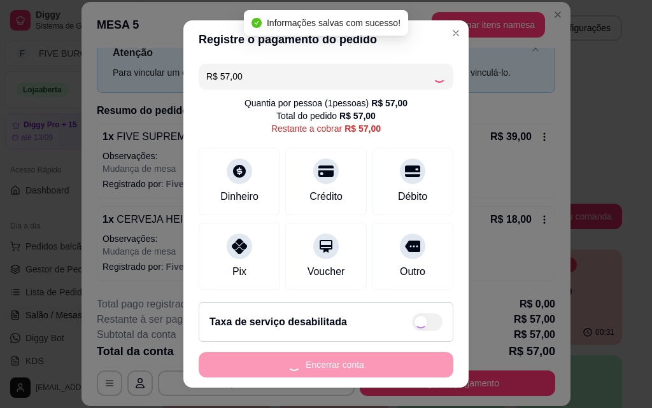
type input "R$ 0,00"
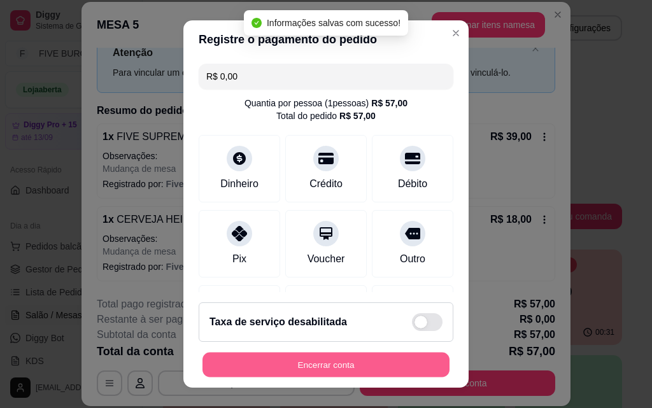
click at [320, 366] on button "Encerrar conta" at bounding box center [326, 365] width 247 height 25
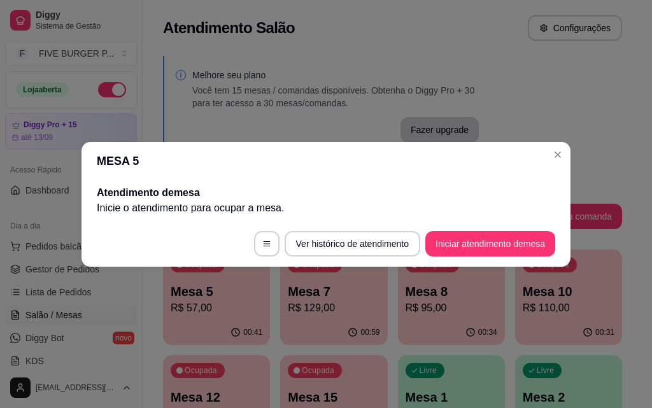
scroll to position [0, 0]
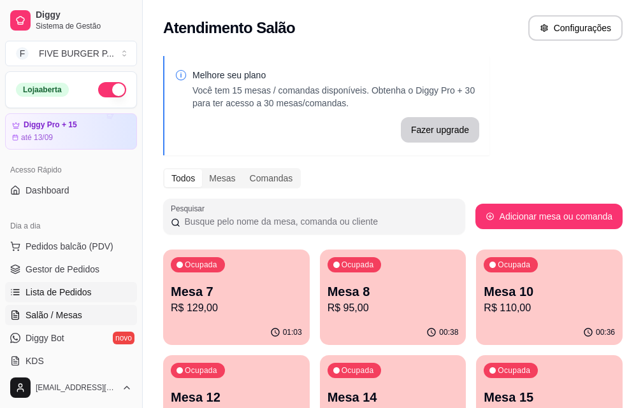
click at [118, 290] on link "Lista de Pedidos" at bounding box center [71, 292] width 132 height 20
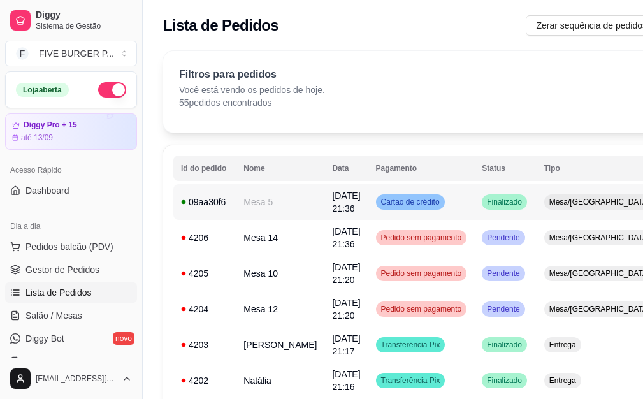
click at [413, 215] on td "Cartão de crédito" at bounding box center [421, 202] width 106 height 36
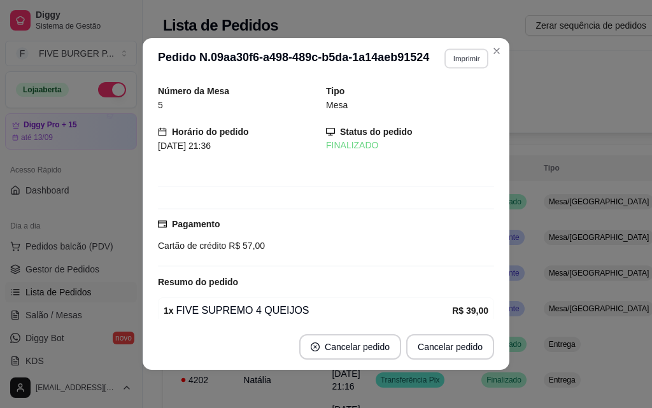
click at [453, 58] on button "Imprimir" at bounding box center [467, 58] width 44 height 20
click at [434, 106] on button "IMPRESSORA" at bounding box center [439, 103] width 92 height 20
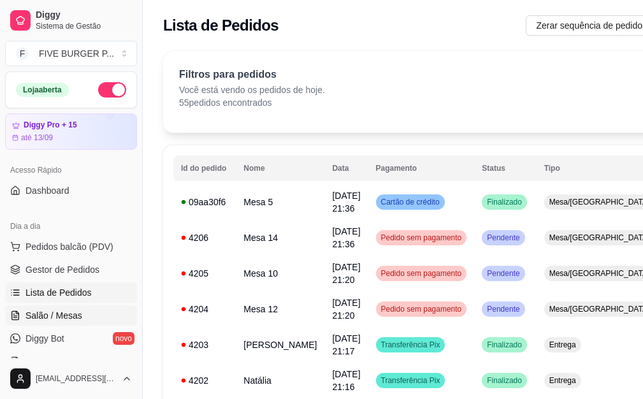
click at [88, 312] on link "Salão / Mesas" at bounding box center [71, 315] width 132 height 20
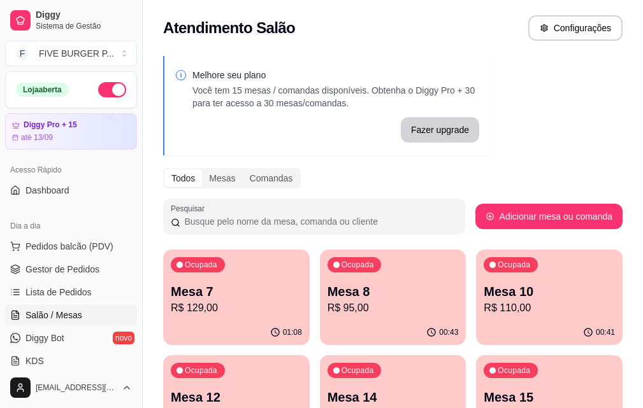
click at [220, 307] on p "R$ 129,00" at bounding box center [236, 308] width 131 height 15
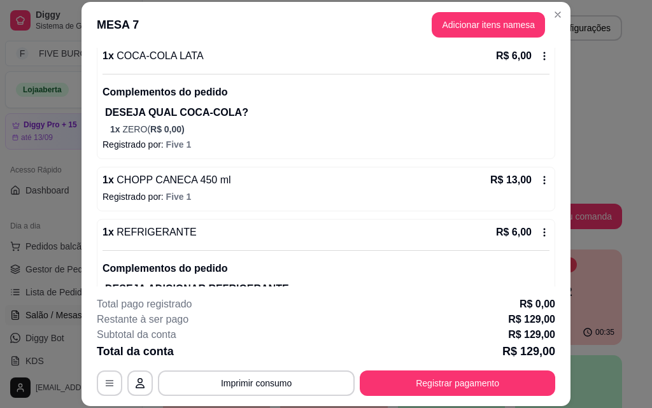
scroll to position [322, 0]
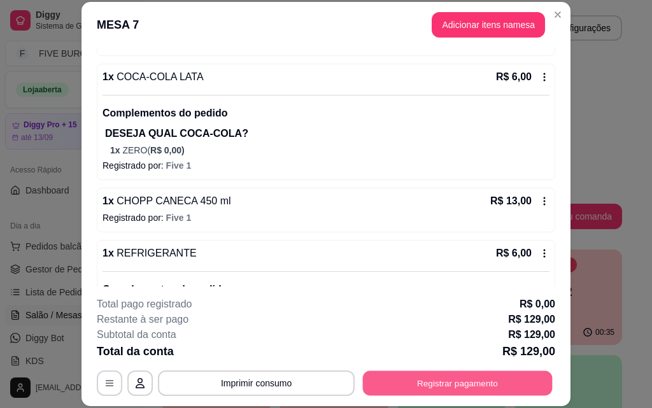
click at [476, 386] on button "Registrar pagamento" at bounding box center [458, 383] width 190 height 25
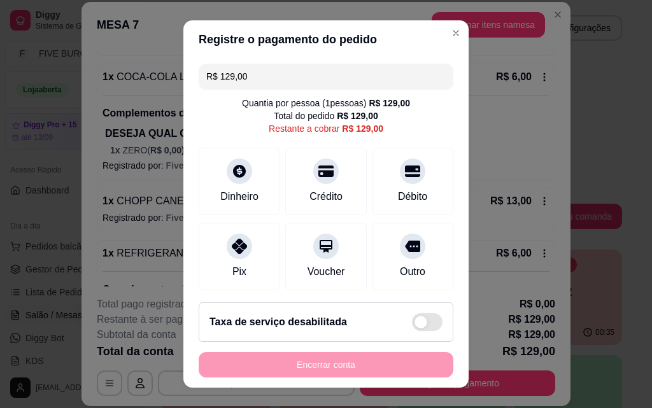
drag, startPoint x: 252, startPoint y: 74, endPoint x: 81, endPoint y: 75, distance: 171.4
click at [81, 75] on div "Registre o pagamento do pedido R$ 129,00 Quantia por pessoa ( 1 pessoas) R$ 129…" at bounding box center [326, 204] width 652 height 408
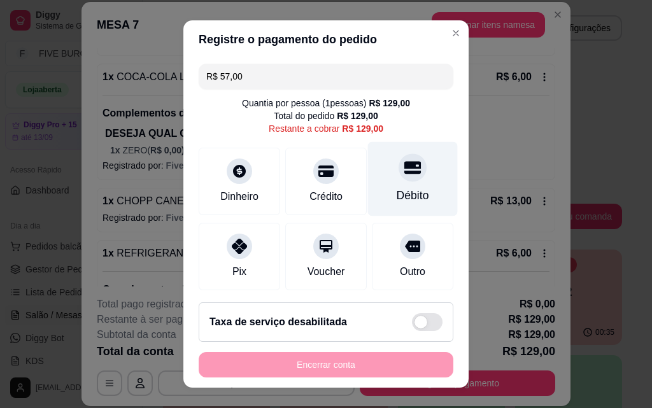
click at [399, 199] on div "Débito" at bounding box center [413, 195] width 32 height 17
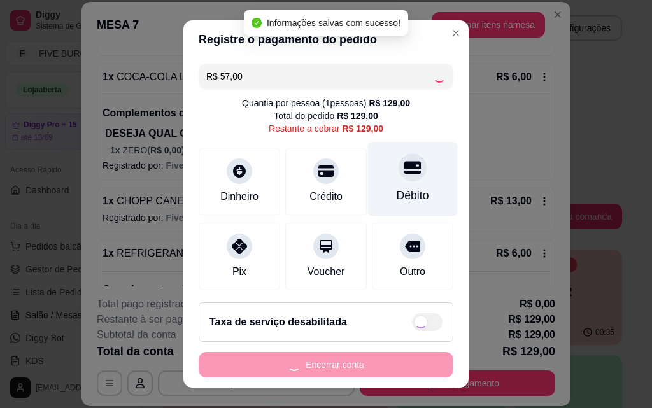
type input "R$ 72,00"
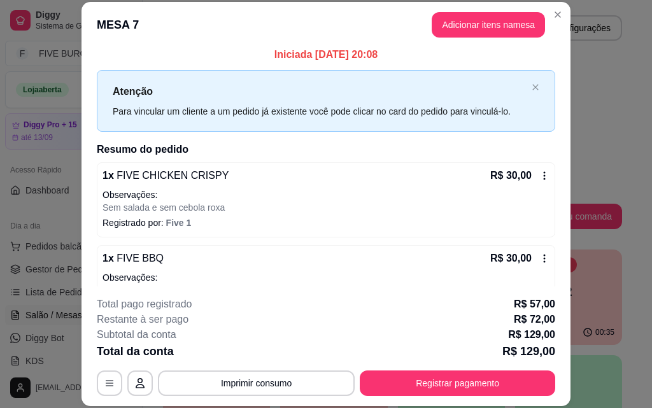
scroll to position [0, 0]
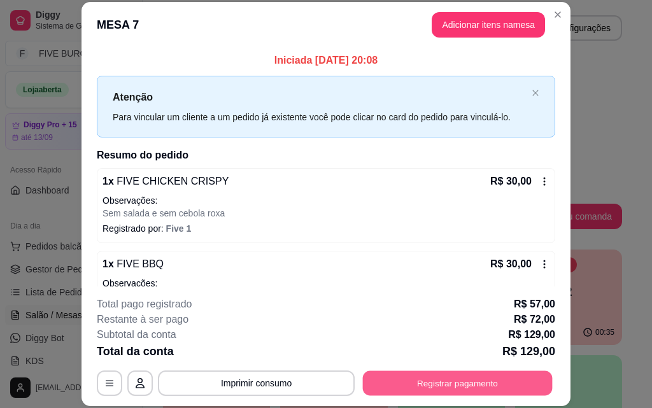
click at [455, 386] on button "Registrar pagamento" at bounding box center [458, 383] width 190 height 25
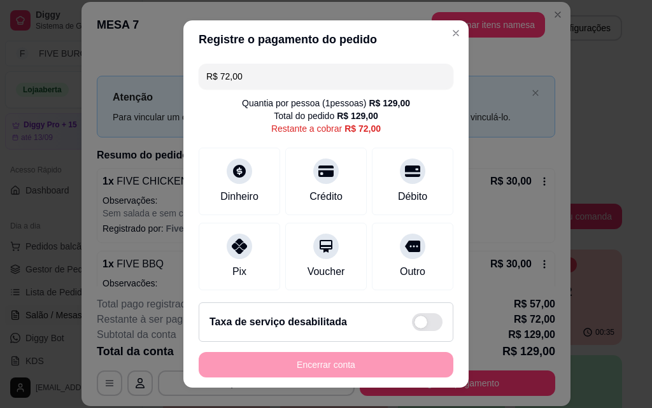
drag, startPoint x: 260, startPoint y: 66, endPoint x: 102, endPoint y: 82, distance: 158.8
click at [102, 82] on div "Registre o pagamento do pedido R$ 72,00 Quantia por pessoa ( 1 pessoas) R$ 129,…" at bounding box center [326, 204] width 652 height 408
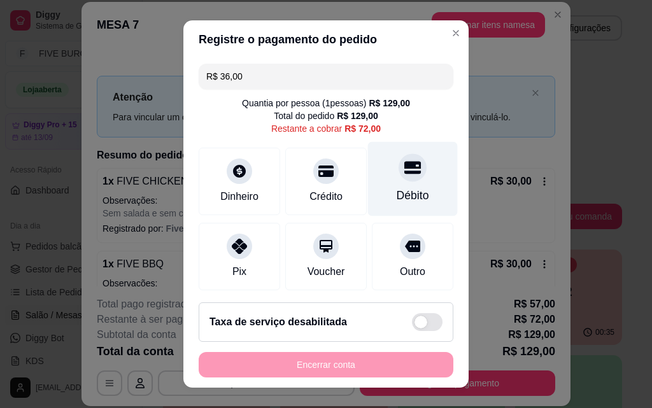
click at [408, 190] on div "Débito" at bounding box center [413, 195] width 32 height 17
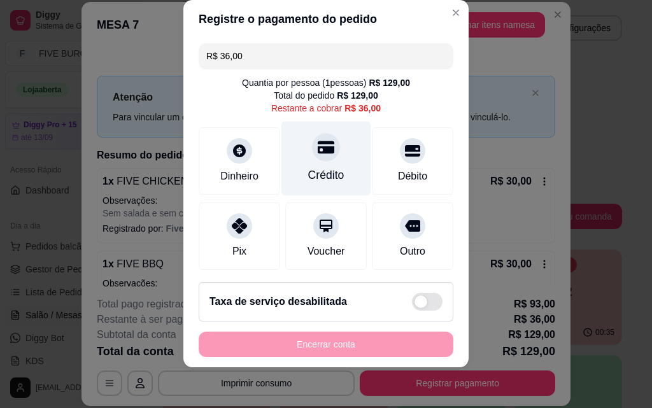
click at [324, 174] on div "Crédito" at bounding box center [326, 175] width 36 height 17
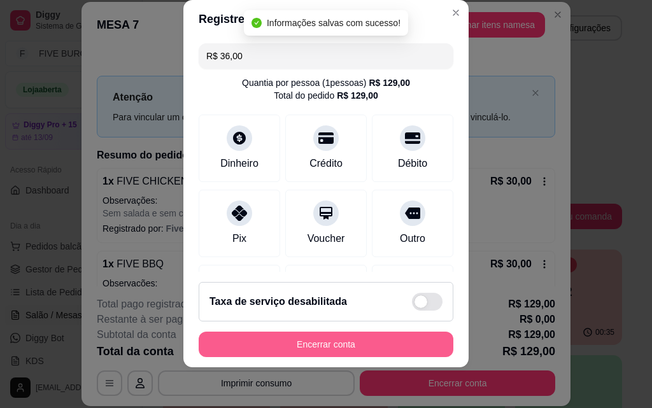
type input "R$ 0,00"
click at [370, 357] on button "Encerrar conta" at bounding box center [326, 344] width 255 height 25
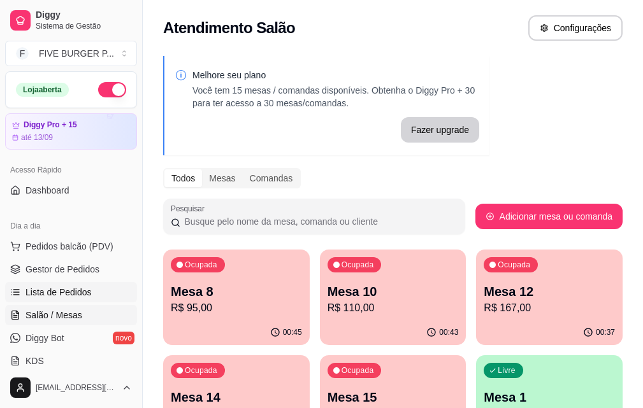
click at [108, 294] on link "Lista de Pedidos" at bounding box center [71, 292] width 132 height 20
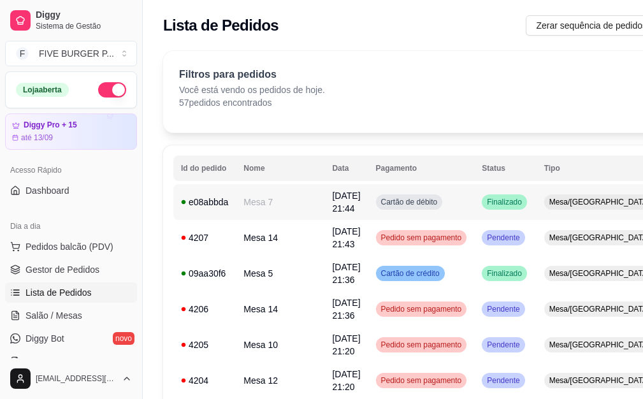
click at [410, 215] on td "Cartão de débito" at bounding box center [421, 202] width 106 height 36
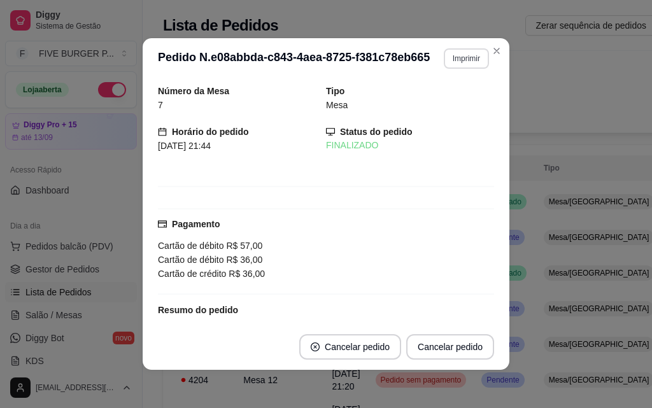
click at [469, 61] on button "Imprimir" at bounding box center [466, 58] width 45 height 20
click at [468, 99] on button "IMPRESSORA" at bounding box center [439, 103] width 92 height 20
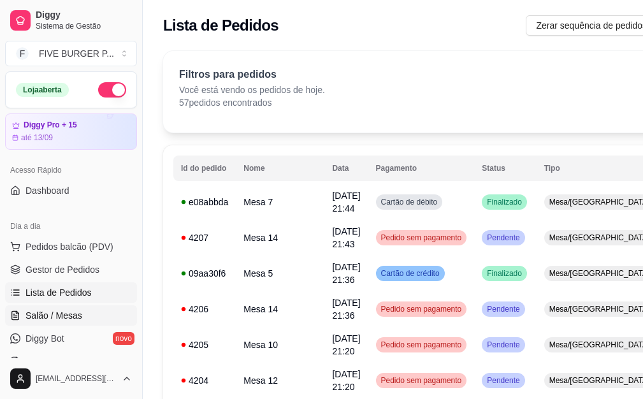
click at [102, 311] on link "Salão / Mesas" at bounding box center [71, 315] width 132 height 20
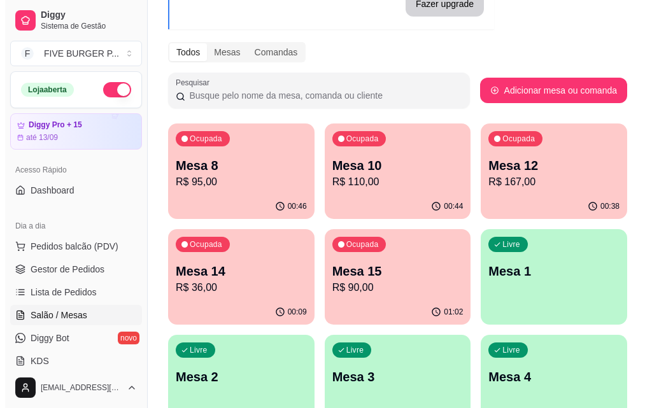
scroll to position [127, 0]
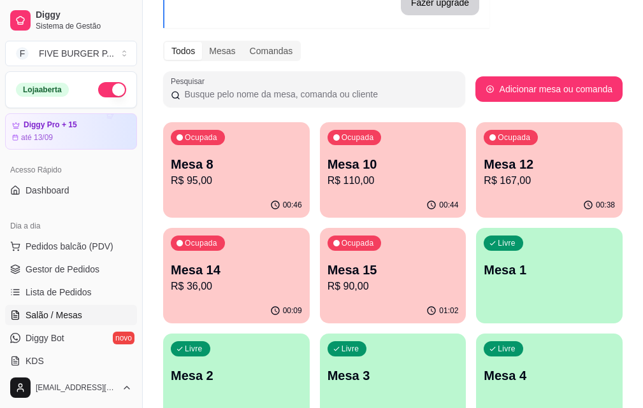
click at [327, 291] on p "R$ 90,00" at bounding box center [392, 286] width 131 height 15
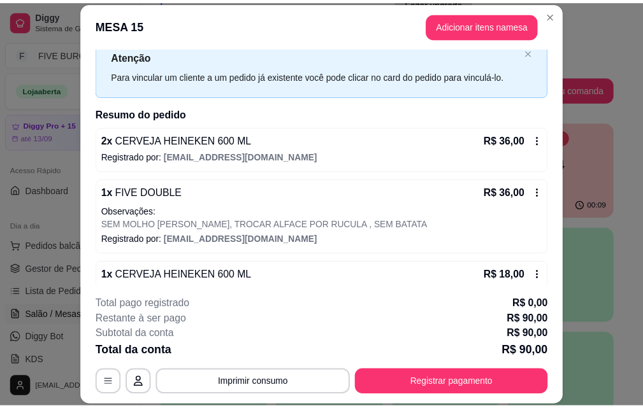
scroll to position [66, 0]
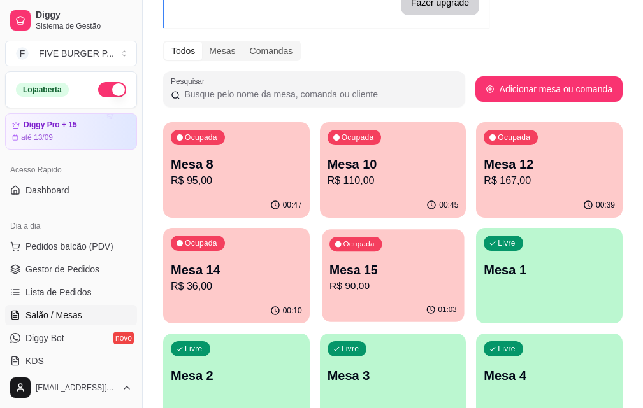
click at [329, 270] on p "Mesa 15" at bounding box center [392, 270] width 127 height 17
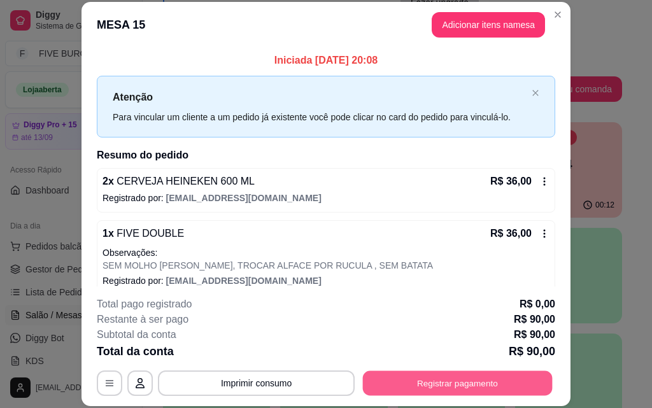
click at [447, 387] on button "Registrar pagamento" at bounding box center [458, 383] width 190 height 25
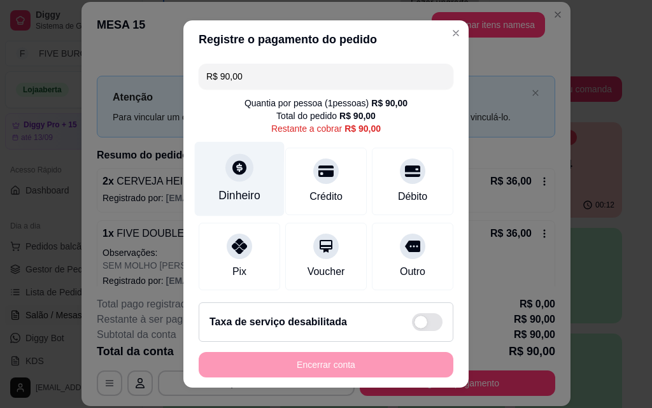
click at [241, 176] on div at bounding box center [240, 168] width 28 height 28
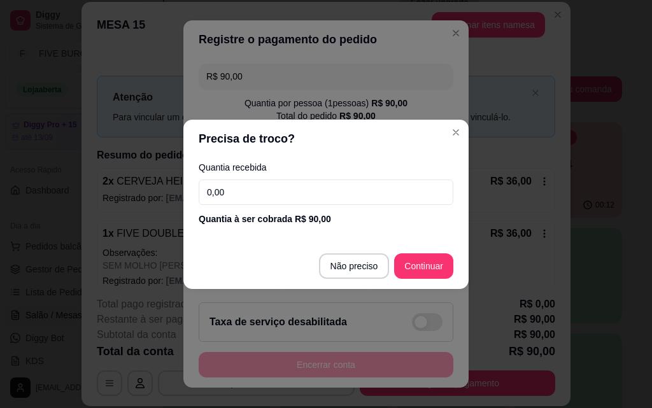
click at [247, 195] on input "0,00" at bounding box center [326, 192] width 255 height 25
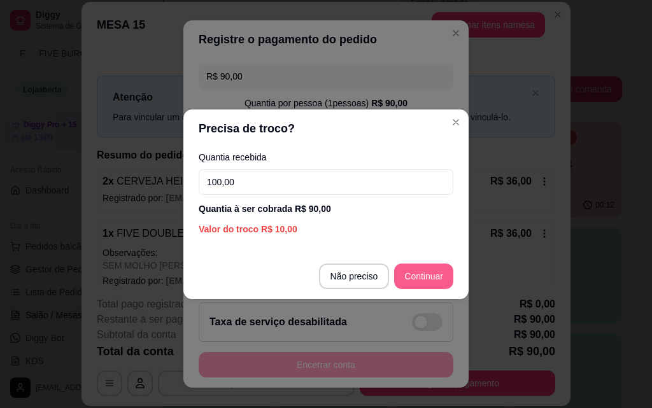
type input "100,00"
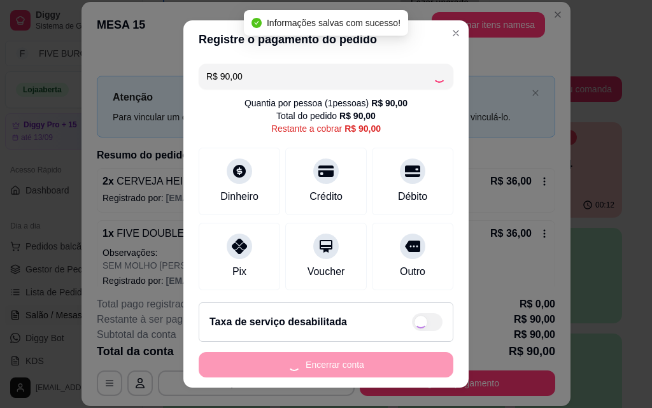
type input "R$ 0,00"
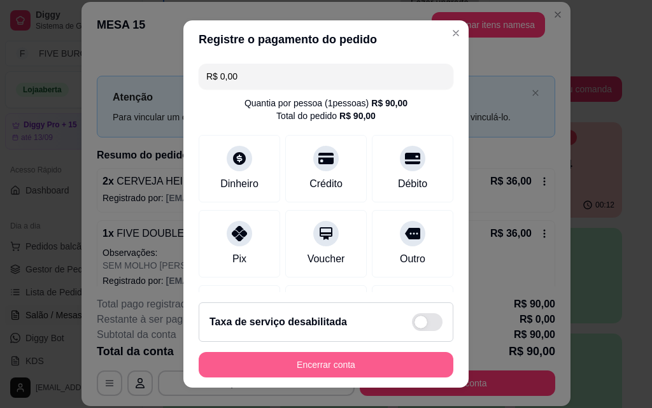
click at [345, 359] on button "Encerrar conta" at bounding box center [326, 364] width 255 height 25
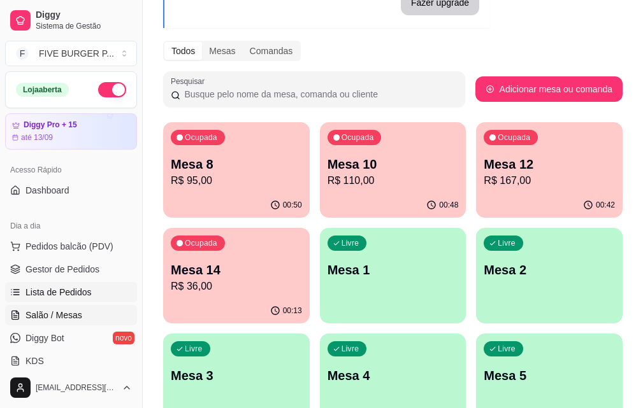
click at [91, 288] on link "Lista de Pedidos" at bounding box center [71, 292] width 132 height 20
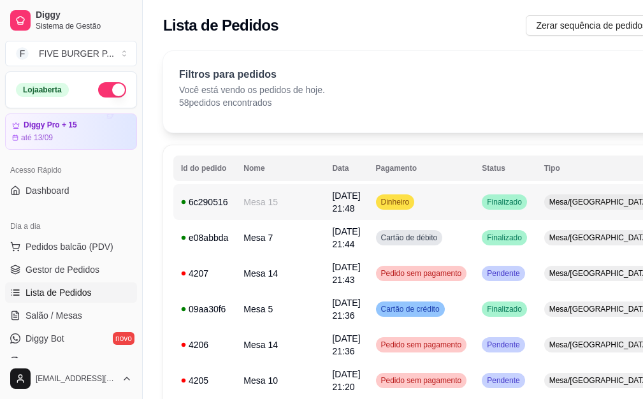
click at [395, 198] on td "Dinheiro" at bounding box center [421, 202] width 106 height 36
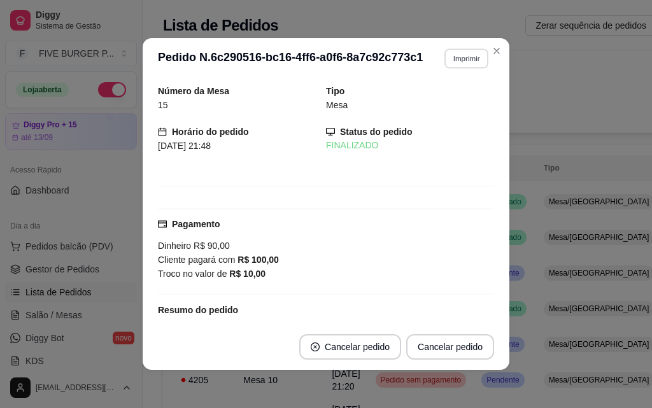
click at [457, 51] on button "Imprimir" at bounding box center [467, 58] width 44 height 20
click at [443, 104] on button "IMPRESSORA" at bounding box center [439, 103] width 92 height 20
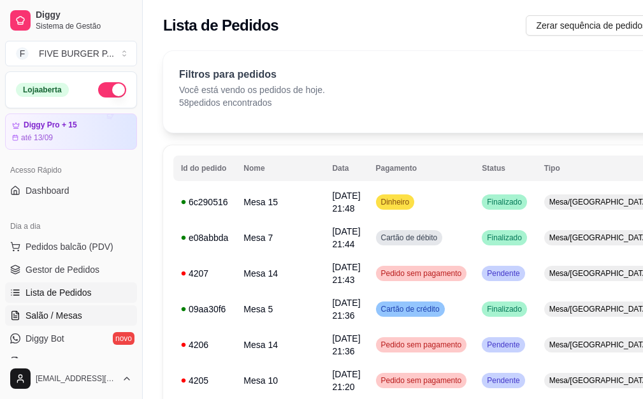
click at [97, 322] on link "Salão / Mesas" at bounding box center [71, 315] width 132 height 20
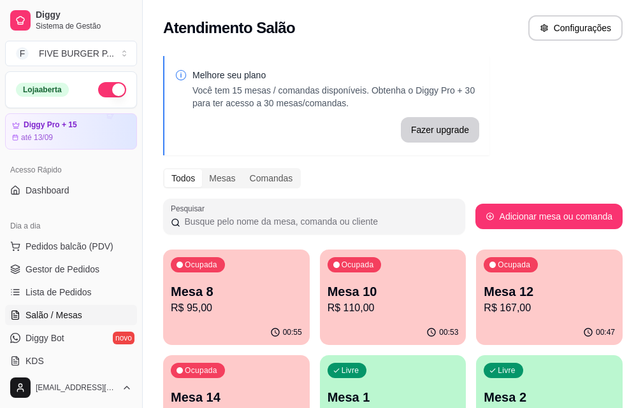
click at [356, 293] on p "Mesa 10" at bounding box center [392, 292] width 131 height 18
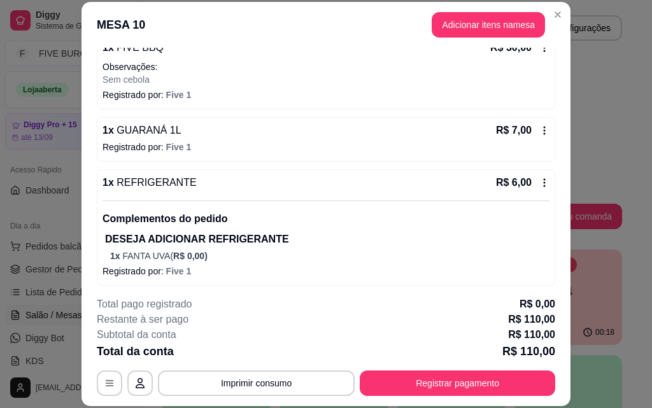
scroll to position [273, 0]
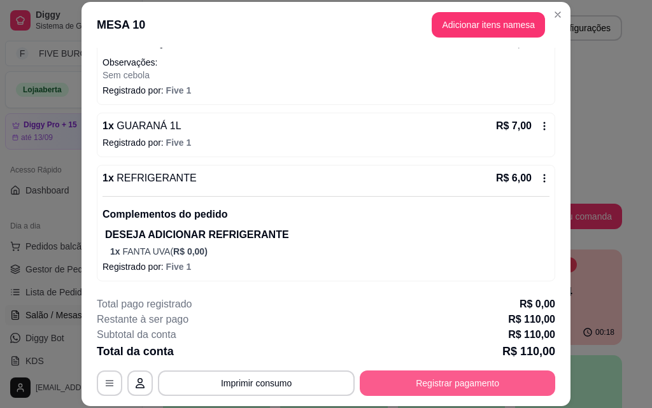
click at [448, 378] on button "Registrar pagamento" at bounding box center [458, 383] width 196 height 25
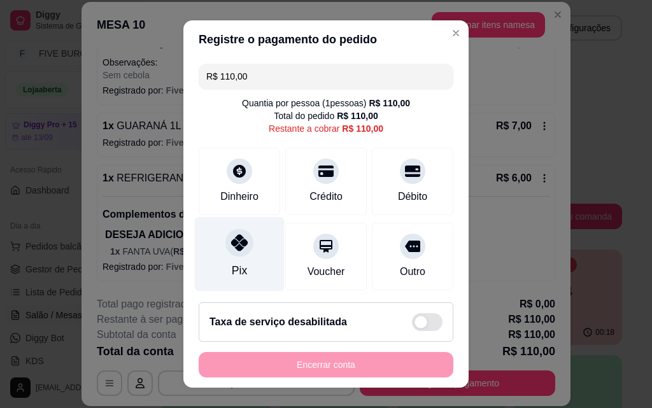
click at [211, 234] on div "Pix" at bounding box center [240, 254] width 90 height 75
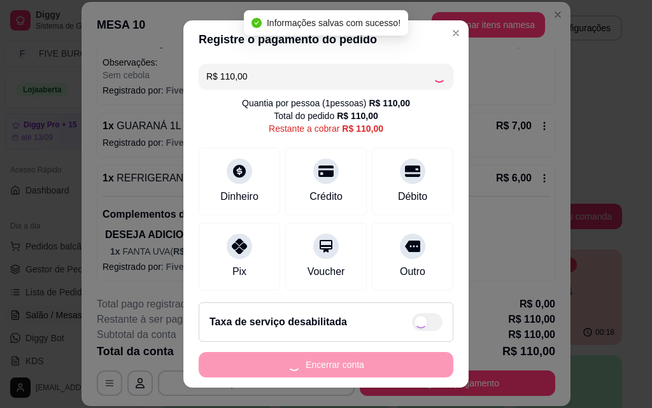
type input "R$ 0,00"
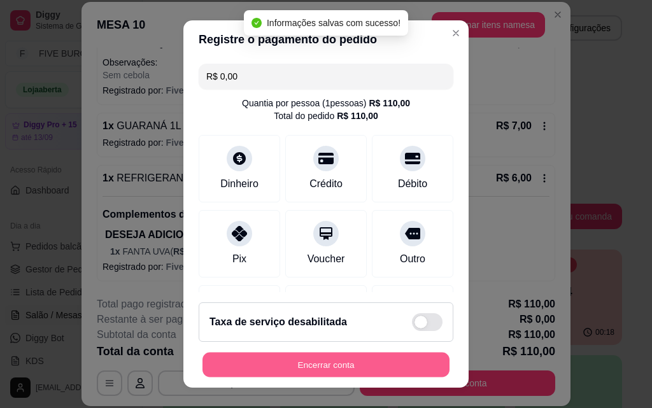
click at [376, 366] on button "Encerrar conta" at bounding box center [326, 365] width 247 height 25
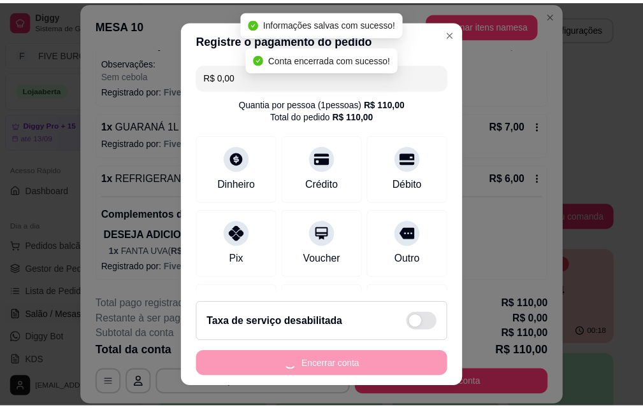
scroll to position [0, 0]
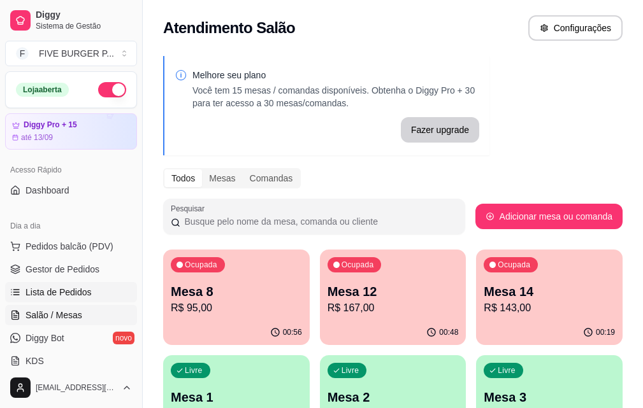
click at [72, 301] on link "Lista de Pedidos" at bounding box center [71, 292] width 132 height 20
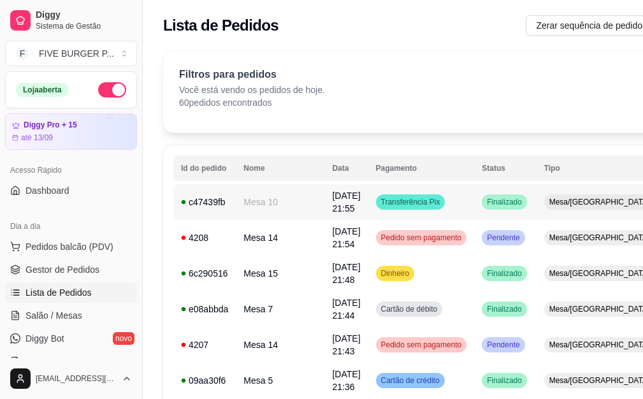
click at [397, 202] on span "Transferência Pix" at bounding box center [410, 202] width 64 height 10
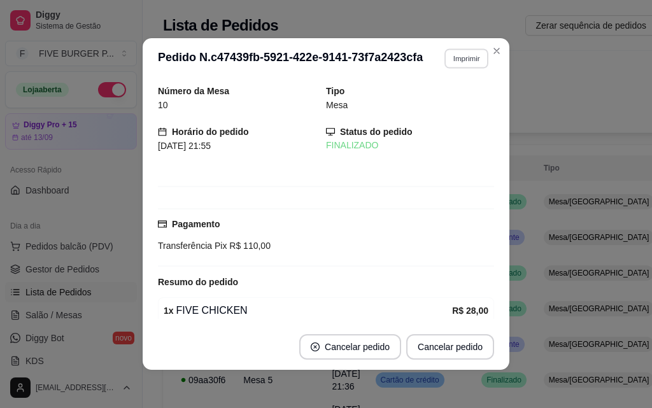
click at [462, 57] on button "Imprimir" at bounding box center [467, 58] width 44 height 20
click at [464, 108] on button "IMPRESSORA" at bounding box center [439, 103] width 89 height 20
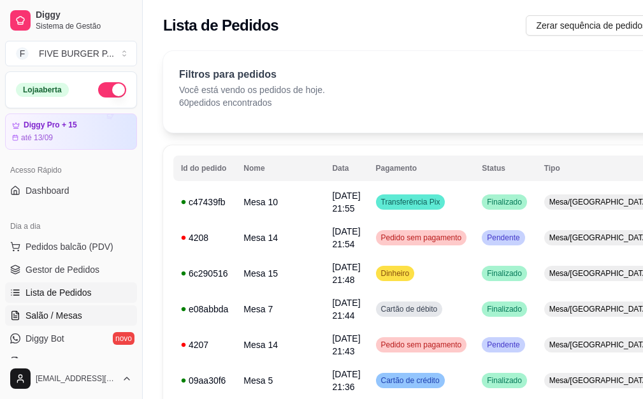
click at [119, 310] on link "Salão / Mesas" at bounding box center [71, 315] width 132 height 20
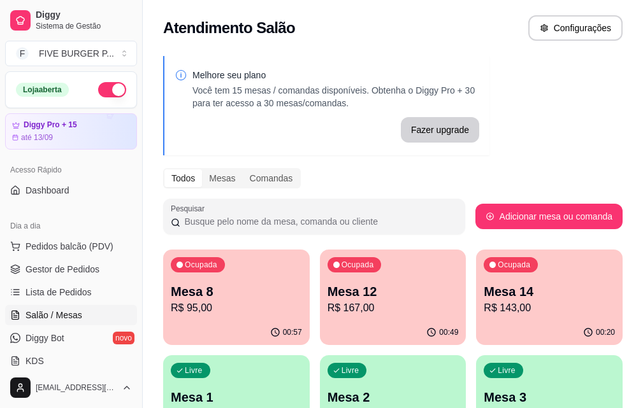
click at [225, 308] on p "R$ 95,00" at bounding box center [236, 308] width 131 height 15
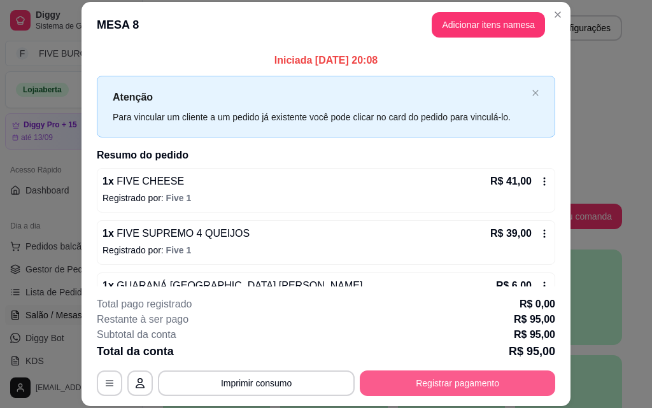
click at [452, 392] on button "Registrar pagamento" at bounding box center [458, 383] width 196 height 25
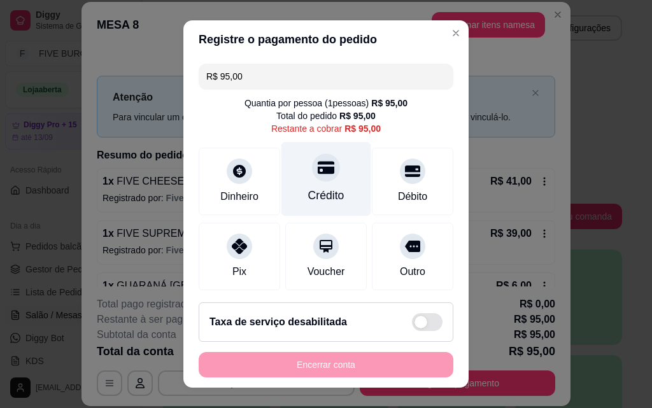
click at [339, 185] on div "Crédito" at bounding box center [327, 179] width 90 height 75
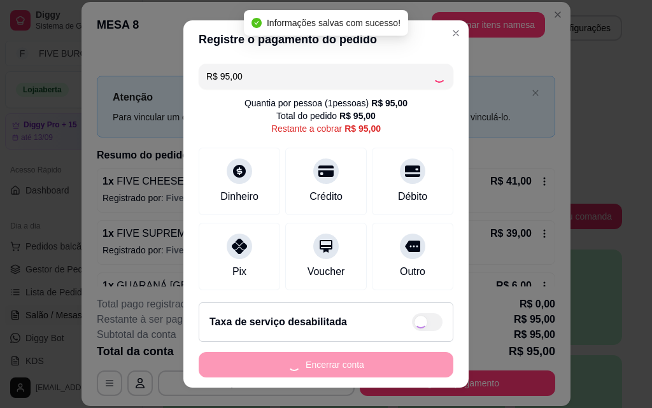
type input "R$ 0,00"
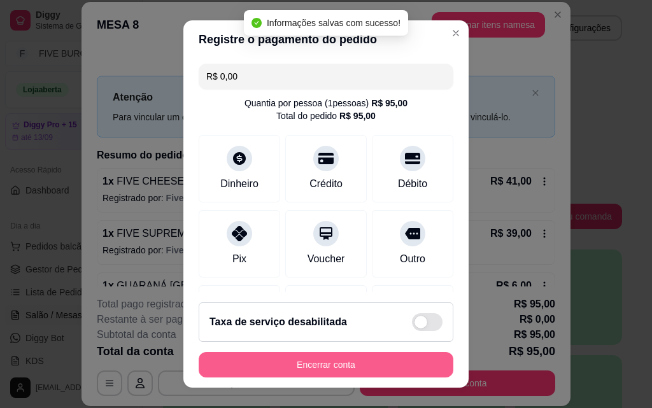
click at [366, 373] on button "Encerrar conta" at bounding box center [326, 364] width 255 height 25
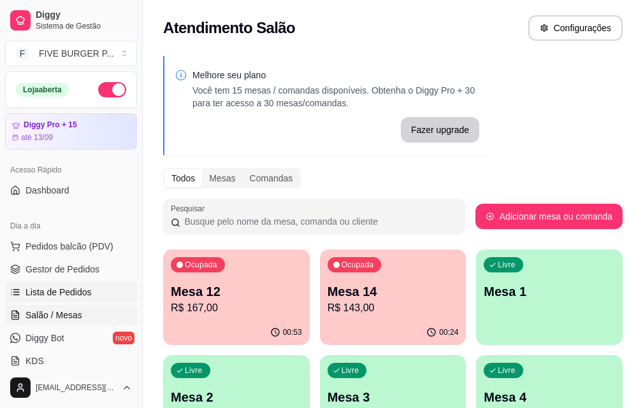
click at [111, 296] on link "Lista de Pedidos" at bounding box center [71, 292] width 132 height 20
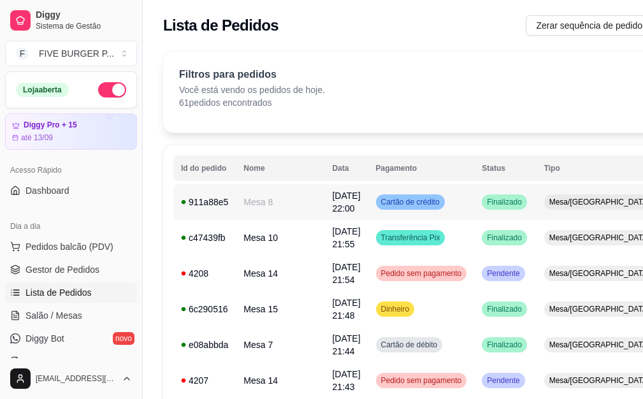
click at [396, 208] on div "Cartão de crédito" at bounding box center [410, 201] width 69 height 15
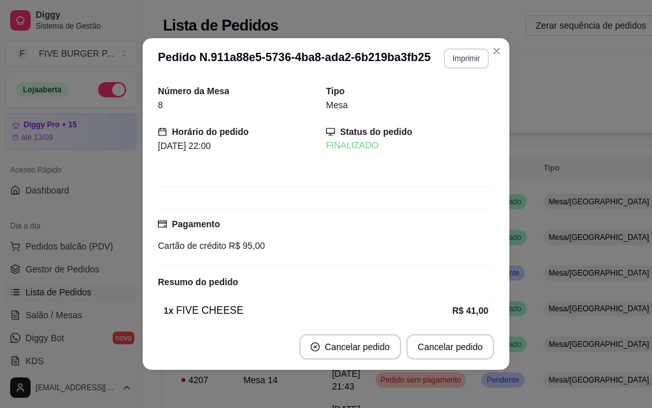
click at [457, 56] on button "Imprimir" at bounding box center [466, 58] width 45 height 20
click at [435, 107] on button "IMPRESSORA" at bounding box center [439, 103] width 89 height 20
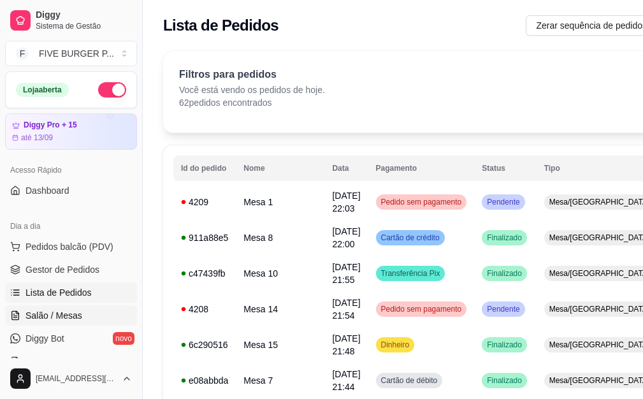
click at [87, 309] on link "Salão / Mesas" at bounding box center [71, 315] width 132 height 20
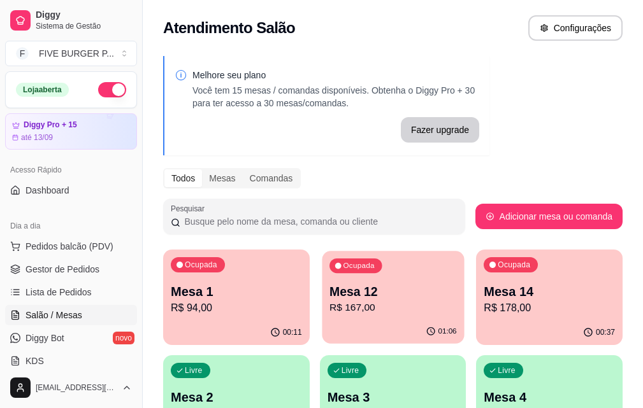
click at [329, 309] on p "R$ 167,00" at bounding box center [392, 308] width 127 height 15
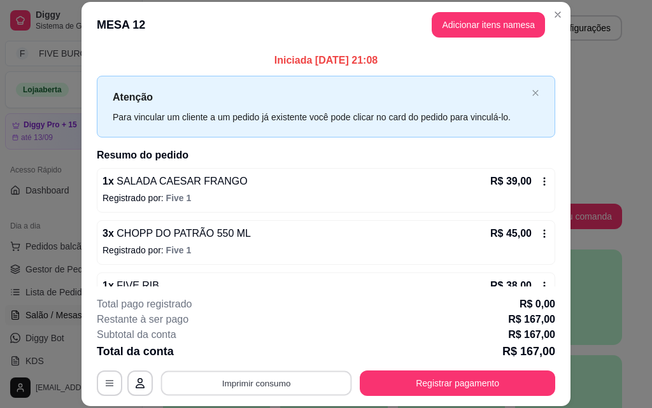
click at [214, 373] on button "Imprimir consumo" at bounding box center [256, 383] width 191 height 25
click at [227, 348] on button "IMPRESSORA" at bounding box center [256, 354] width 92 height 20
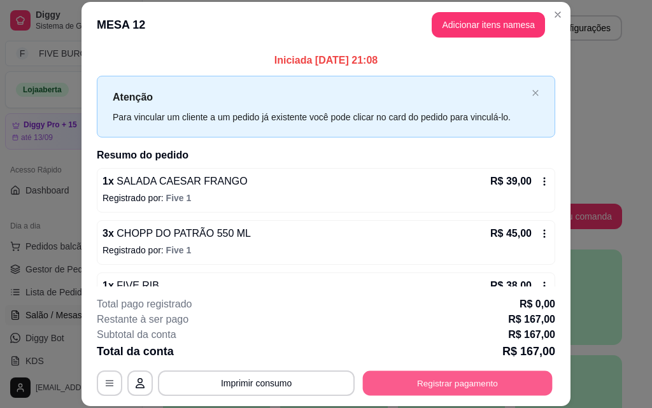
click at [496, 390] on button "Registrar pagamento" at bounding box center [458, 383] width 190 height 25
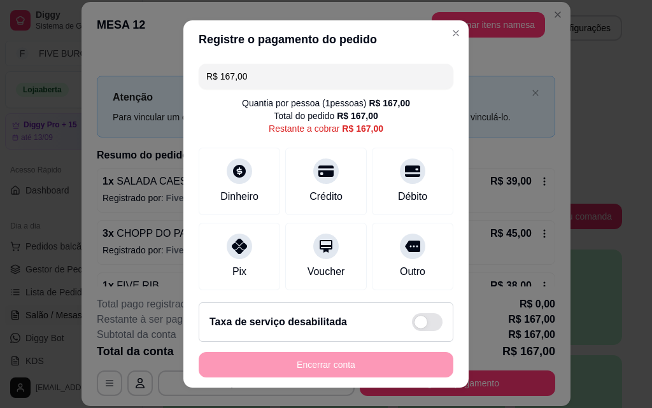
drag, startPoint x: 234, startPoint y: 80, endPoint x: 110, endPoint y: 98, distance: 125.6
click at [123, 92] on div "Registre o pagamento do pedido R$ 167,00 Quantia por pessoa ( 1 pessoas) R$ 167…" at bounding box center [326, 204] width 652 height 408
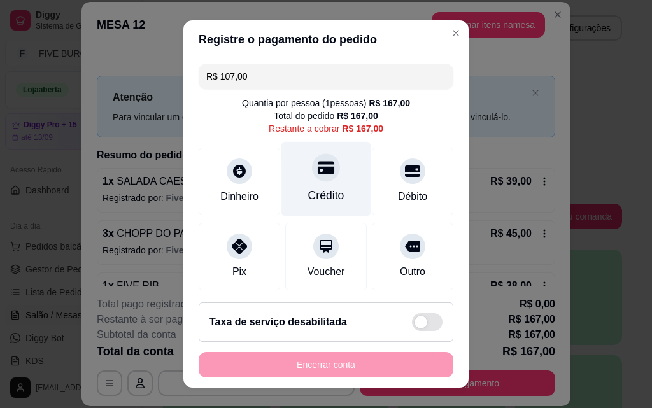
click at [307, 184] on div "Crédito" at bounding box center [327, 179] width 90 height 75
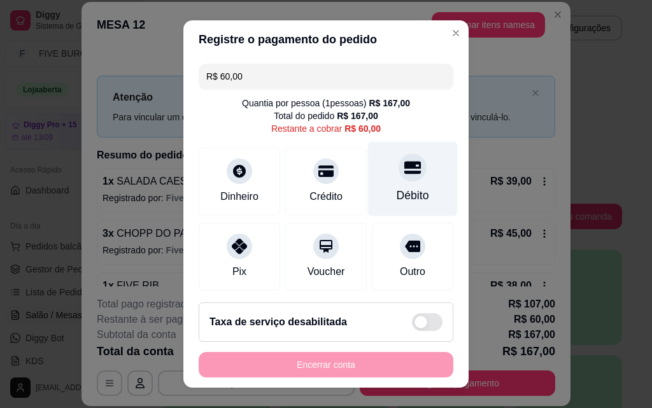
click at [405, 183] on div "Débito" at bounding box center [413, 179] width 90 height 75
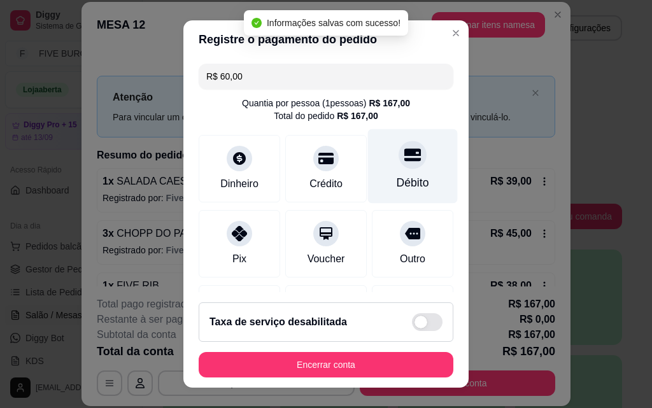
type input "R$ 0,00"
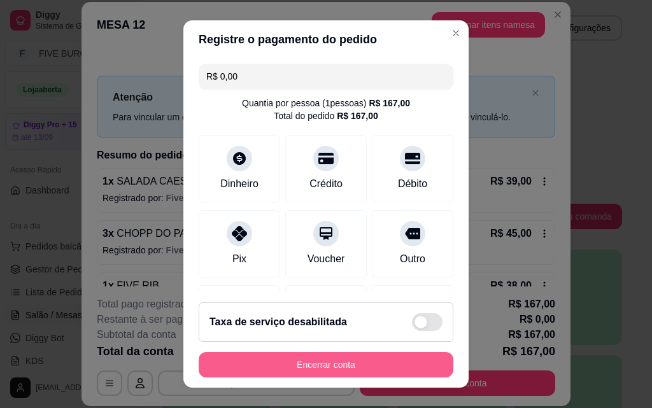
click at [382, 361] on button "Encerrar conta" at bounding box center [326, 364] width 255 height 25
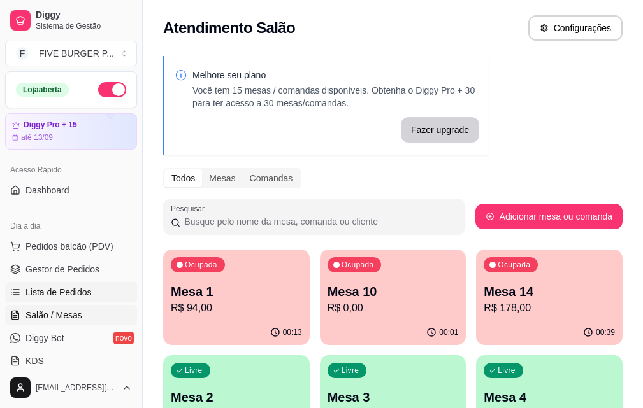
click at [117, 294] on link "Lista de Pedidos" at bounding box center [71, 292] width 132 height 20
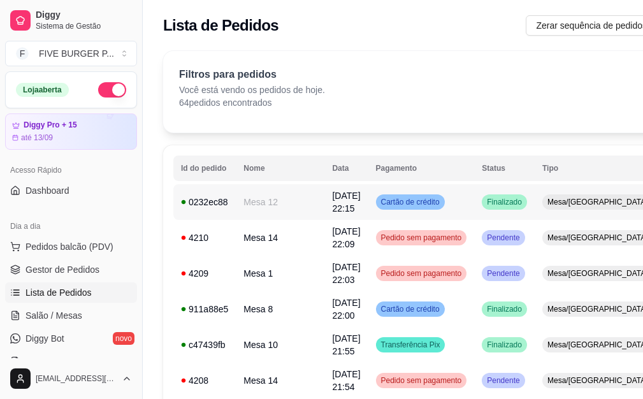
click at [419, 197] on td "Cartão de crédito" at bounding box center [421, 202] width 106 height 36
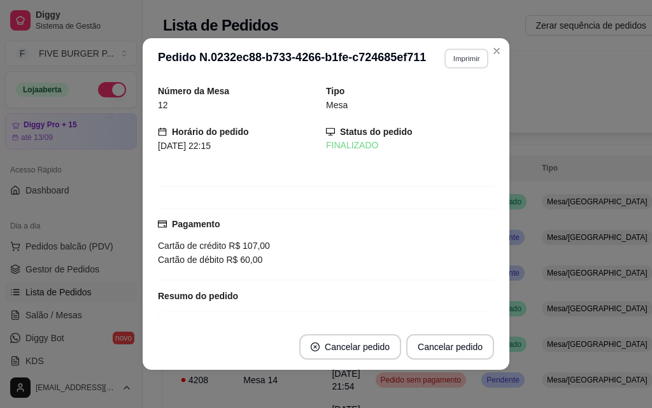
click at [469, 60] on button "Imprimir" at bounding box center [467, 58] width 44 height 20
click at [462, 101] on button "IMPRESSORA" at bounding box center [439, 103] width 89 height 20
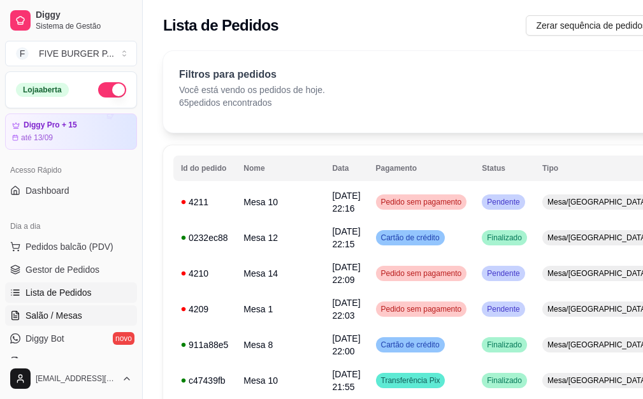
click at [67, 322] on link "Salão / Mesas" at bounding box center [71, 315] width 132 height 20
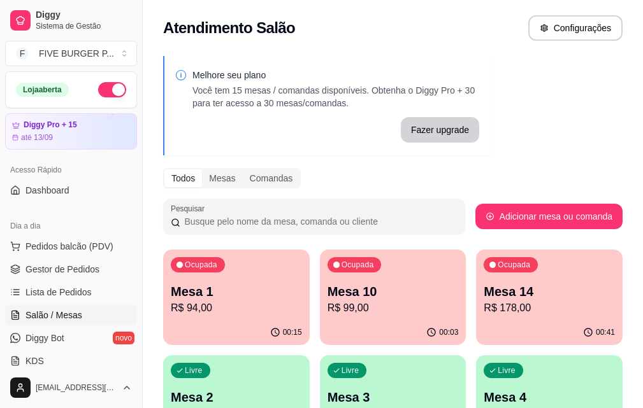
click at [213, 318] on div "Ocupada Mesa 1 R$ 94,00" at bounding box center [236, 285] width 147 height 71
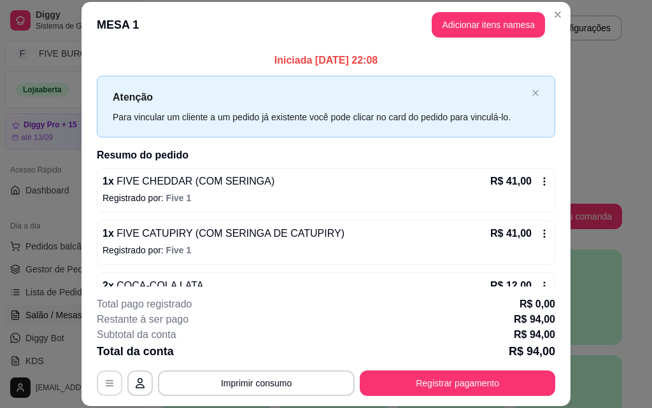
click at [104, 382] on icon "button" at bounding box center [109, 383] width 10 height 10
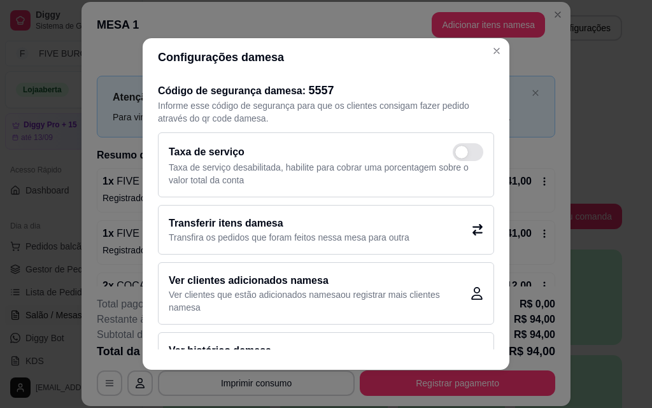
click at [473, 227] on icon at bounding box center [478, 229] width 10 height 11
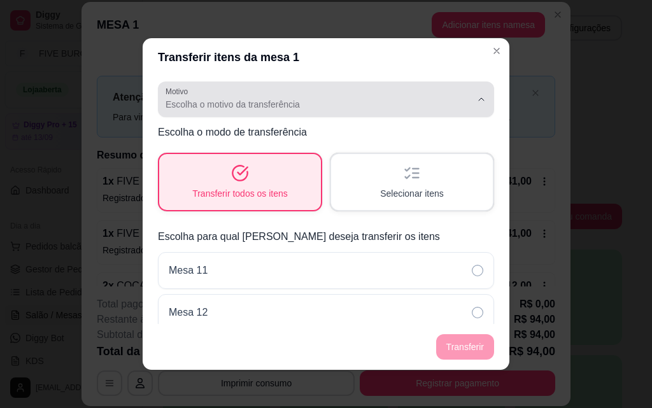
click at [304, 105] on span "Escolha o motivo da transferência" at bounding box center [319, 104] width 306 height 13
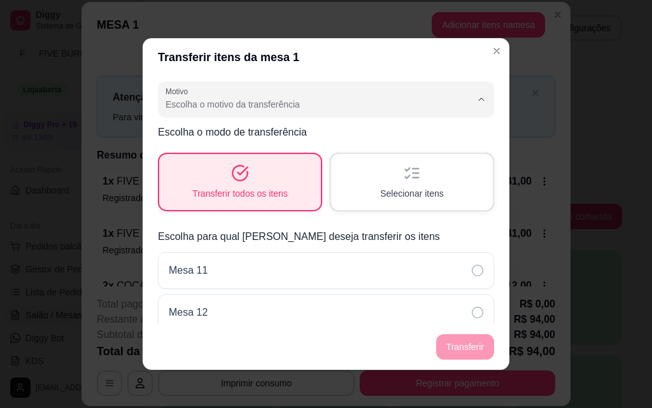
click at [268, 157] on span "Mudança de mesa" at bounding box center [310, 156] width 282 height 12
type input "TABLE_TRANSFER"
select select "TABLE_TRANSFER"
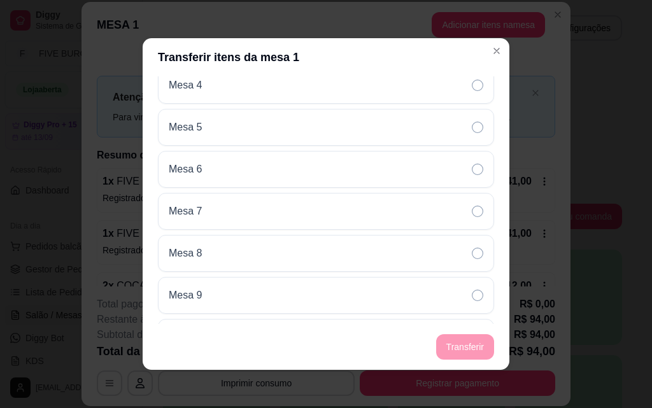
scroll to position [446, 0]
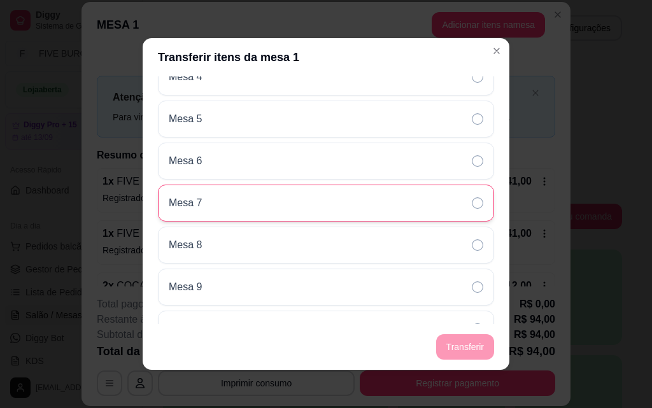
click at [472, 204] on icon at bounding box center [477, 202] width 11 height 11
click at [478, 343] on button "Transferir" at bounding box center [465, 346] width 58 height 25
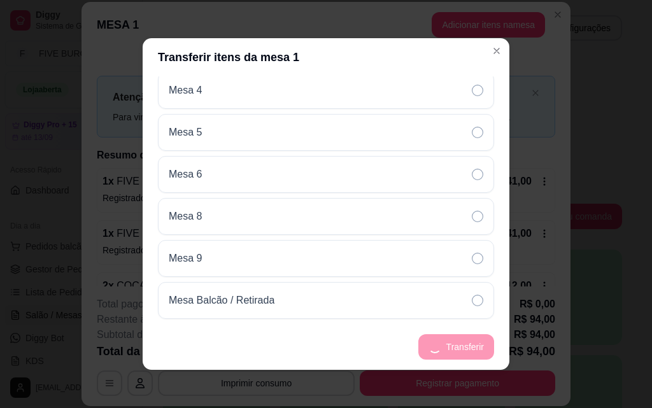
scroll to position [433, 0]
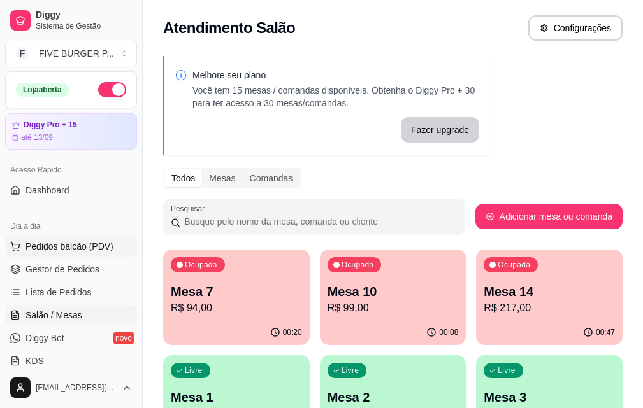
click at [61, 250] on span "Pedidos balcão (PDV)" at bounding box center [69, 246] width 88 height 13
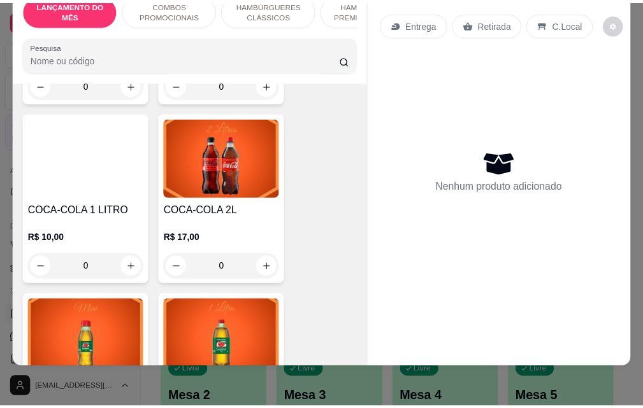
scroll to position [5797, 0]
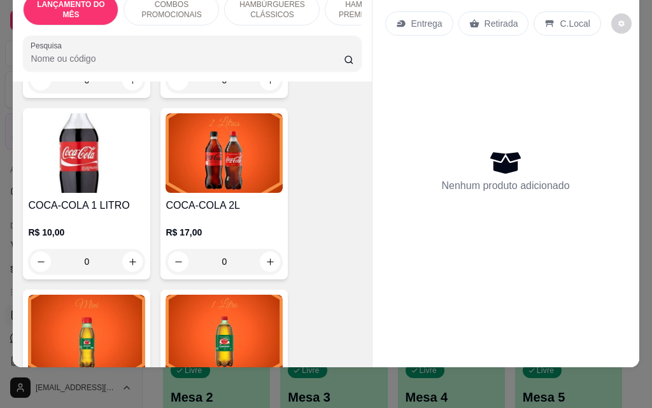
click at [268, 249] on div "0" at bounding box center [224, 261] width 117 height 25
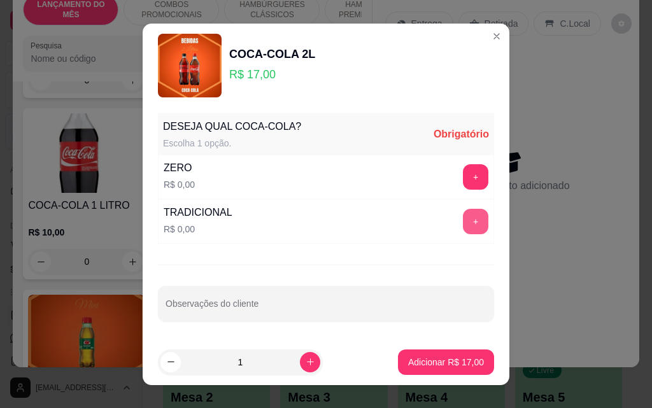
click at [465, 221] on button "+" at bounding box center [475, 221] width 25 height 25
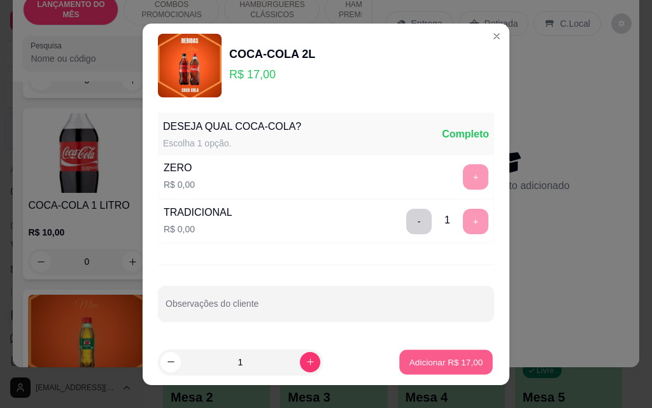
click at [453, 364] on p "Adicionar R$ 17,00" at bounding box center [447, 362] width 74 height 12
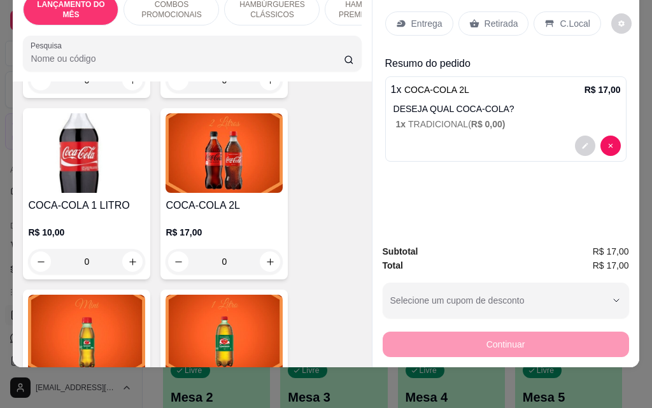
click at [475, 19] on div "Retirada" at bounding box center [494, 23] width 71 height 24
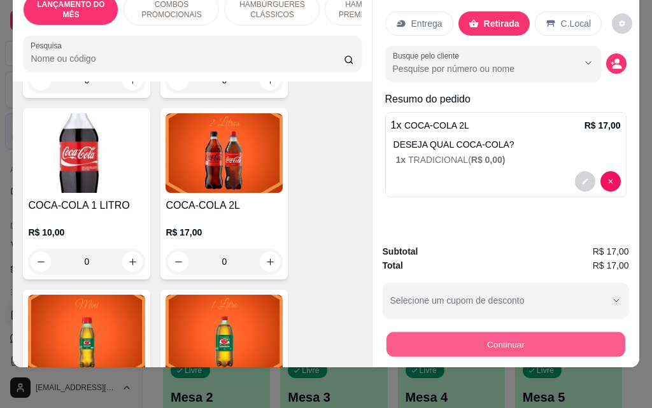
click at [496, 333] on button "Continuar" at bounding box center [505, 344] width 239 height 25
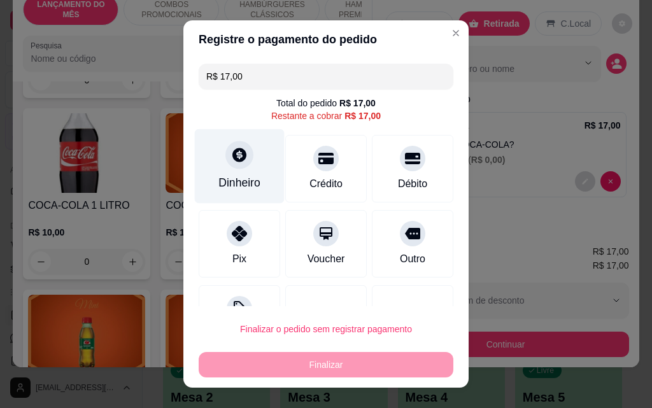
click at [256, 168] on div "Dinheiro" at bounding box center [240, 166] width 90 height 75
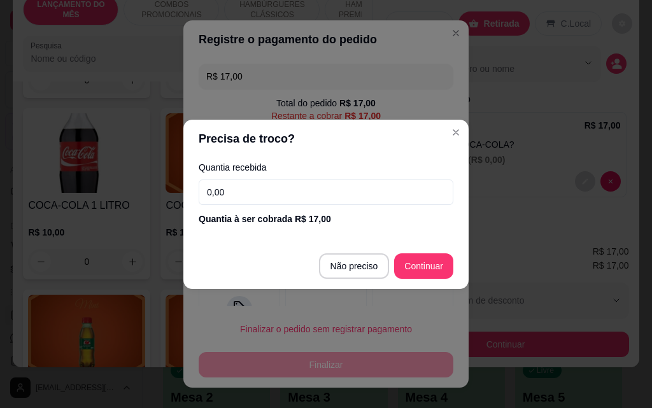
click at [263, 187] on input "0,00" at bounding box center [326, 192] width 255 height 25
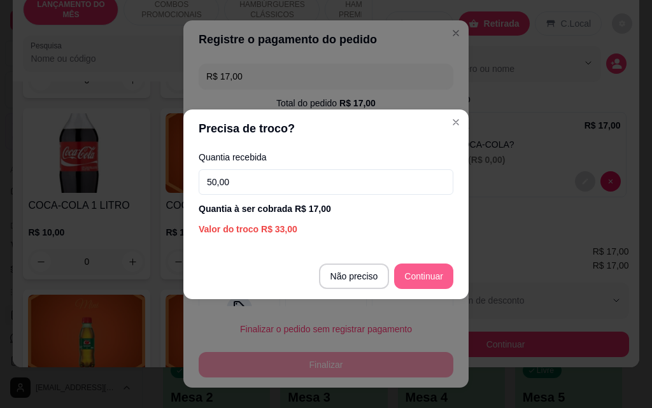
type input "50,00"
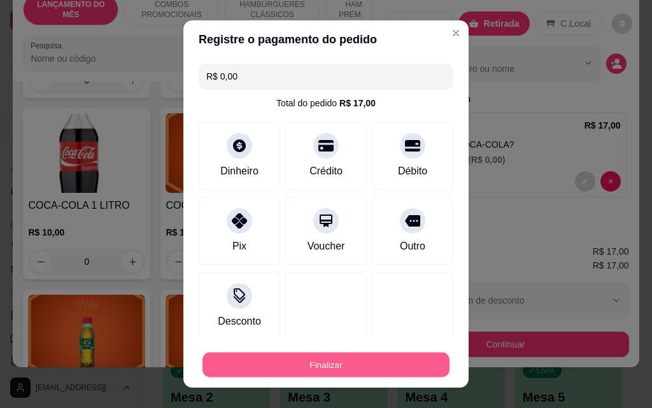
click at [368, 362] on button "Finalizar" at bounding box center [326, 365] width 247 height 25
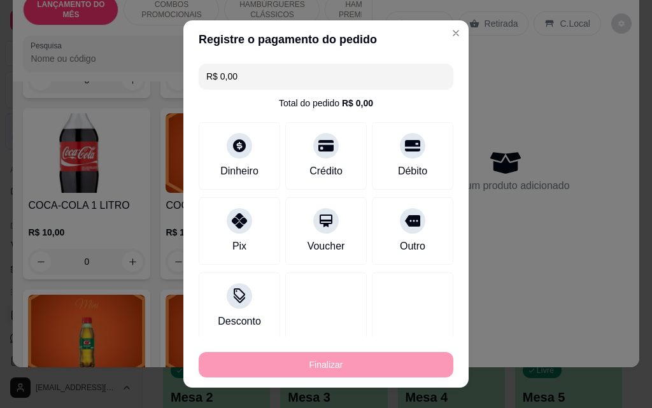
type input "-R$ 17,00"
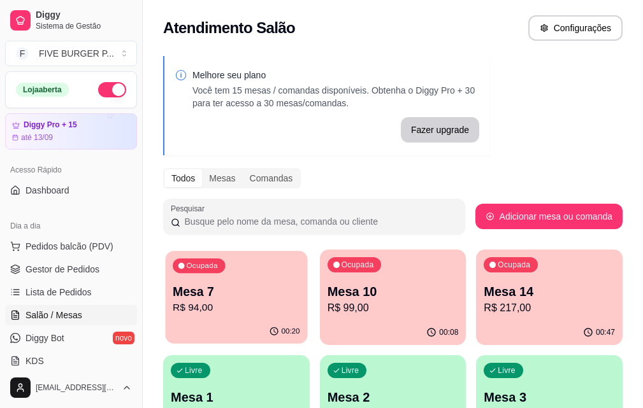
click at [198, 315] on p "R$ 94,00" at bounding box center [236, 308] width 127 height 15
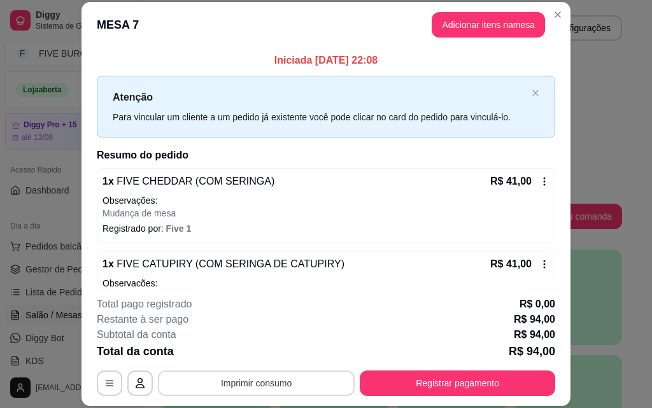
click at [269, 379] on button "Imprimir consumo" at bounding box center [256, 383] width 197 height 25
click at [266, 352] on button "IMPRESSORA" at bounding box center [256, 354] width 92 height 20
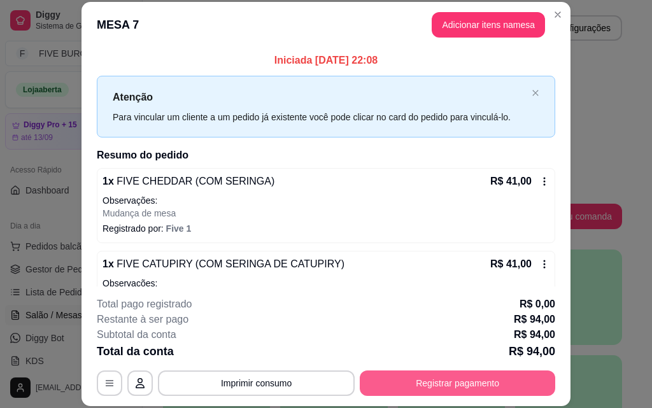
click at [399, 388] on button "Registrar pagamento" at bounding box center [458, 383] width 196 height 25
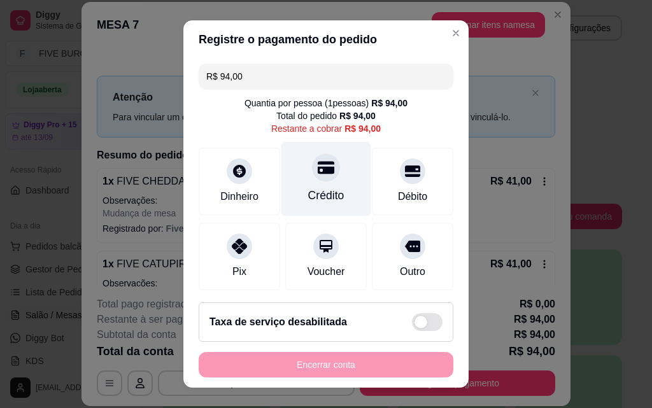
click at [331, 176] on div "Crédito" at bounding box center [327, 179] width 90 height 75
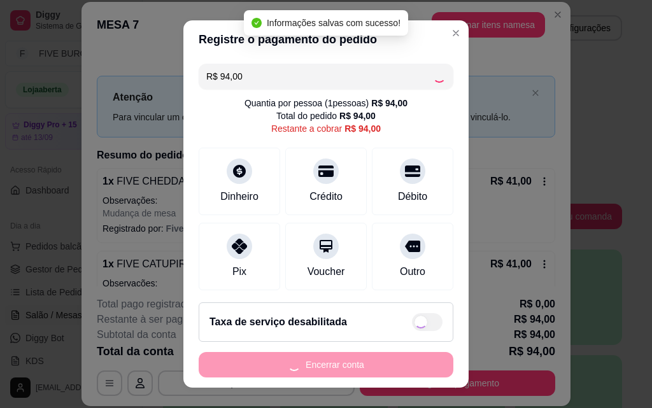
type input "R$ 0,00"
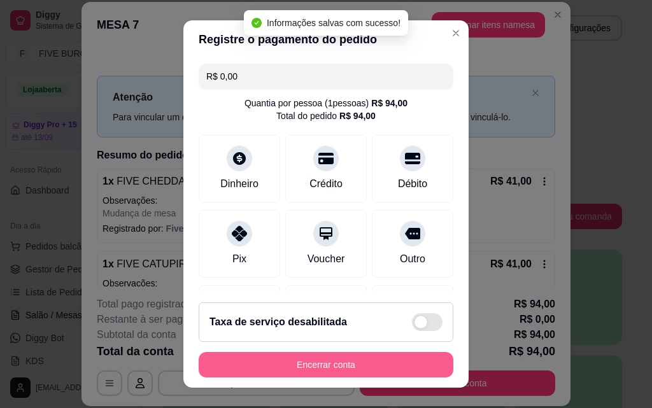
click at [385, 361] on button "Encerrar conta" at bounding box center [326, 364] width 255 height 25
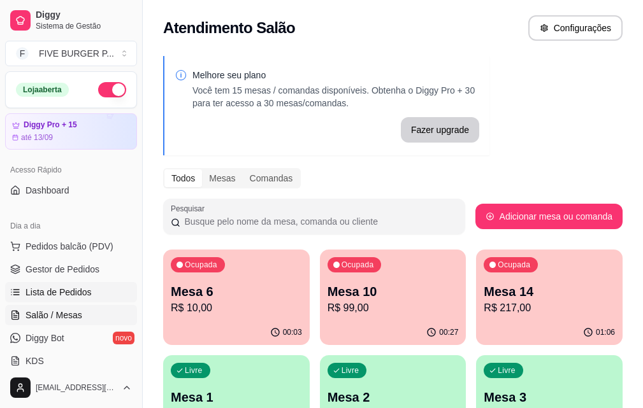
click at [61, 287] on span "Lista de Pedidos" at bounding box center [58, 292] width 66 height 13
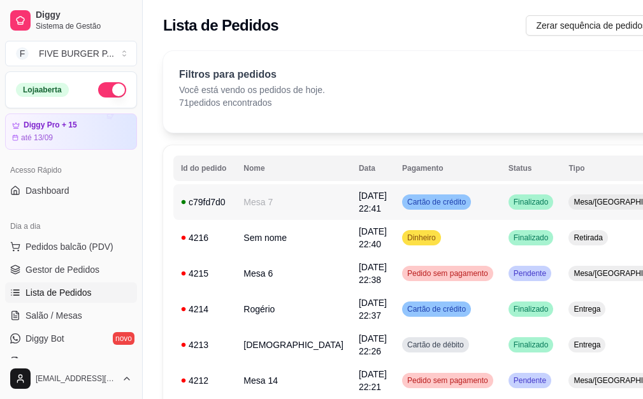
click at [428, 208] on td "Cartão de crédito" at bounding box center [447, 202] width 106 height 36
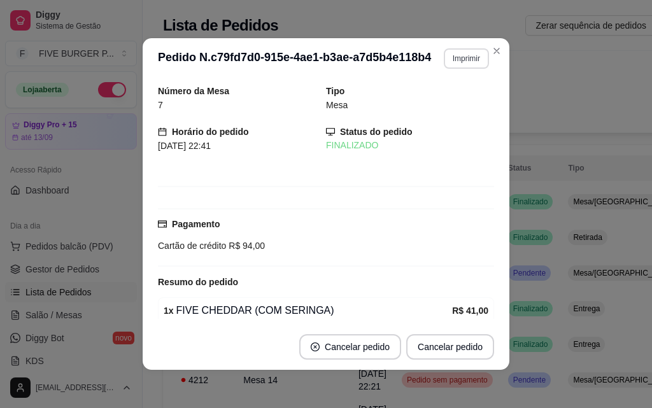
click at [455, 62] on button "Imprimir" at bounding box center [466, 58] width 45 height 20
click at [448, 100] on button "IMPRESSORA" at bounding box center [439, 103] width 89 height 20
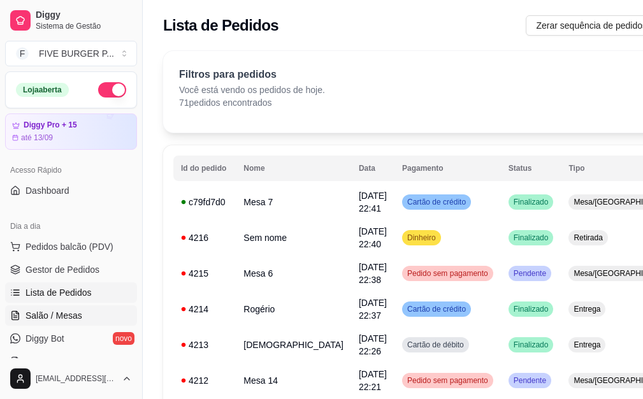
click at [80, 315] on span "Salão / Mesas" at bounding box center [53, 315] width 57 height 13
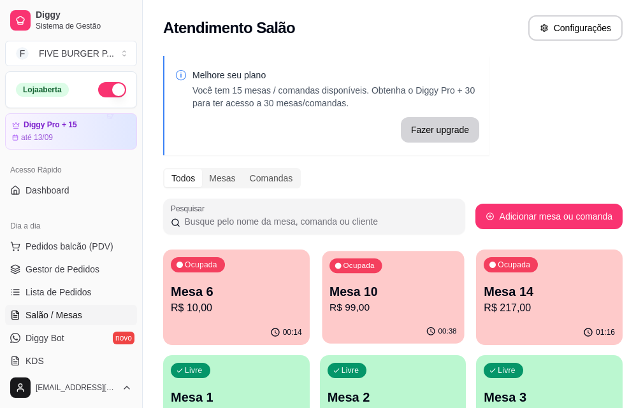
click at [341, 304] on p "R$ 99,00" at bounding box center [392, 308] width 127 height 15
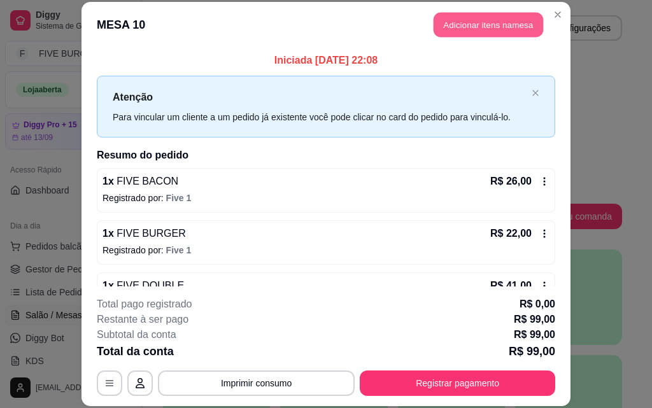
click at [498, 25] on button "Adicionar itens na mesa" at bounding box center [489, 25] width 110 height 25
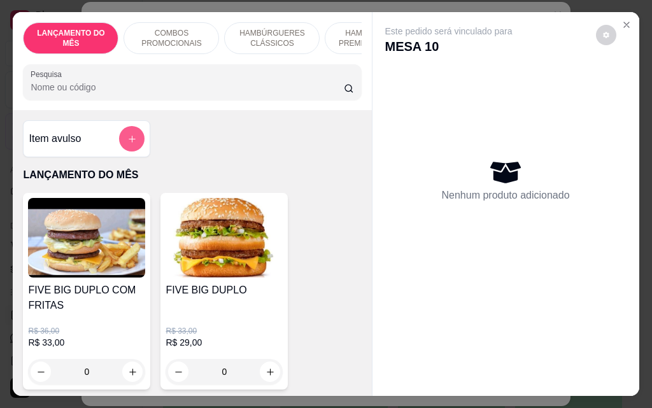
click at [120, 151] on button "add-separate-item" at bounding box center [131, 138] width 25 height 25
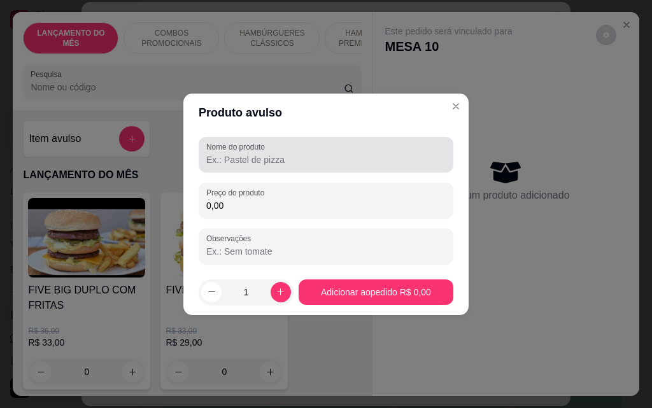
click at [328, 167] on div "Nome do produto" at bounding box center [326, 155] width 255 height 36
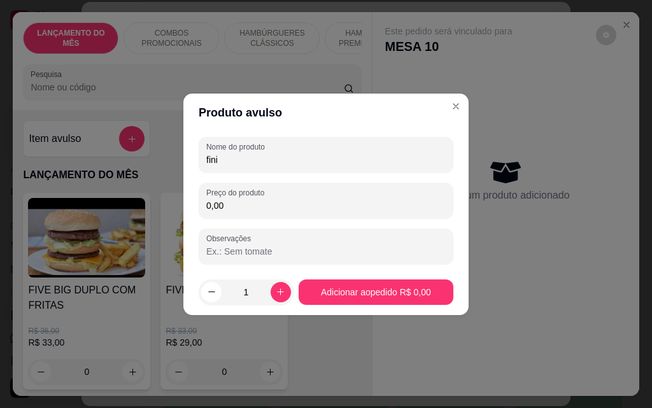
type input "fini"
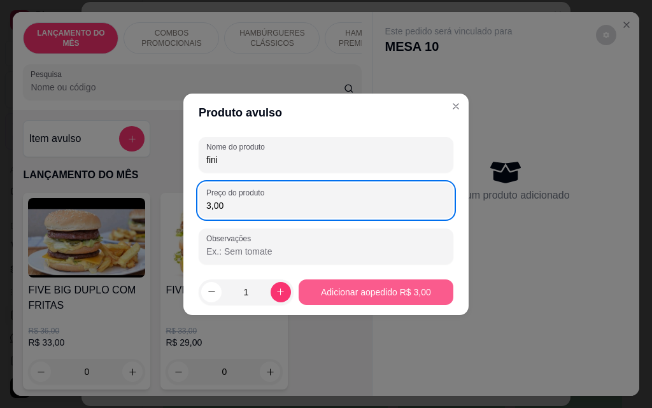
type input "3,00"
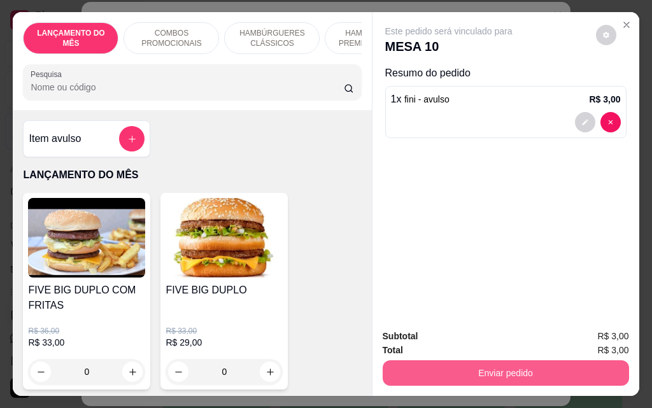
click at [471, 364] on button "Enviar pedido" at bounding box center [506, 373] width 247 height 25
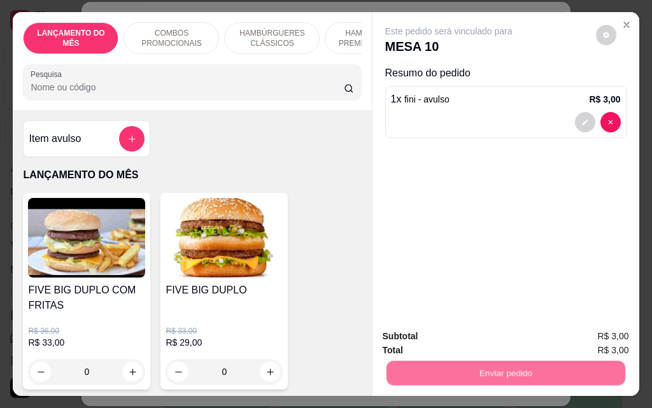
click at [462, 336] on button "Não registrar e enviar pedido" at bounding box center [463, 337] width 132 height 24
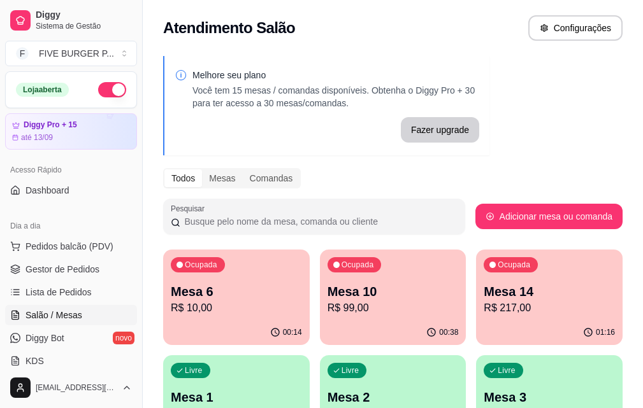
click at [332, 308] on p "R$ 99,00" at bounding box center [392, 308] width 131 height 15
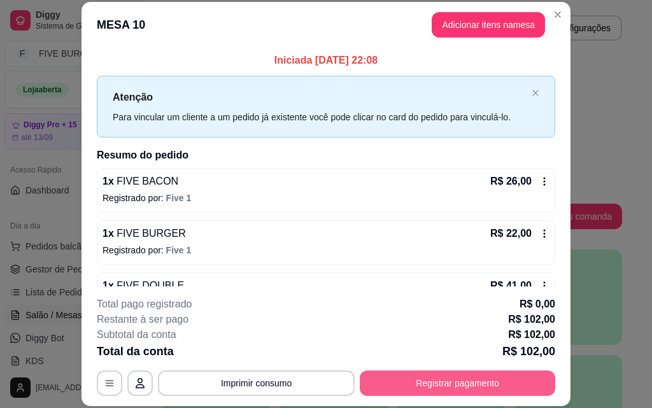
click at [386, 377] on button "Registrar pagamento" at bounding box center [458, 383] width 196 height 25
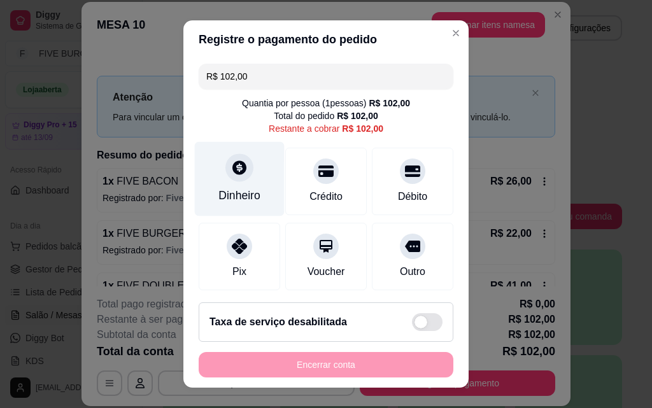
click at [242, 173] on div at bounding box center [240, 168] width 28 height 28
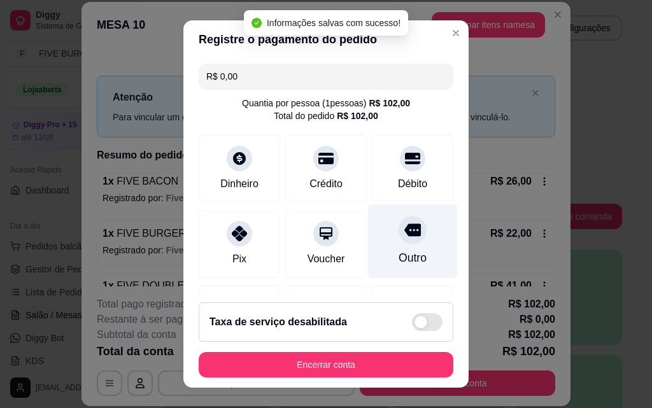
type input "R$ 0,00"
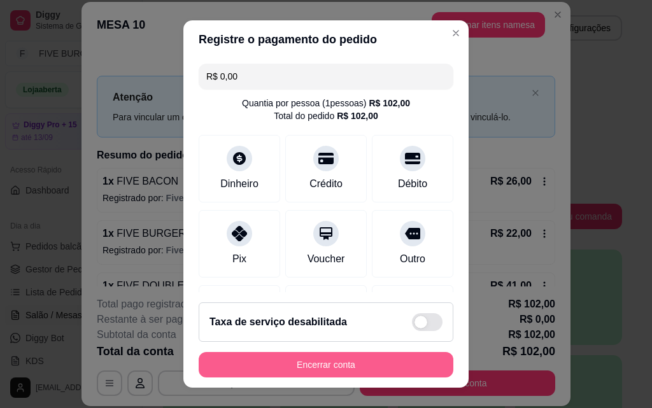
click at [364, 366] on button "Encerrar conta" at bounding box center [326, 364] width 255 height 25
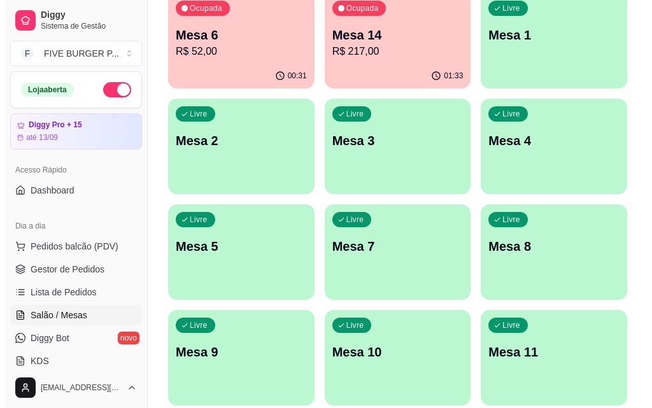
scroll to position [306, 0]
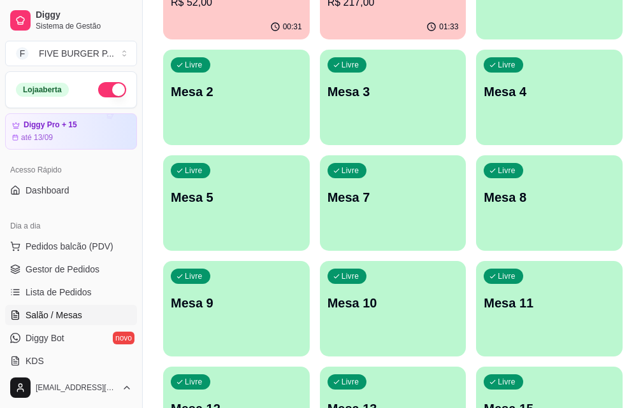
click at [538, 261] on div "Livre Mesa 11" at bounding box center [549, 301] width 147 height 80
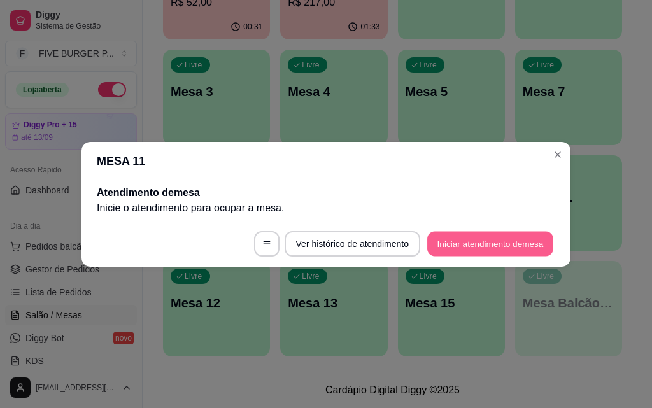
click at [508, 251] on button "Iniciar atendimento de mesa" at bounding box center [490, 243] width 126 height 25
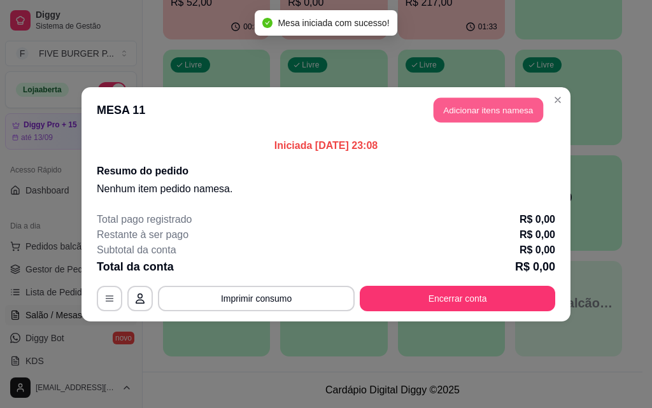
click at [524, 119] on button "Adicionar itens na mesa" at bounding box center [489, 109] width 110 height 25
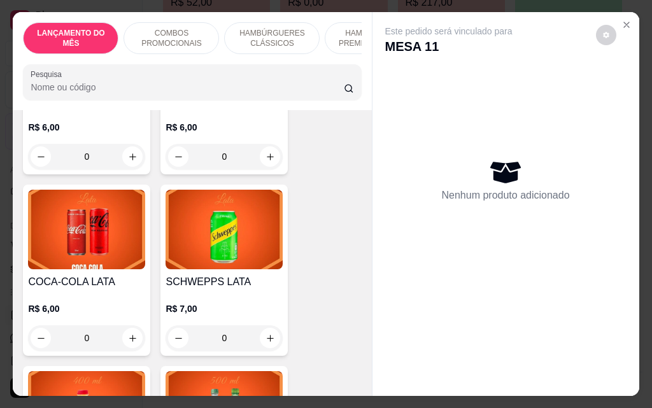
scroll to position [5224, 0]
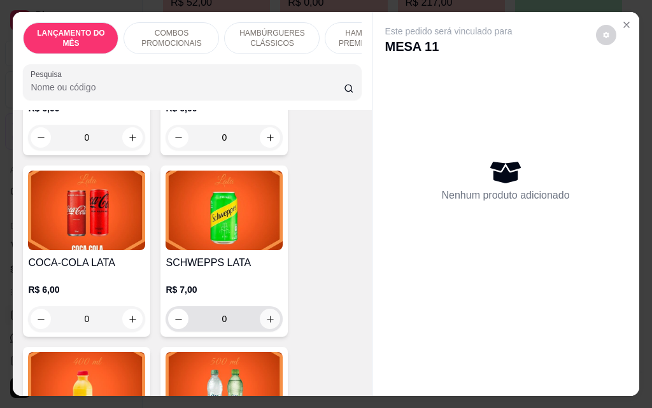
click at [261, 309] on button "increase-product-quantity" at bounding box center [270, 319] width 20 height 20
type input "1"
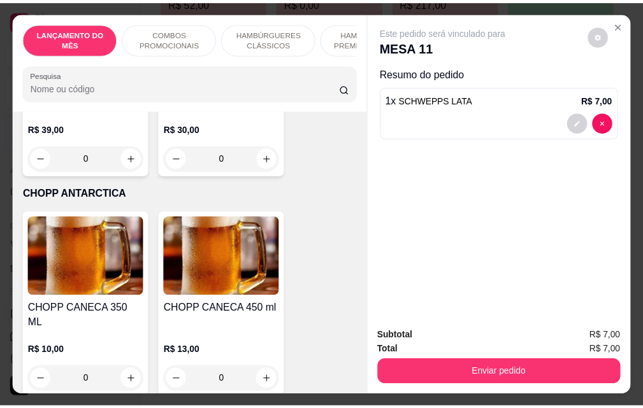
scroll to position [7326, 0]
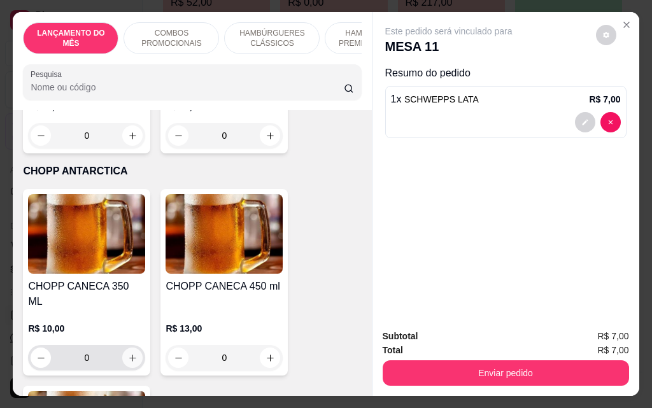
click at [132, 354] on icon "increase-product-quantity" at bounding box center [133, 359] width 10 height 10
type input "1"
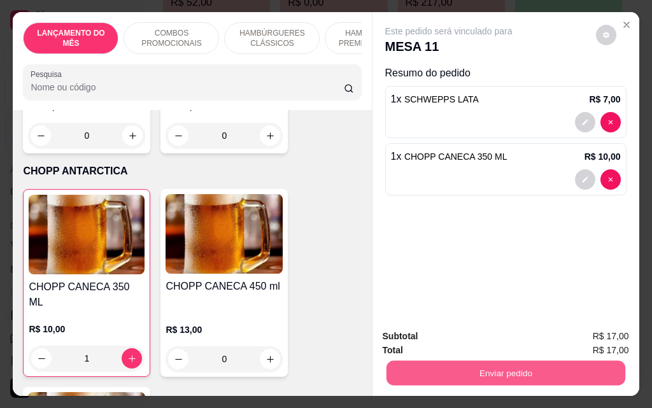
click at [423, 378] on button "Enviar pedido" at bounding box center [505, 373] width 239 height 25
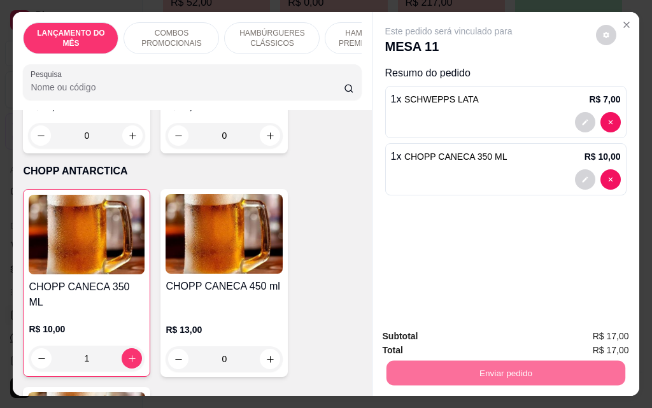
click at [447, 337] on button "Não registrar e enviar pedido" at bounding box center [463, 337] width 129 height 24
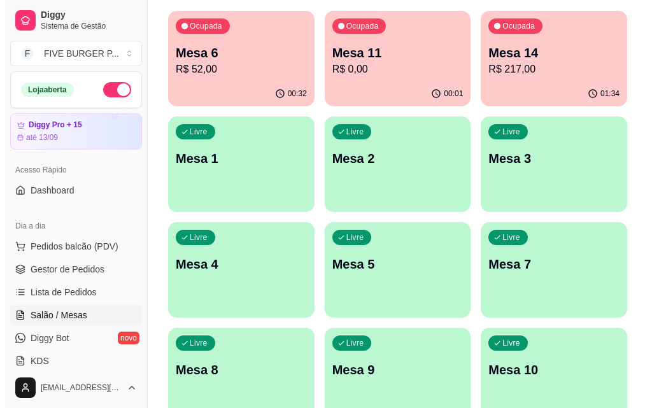
scroll to position [115, 0]
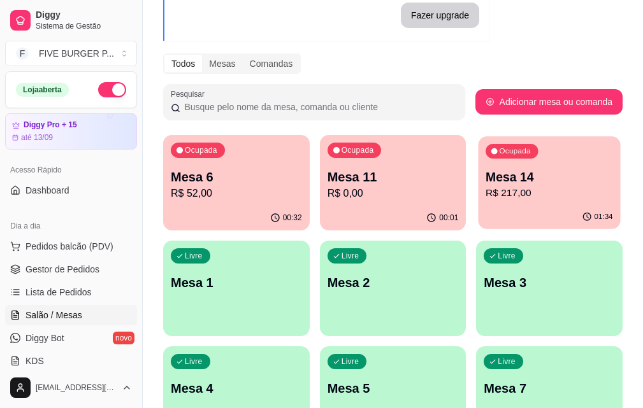
click at [485, 190] on p "R$ 217,00" at bounding box center [548, 193] width 127 height 15
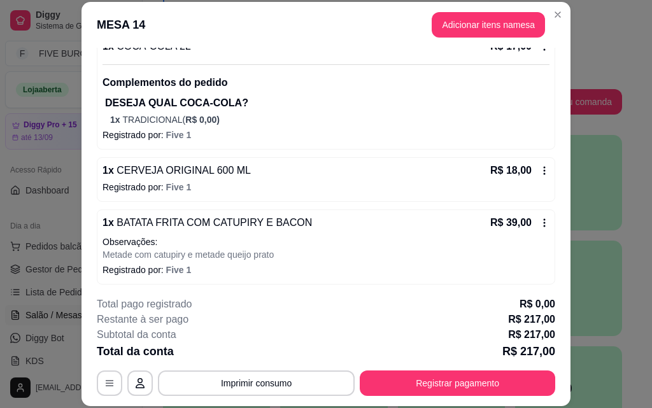
scroll to position [533, 0]
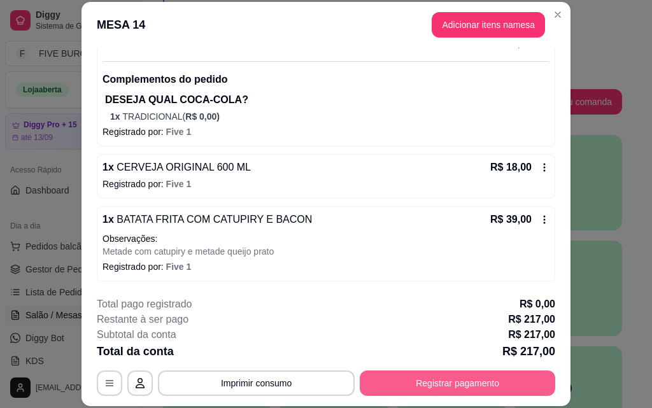
click at [492, 385] on button "Registrar pagamento" at bounding box center [458, 383] width 196 height 25
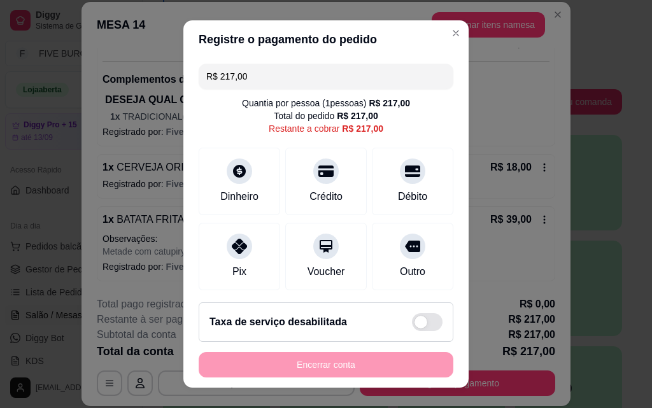
drag, startPoint x: 293, startPoint y: 79, endPoint x: 48, endPoint y: 76, distance: 245.3
click at [52, 77] on div "Registre o pagamento do pedido R$ 217,00 Quantia por pessoa ( 1 pessoas) R$ 217…" at bounding box center [326, 204] width 652 height 408
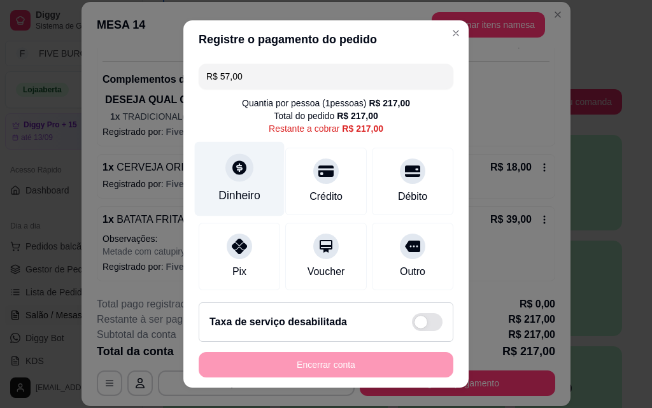
type input "R$ 57,00"
click at [243, 185] on div "Dinheiro" at bounding box center [240, 179] width 90 height 75
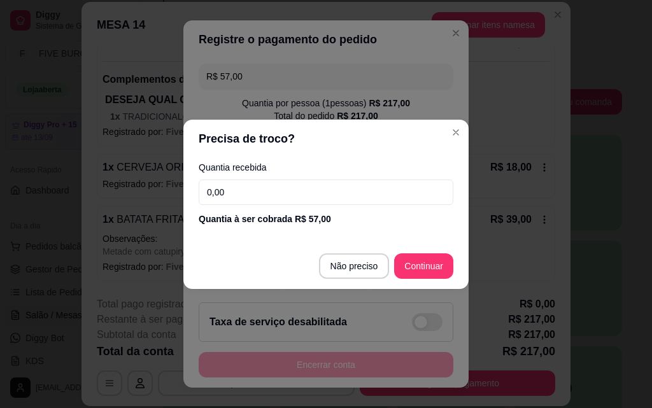
click at [247, 183] on input "0,00" at bounding box center [326, 192] width 255 height 25
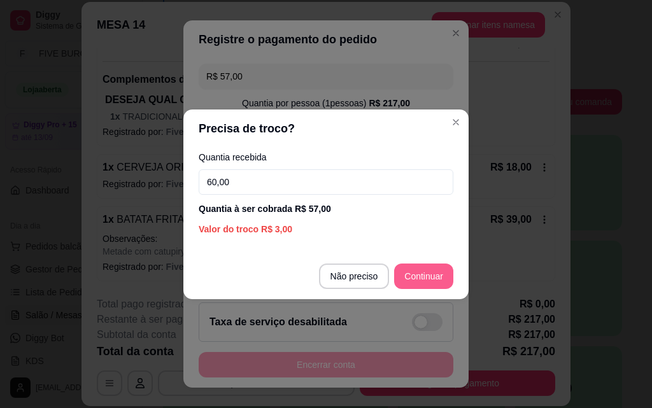
type input "60,00"
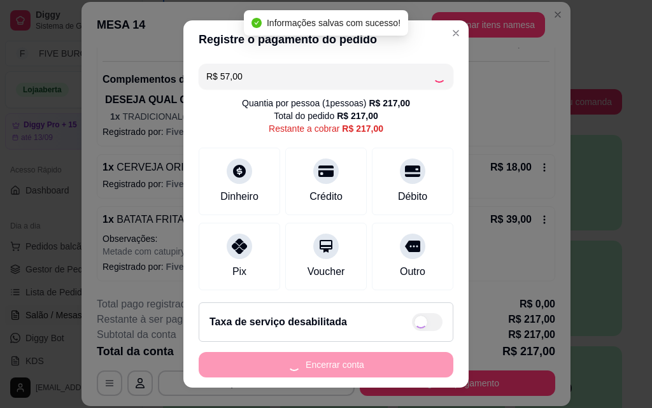
type input "R$ 160,00"
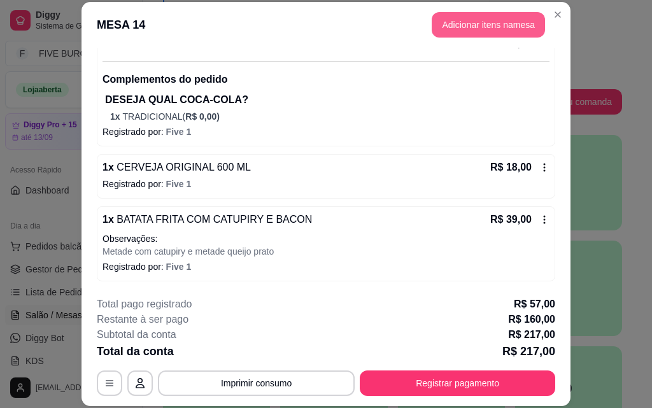
click at [475, 26] on button "Adicionar itens na mesa" at bounding box center [488, 24] width 113 height 25
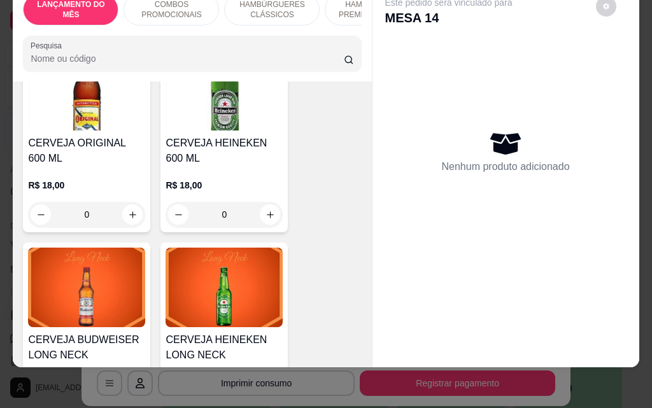
scroll to position [6370, 0]
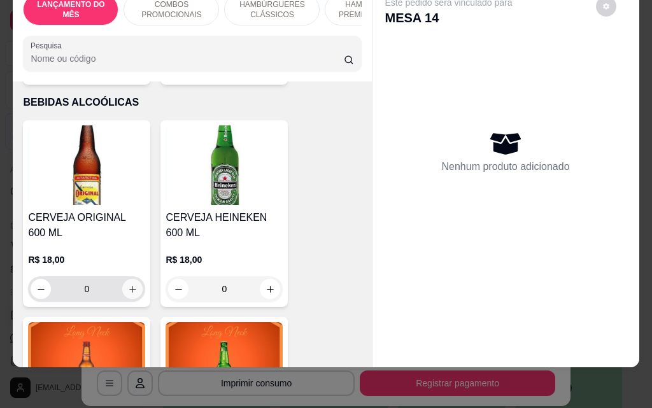
click at [132, 285] on icon "increase-product-quantity" at bounding box center [133, 290] width 10 height 10
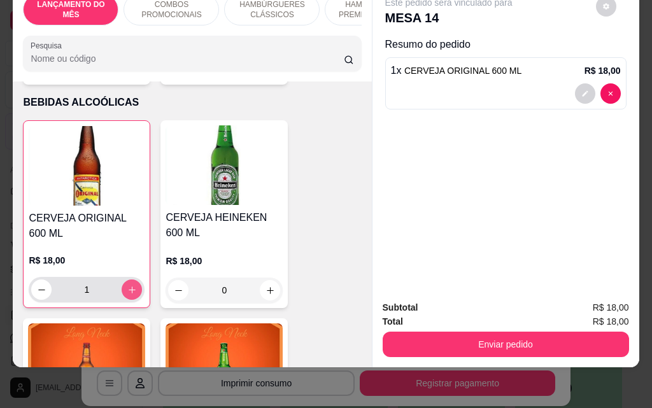
type input "1"
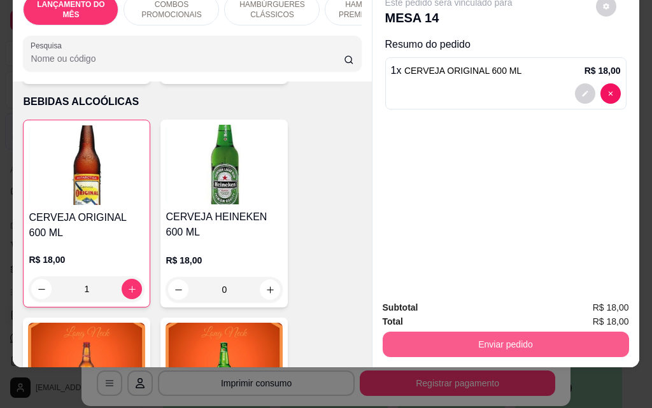
click at [472, 332] on button "Enviar pedido" at bounding box center [506, 344] width 247 height 25
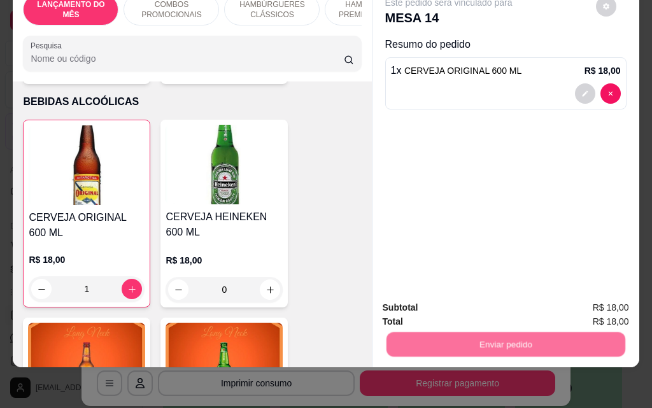
click at [466, 295] on button "Não registrar e enviar pedido" at bounding box center [463, 304] width 129 height 24
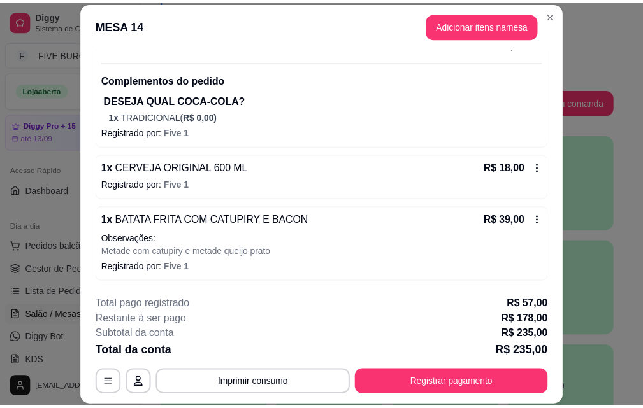
scroll to position [585, 0]
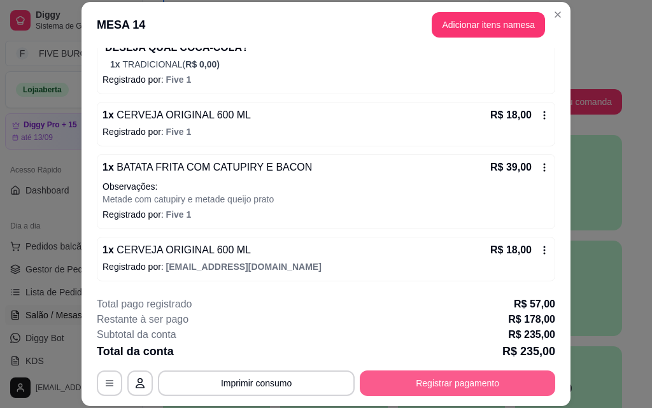
click at [477, 388] on button "Registrar pagamento" at bounding box center [458, 383] width 196 height 25
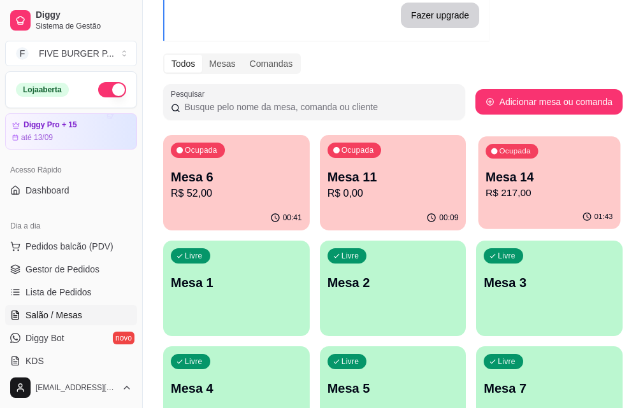
click at [485, 185] on div "Mesa 14 R$ 217,00" at bounding box center [548, 185] width 127 height 32
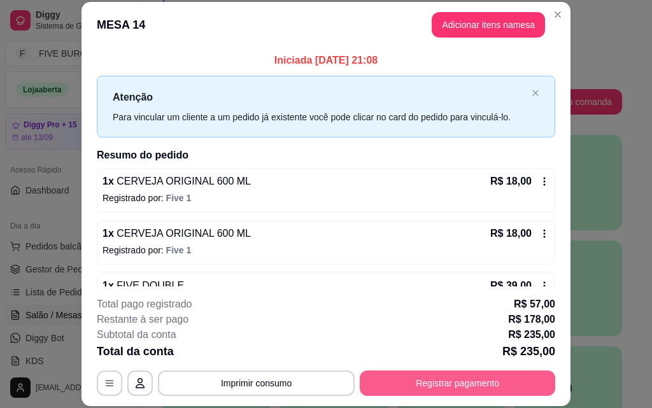
click at [415, 387] on button "Registrar pagamento" at bounding box center [458, 383] width 196 height 25
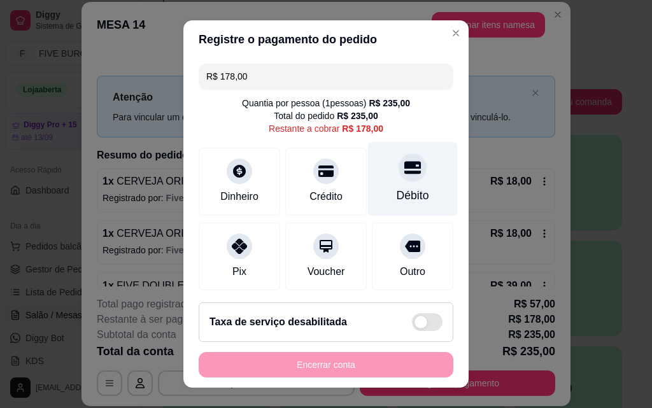
click at [397, 192] on div "Débito" at bounding box center [413, 195] width 32 height 17
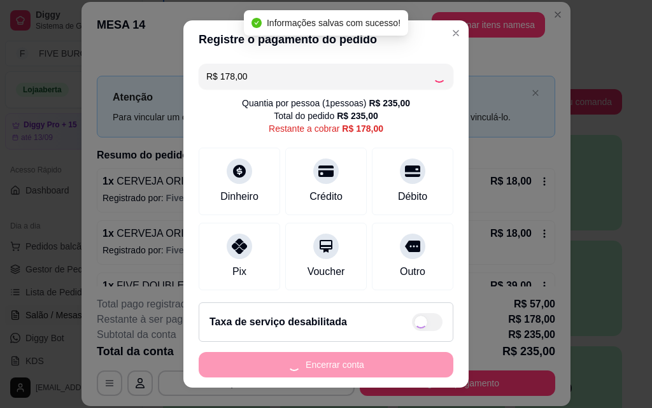
type input "R$ 0,00"
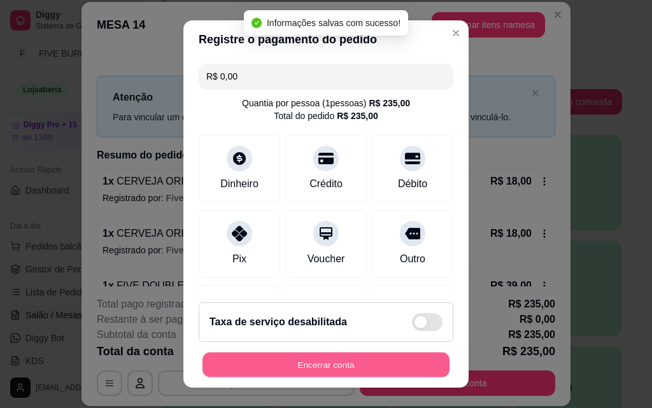
click at [345, 365] on button "Encerrar conta" at bounding box center [326, 365] width 247 height 25
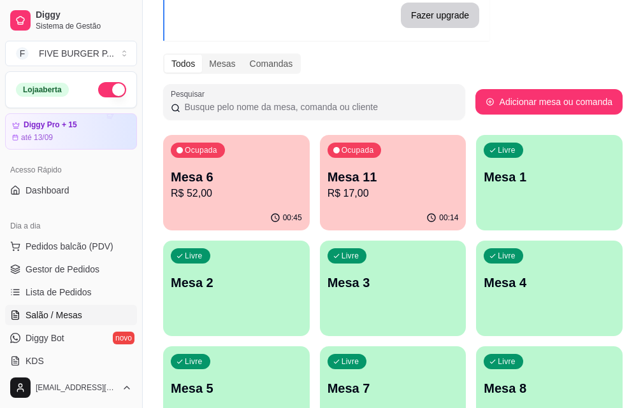
click at [69, 303] on ul "Pedidos balcão (PDV) Gestor de Pedidos Lista de Pedidos Salão / Mesas Diggy Bot…" at bounding box center [71, 303] width 132 height 135
click at [66, 301] on link "Lista de Pedidos" at bounding box center [71, 292] width 132 height 20
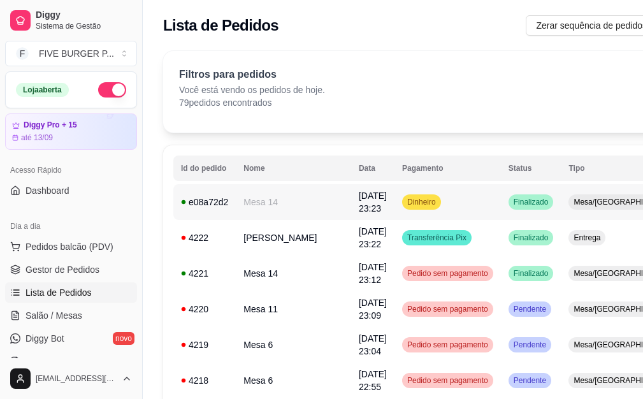
click at [438, 210] on td "Dinheiro" at bounding box center [447, 202] width 106 height 36
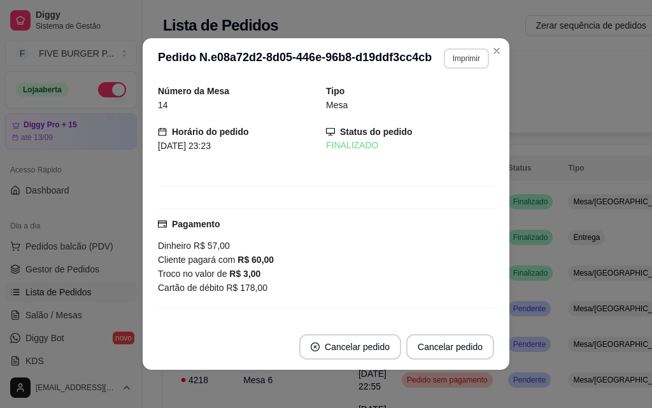
click at [463, 56] on button "Imprimir" at bounding box center [466, 58] width 45 height 20
click at [452, 106] on button "IMPRESSORA" at bounding box center [440, 103] width 92 height 20
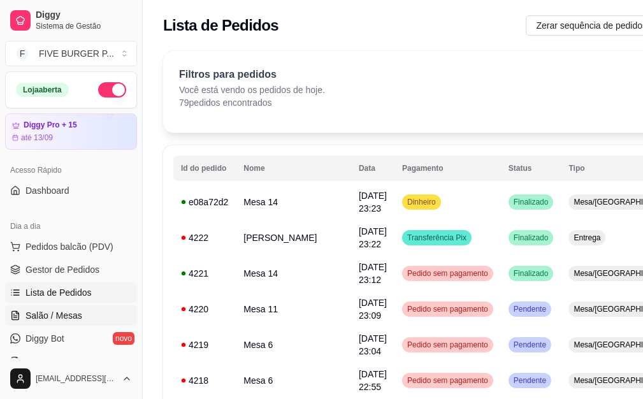
click at [83, 315] on link "Salão / Mesas" at bounding box center [71, 315] width 132 height 20
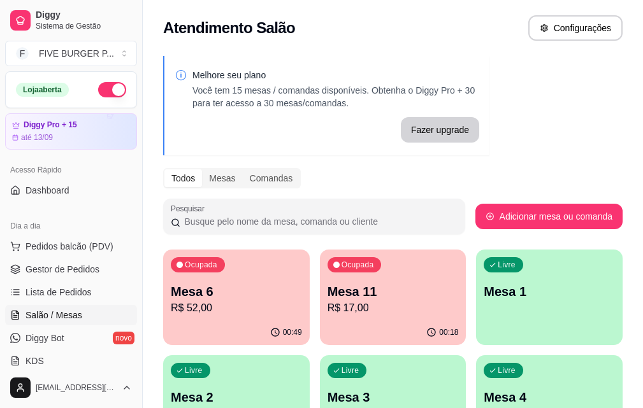
click at [227, 301] on p "R$ 52,00" at bounding box center [236, 308] width 131 height 15
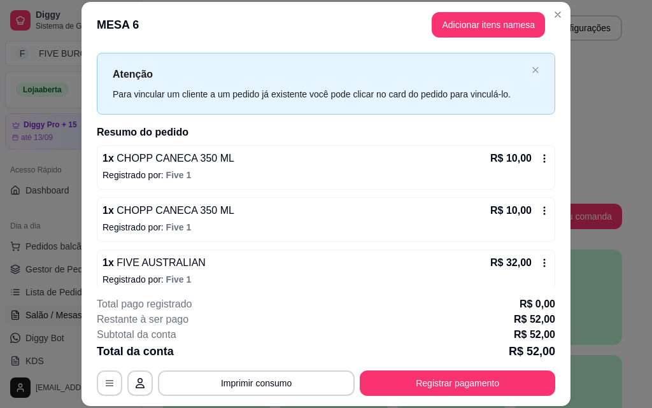
scroll to position [36, 0]
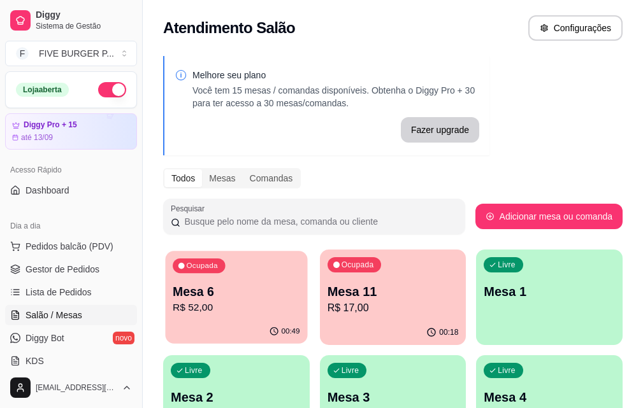
click at [199, 309] on p "R$ 52,00" at bounding box center [236, 308] width 127 height 15
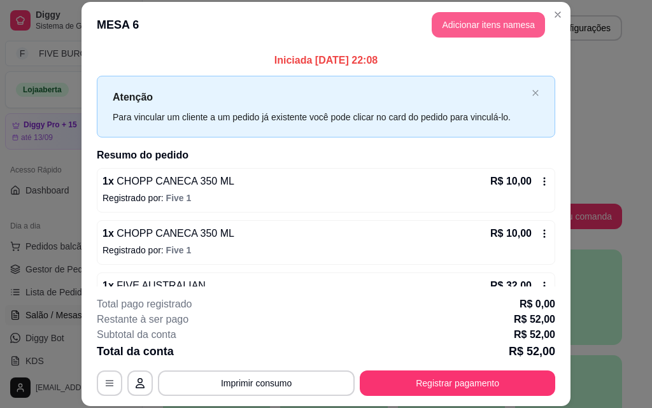
click at [510, 29] on button "Adicionar itens na mesa" at bounding box center [488, 24] width 113 height 25
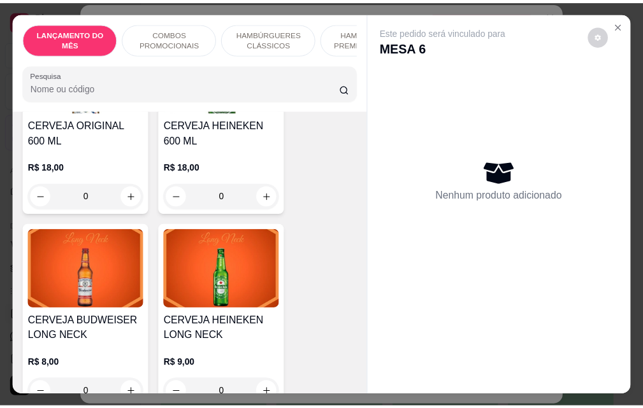
scroll to position [6498, 0]
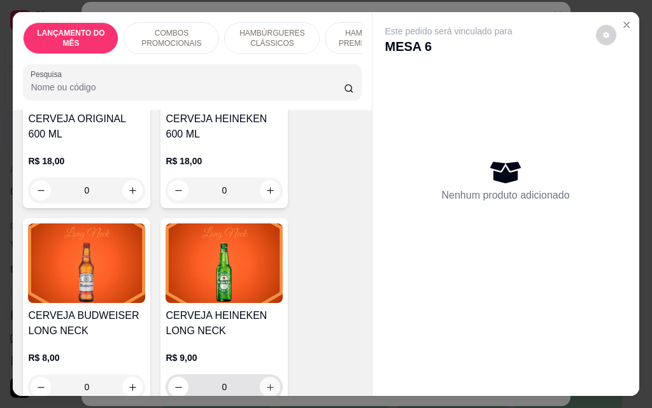
click at [266, 383] on icon "increase-product-quantity" at bounding box center [271, 388] width 10 height 10
type input "1"
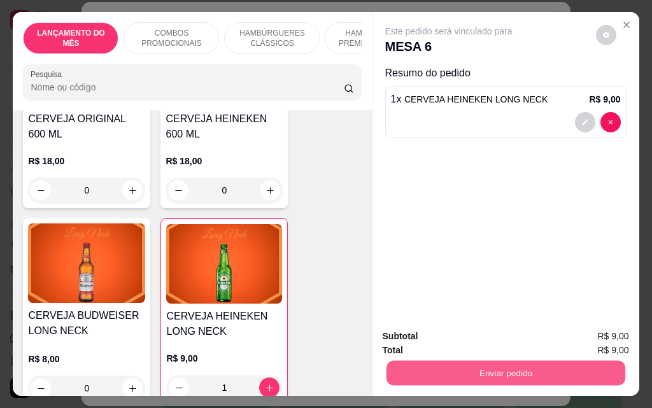
click at [442, 375] on button "Enviar pedido" at bounding box center [505, 373] width 239 height 25
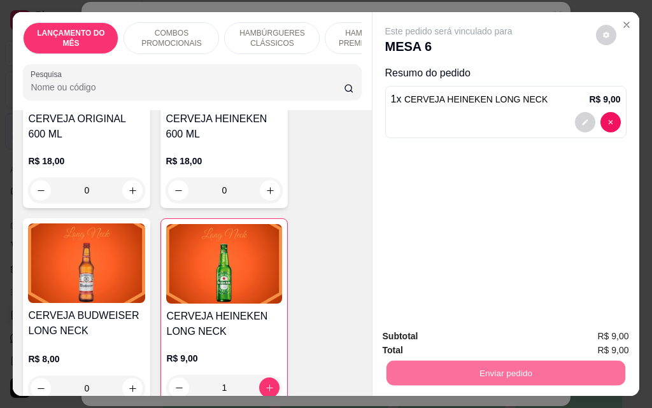
click at [447, 339] on button "Não registrar e enviar pedido" at bounding box center [463, 337] width 132 height 24
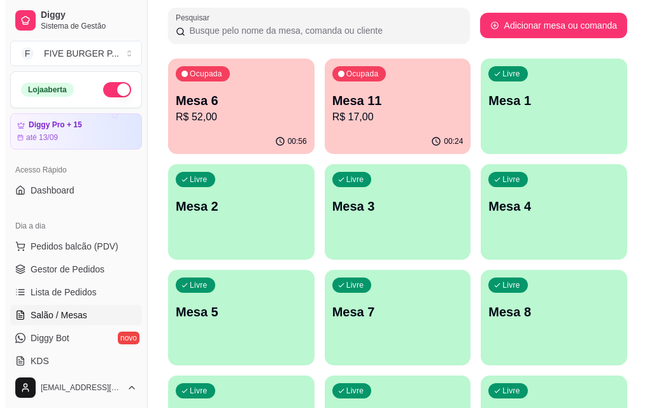
scroll to position [306, 0]
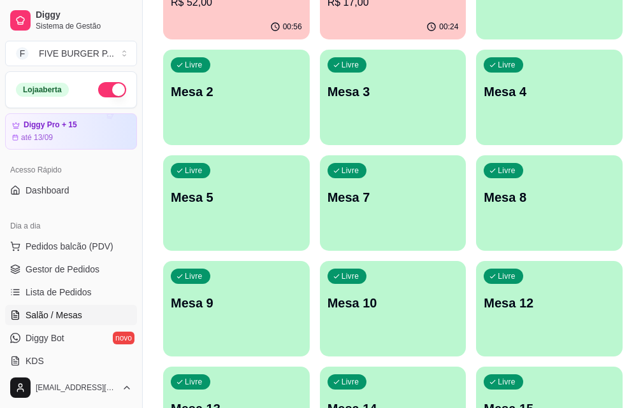
click at [345, 367] on div "Livre Mesa 14" at bounding box center [393, 407] width 147 height 80
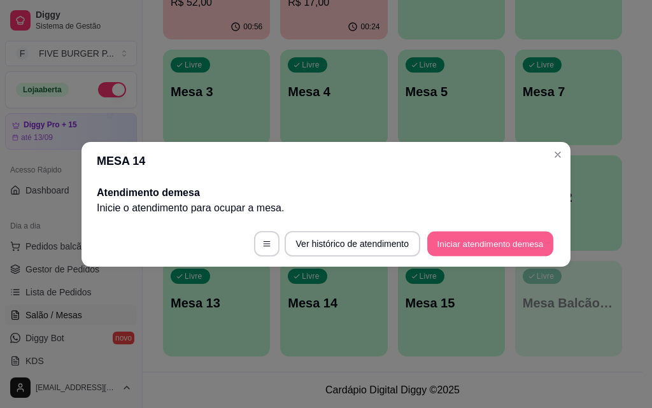
click at [462, 248] on button "Iniciar atendimento de mesa" at bounding box center [490, 243] width 126 height 25
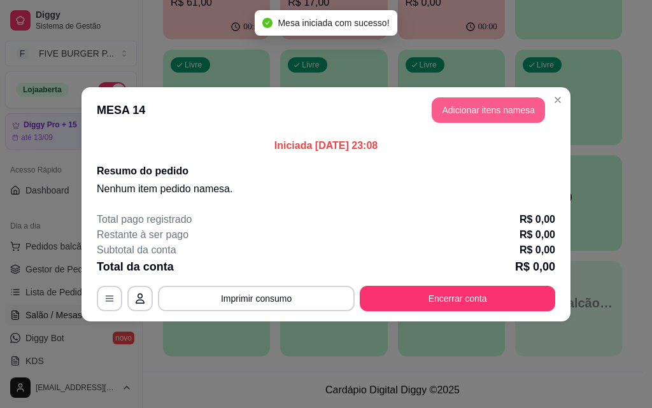
click at [507, 110] on button "Adicionar itens na mesa" at bounding box center [488, 109] width 113 height 25
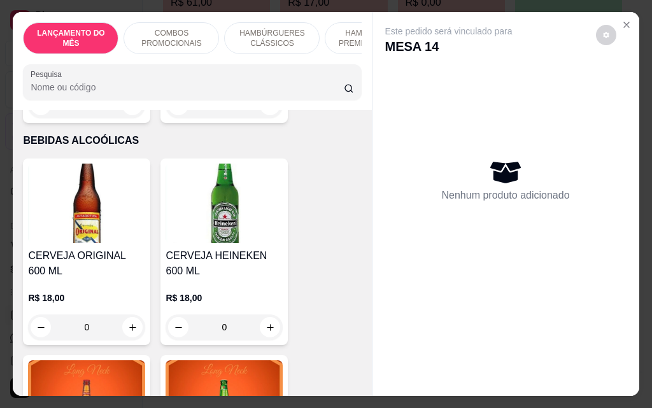
scroll to position [6370, 0]
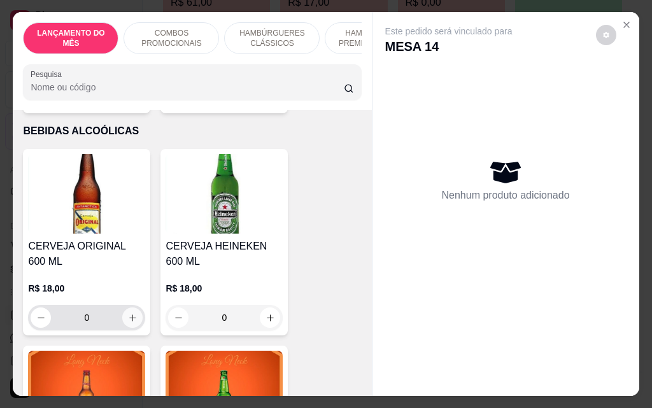
click at [128, 313] on icon "increase-product-quantity" at bounding box center [133, 318] width 10 height 10
type input "1"
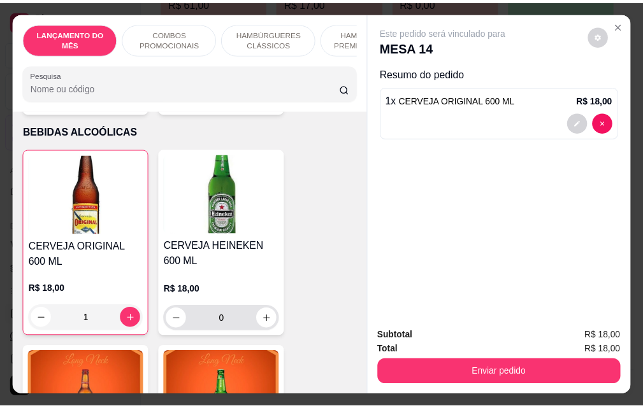
scroll to position [6371, 0]
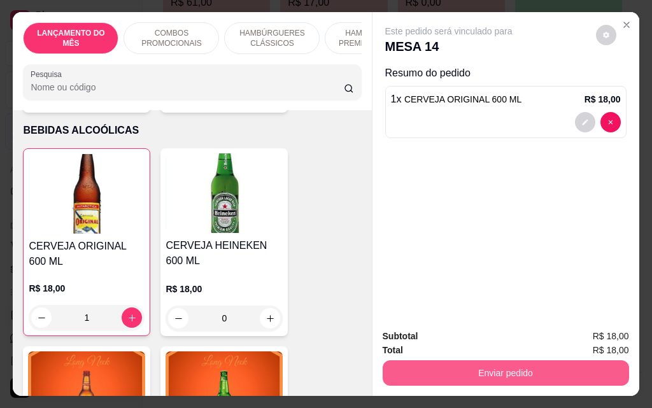
click at [424, 366] on button "Enviar pedido" at bounding box center [506, 373] width 247 height 25
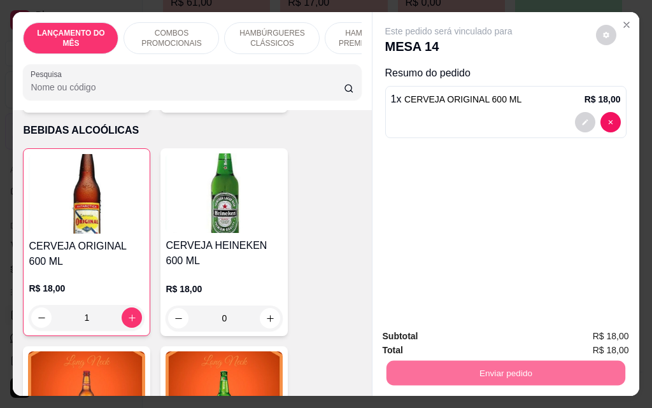
click at [440, 345] on button "Não registrar e enviar pedido" at bounding box center [463, 337] width 132 height 24
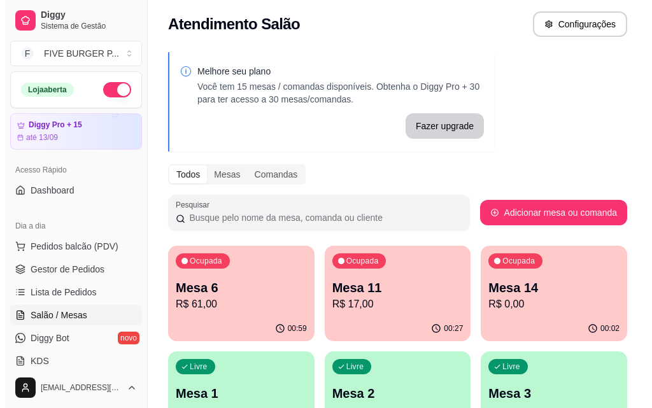
scroll to position [0, 0]
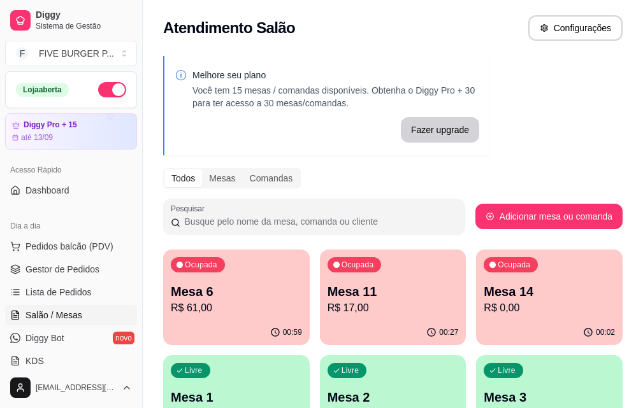
click at [98, 85] on button "button" at bounding box center [112, 89] width 28 height 15
click at [327, 311] on p "R$ 17,00" at bounding box center [392, 308] width 131 height 15
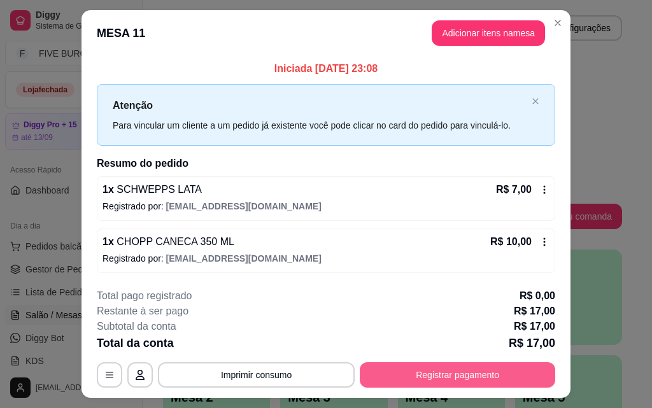
click at [438, 370] on button "Registrar pagamento" at bounding box center [458, 374] width 196 height 25
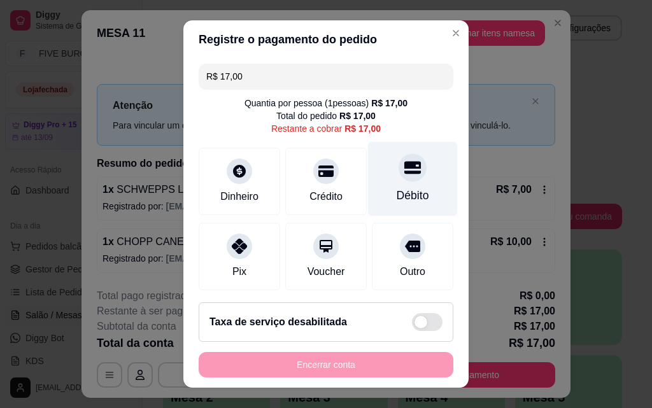
click at [405, 166] on icon at bounding box center [413, 167] width 17 height 17
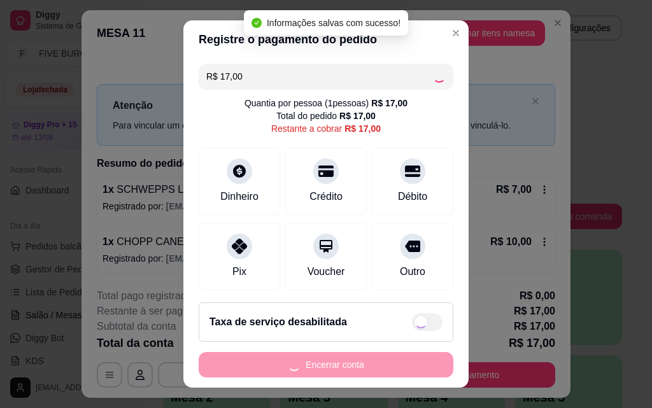
type input "R$ 0,00"
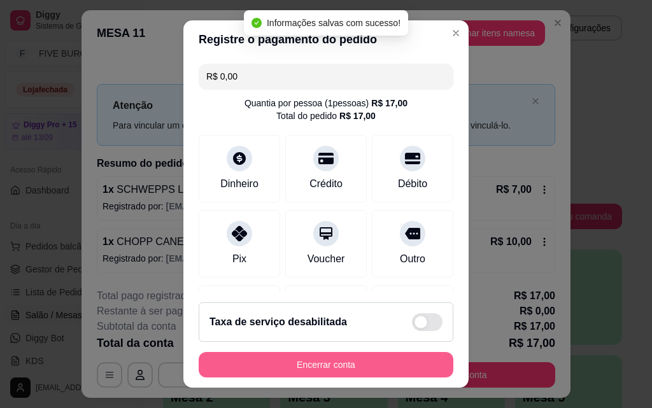
click at [367, 361] on button "Encerrar conta" at bounding box center [326, 364] width 255 height 25
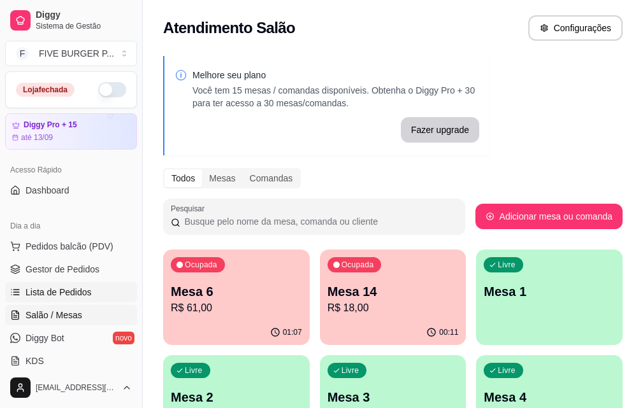
click at [114, 297] on link "Lista de Pedidos" at bounding box center [71, 292] width 132 height 20
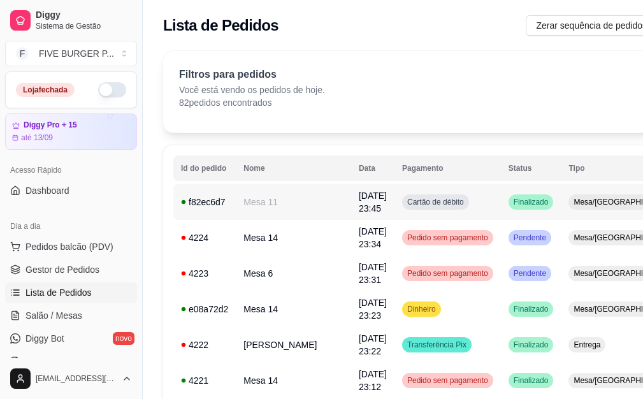
click at [422, 210] on td "Cartão de débito" at bounding box center [447, 202] width 106 height 36
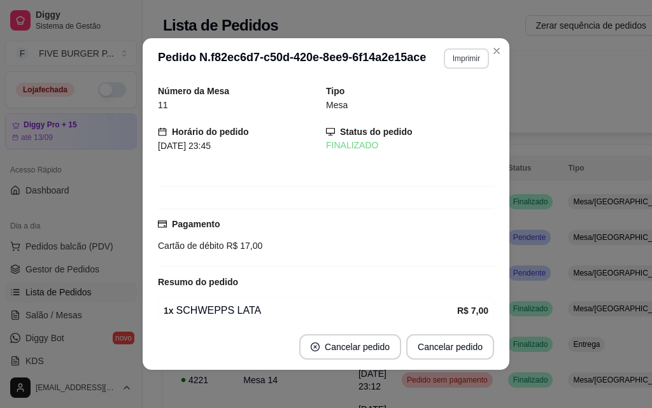
click at [458, 57] on button "Imprimir" at bounding box center [466, 58] width 45 height 20
click at [462, 95] on button "IMPRESSORA" at bounding box center [438, 103] width 89 height 20
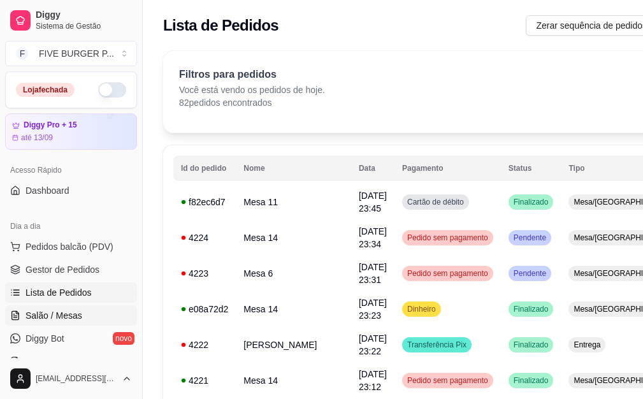
click at [78, 321] on span "Salão / Mesas" at bounding box center [53, 315] width 57 height 13
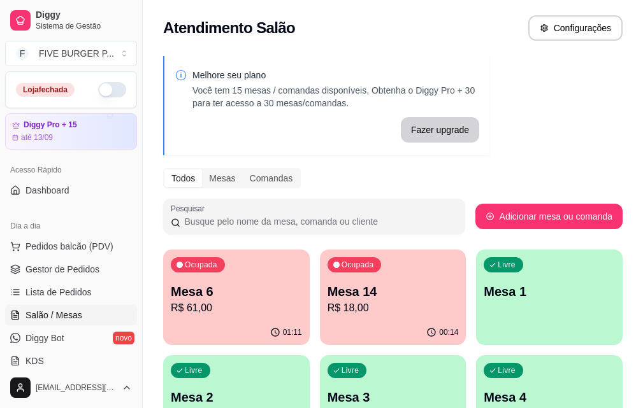
click at [320, 316] on div "Ocupada Mesa 14 R$ 18,00" at bounding box center [393, 285] width 147 height 71
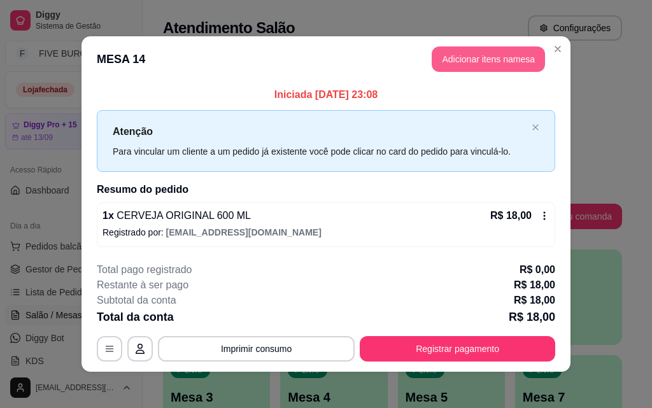
click at [485, 58] on button "Adicionar itens na mesa" at bounding box center [488, 59] width 113 height 25
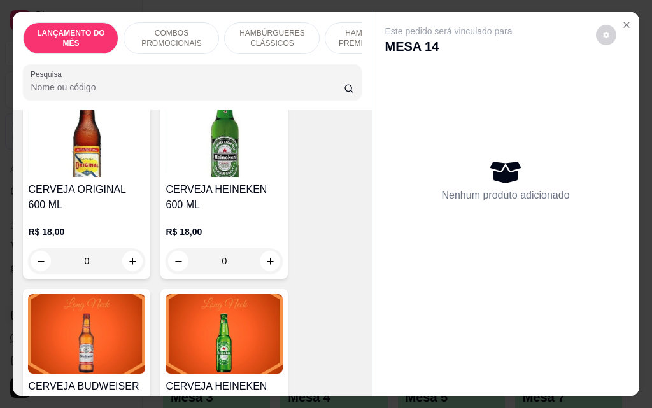
scroll to position [6306, 0]
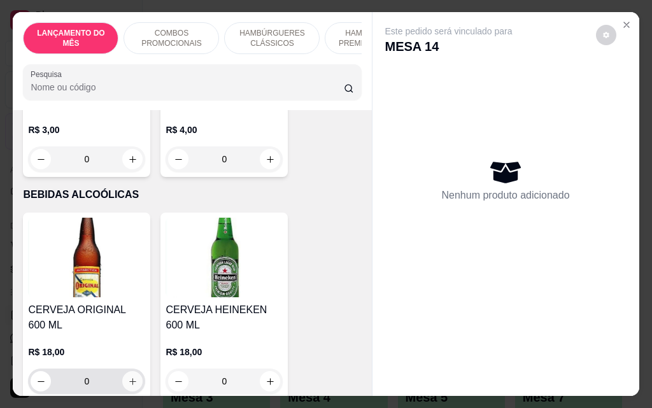
click at [128, 377] on icon "increase-product-quantity" at bounding box center [133, 382] width 10 height 10
type input "1"
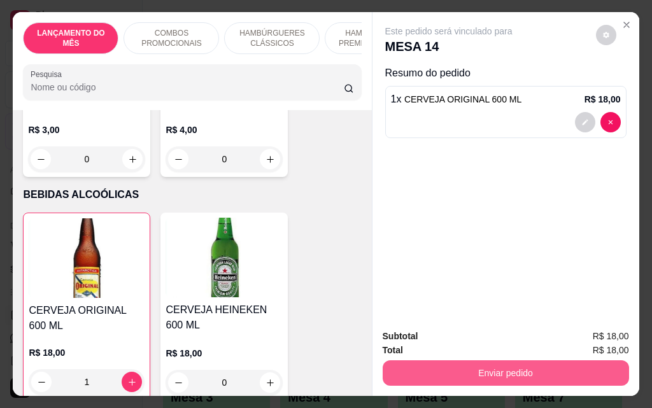
click at [442, 371] on button "Enviar pedido" at bounding box center [506, 373] width 247 height 25
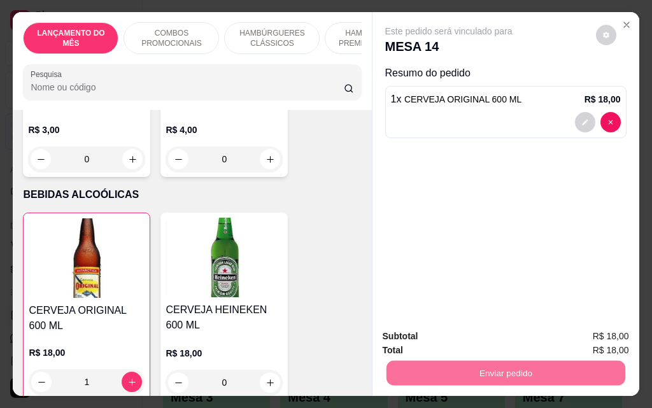
click at [463, 335] on button "Não registrar e enviar pedido" at bounding box center [463, 337] width 132 height 24
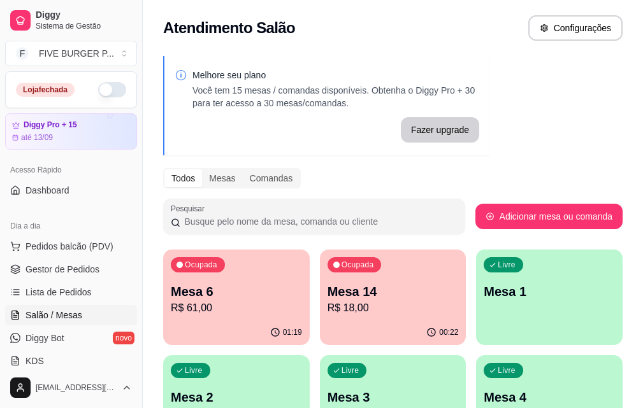
click at [325, 320] on div "00:22" at bounding box center [393, 332] width 147 height 25
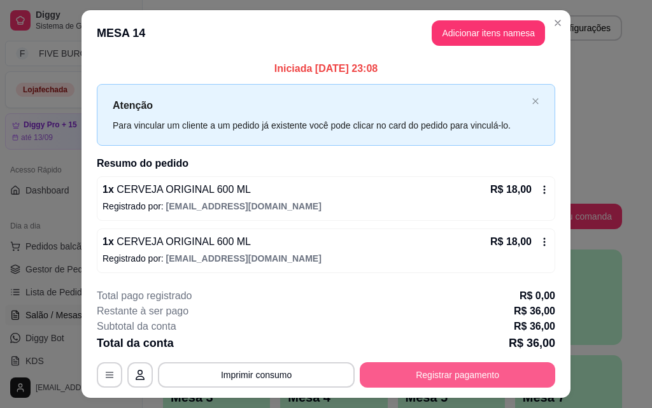
click at [431, 383] on button "Registrar pagamento" at bounding box center [458, 374] width 196 height 25
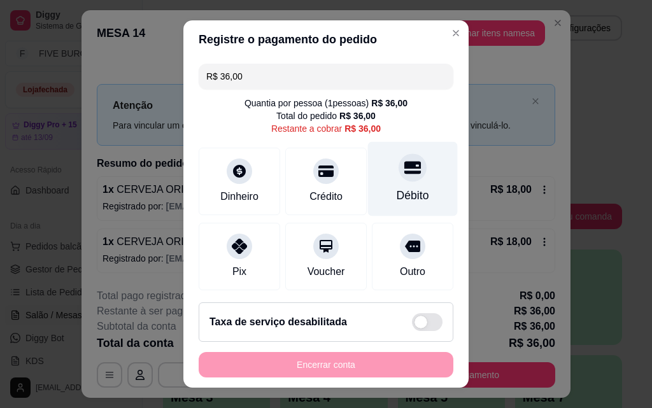
click at [406, 189] on div "Débito" at bounding box center [413, 195] width 32 height 17
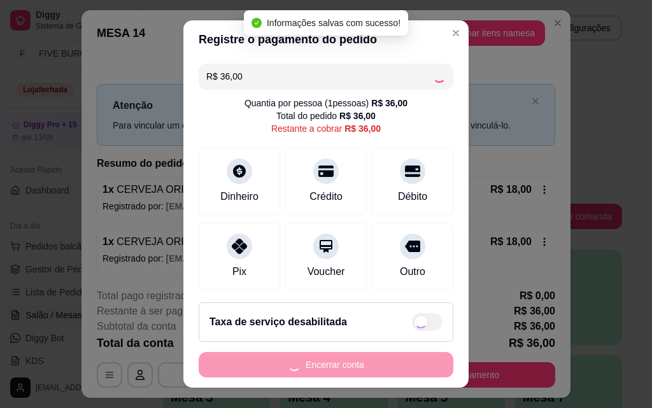
type input "R$ 0,00"
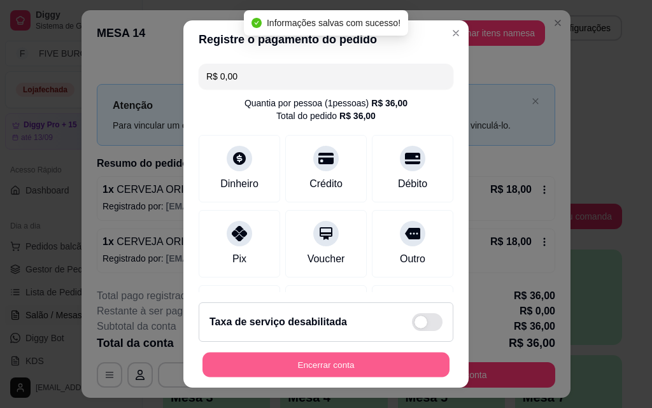
click at [367, 362] on button "Encerrar conta" at bounding box center [326, 365] width 247 height 25
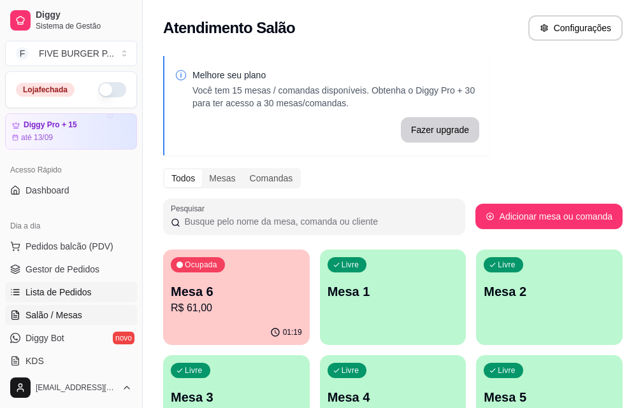
click at [78, 294] on span "Lista de Pedidos" at bounding box center [58, 292] width 66 height 13
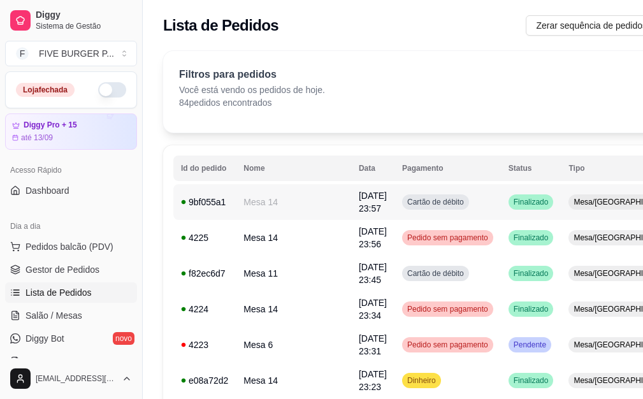
click at [427, 201] on td "Cartão de débito" at bounding box center [447, 202] width 106 height 36
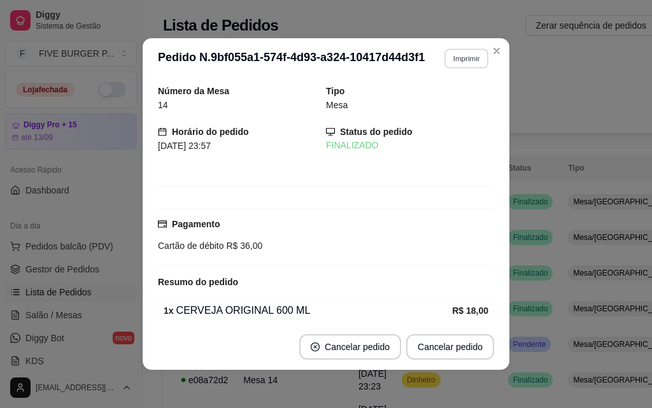
click at [466, 63] on button "Imprimir" at bounding box center [467, 58] width 44 height 20
click at [458, 101] on button "IMPRESSORA" at bounding box center [438, 103] width 89 height 20
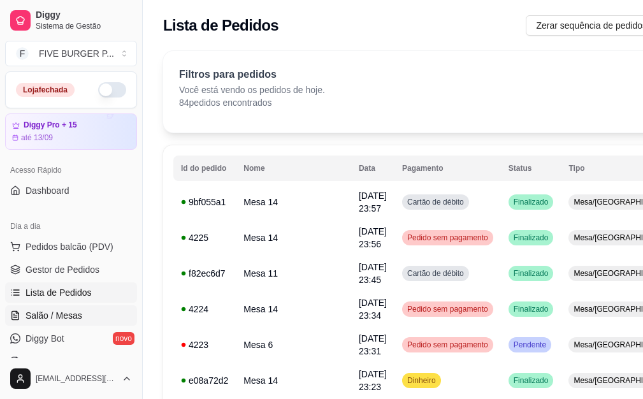
click at [76, 315] on span "Salão / Mesas" at bounding box center [53, 315] width 57 height 13
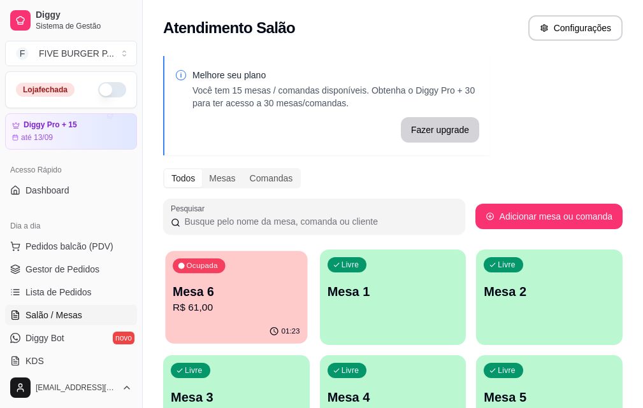
click at [237, 312] on p "R$ 61,00" at bounding box center [236, 308] width 127 height 15
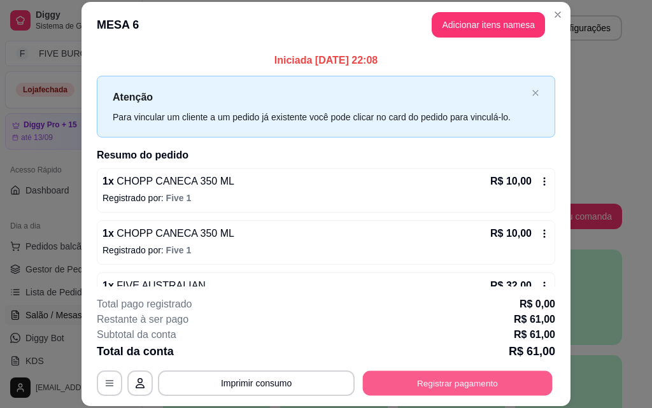
click at [459, 380] on button "Registrar pagamento" at bounding box center [458, 383] width 190 height 25
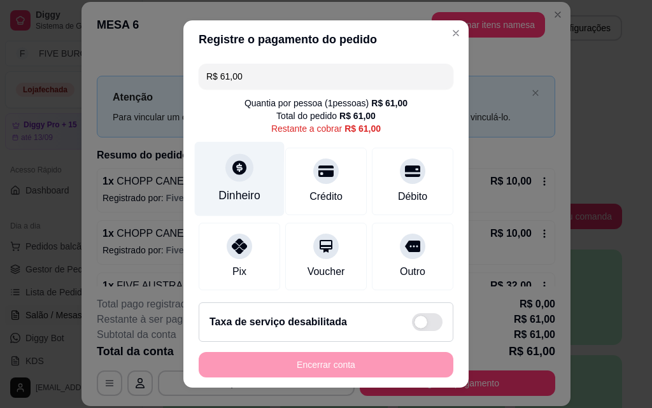
click at [246, 182] on div "Dinheiro" at bounding box center [240, 179] width 90 height 75
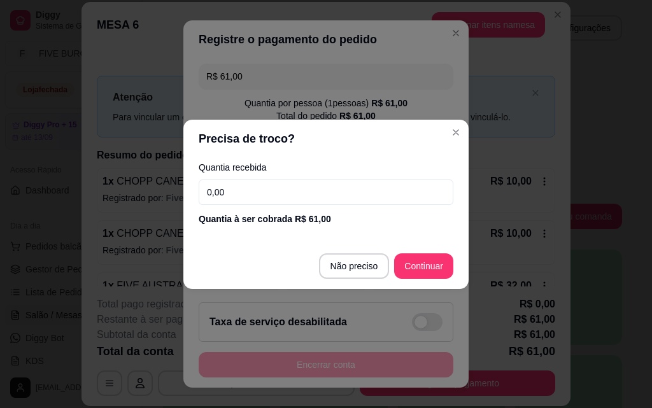
click at [246, 182] on input "0,00" at bounding box center [326, 192] width 255 height 25
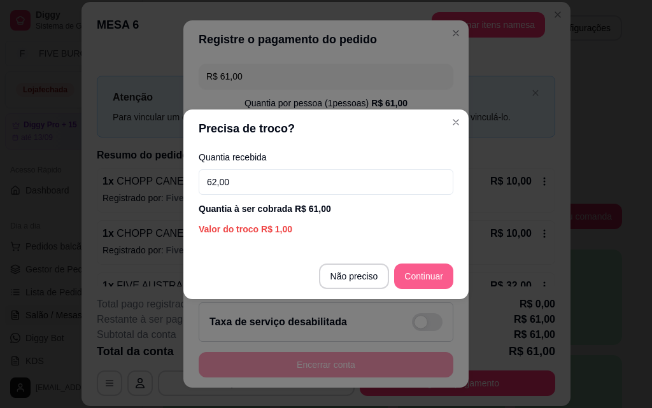
type input "62,00"
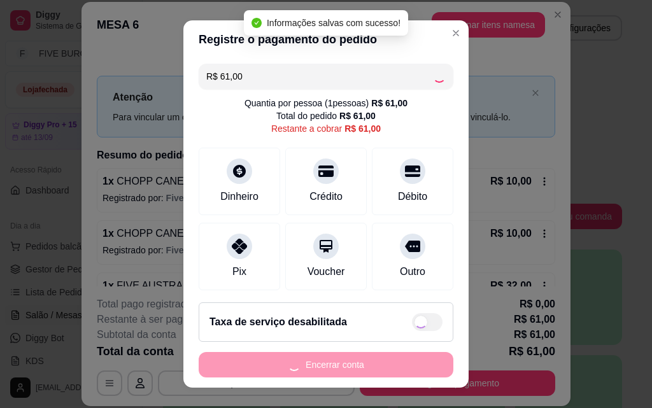
type input "R$ 0,00"
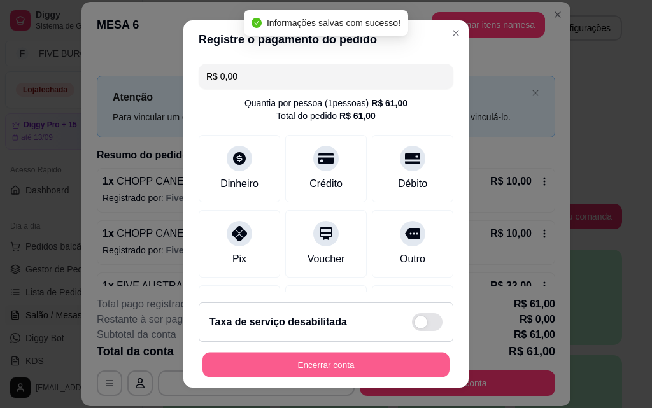
click at [398, 369] on button "Encerrar conta" at bounding box center [326, 365] width 247 height 25
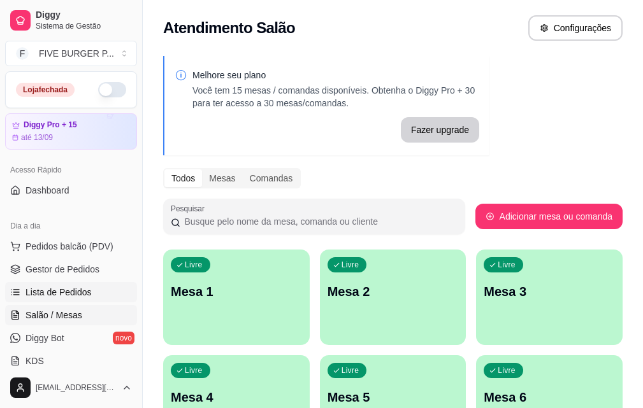
click at [38, 285] on link "Lista de Pedidos" at bounding box center [71, 292] width 132 height 20
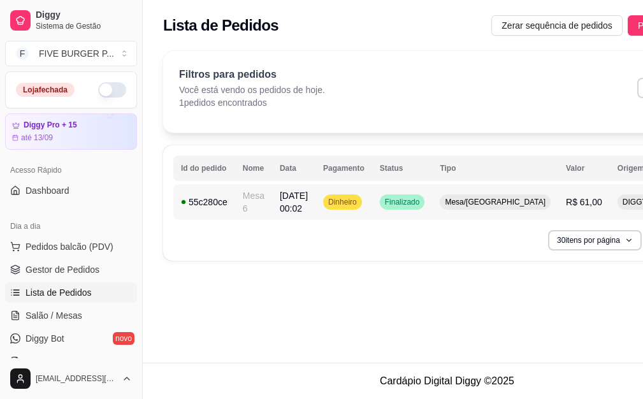
click at [382, 209] on td "Finalizado" at bounding box center [402, 202] width 61 height 36
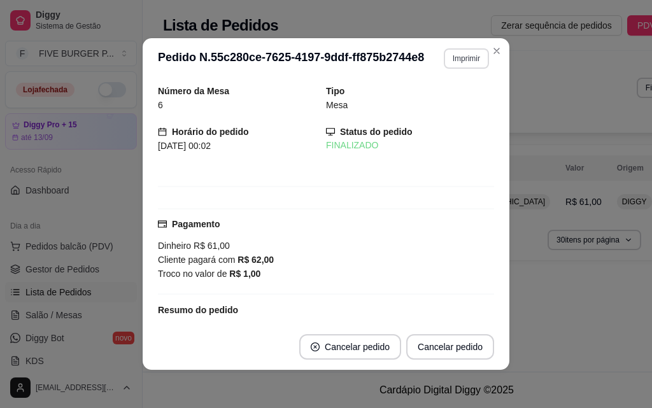
click at [461, 63] on button "Imprimir" at bounding box center [466, 58] width 45 height 20
click at [466, 103] on button "IMPRESSORA" at bounding box center [438, 103] width 89 height 20
